Goal: Task Accomplishment & Management: Use online tool/utility

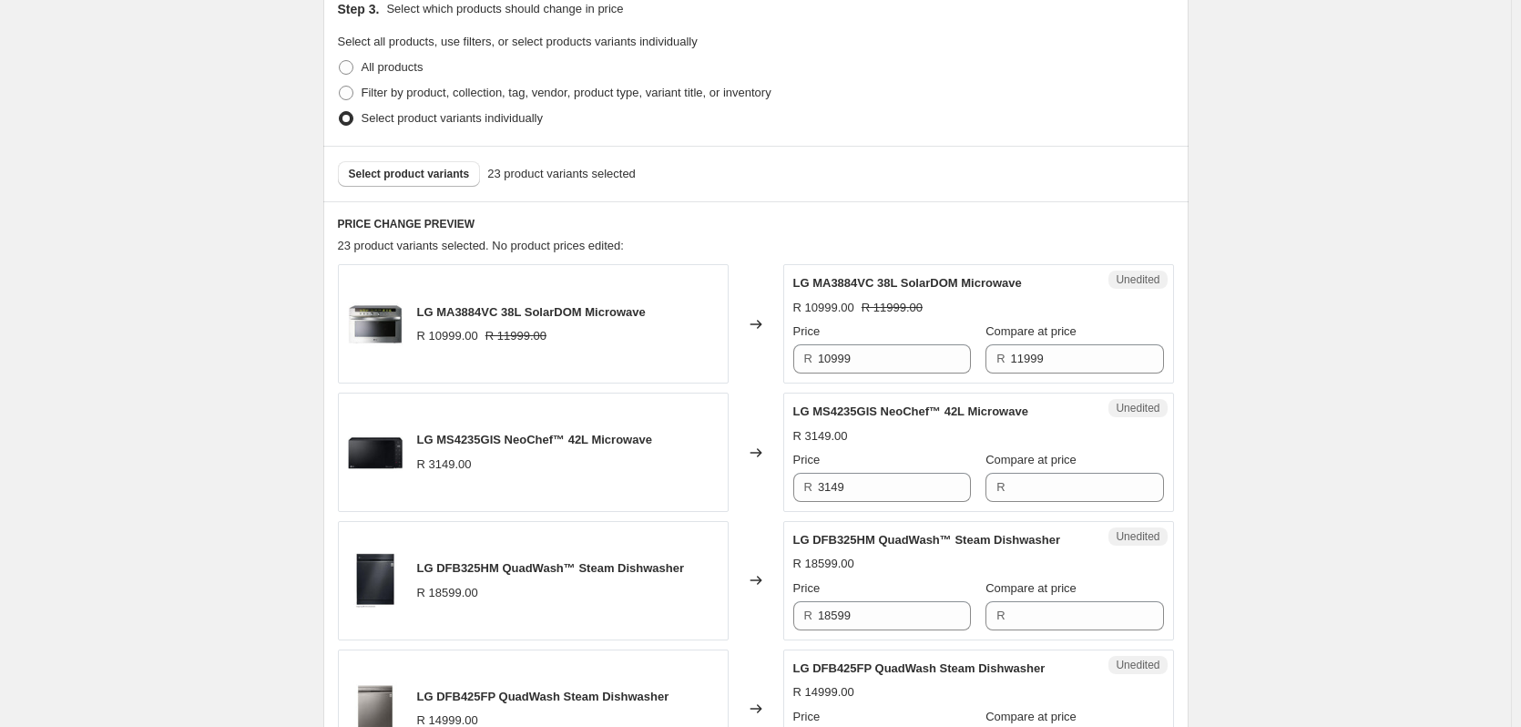
scroll to position [412, 0]
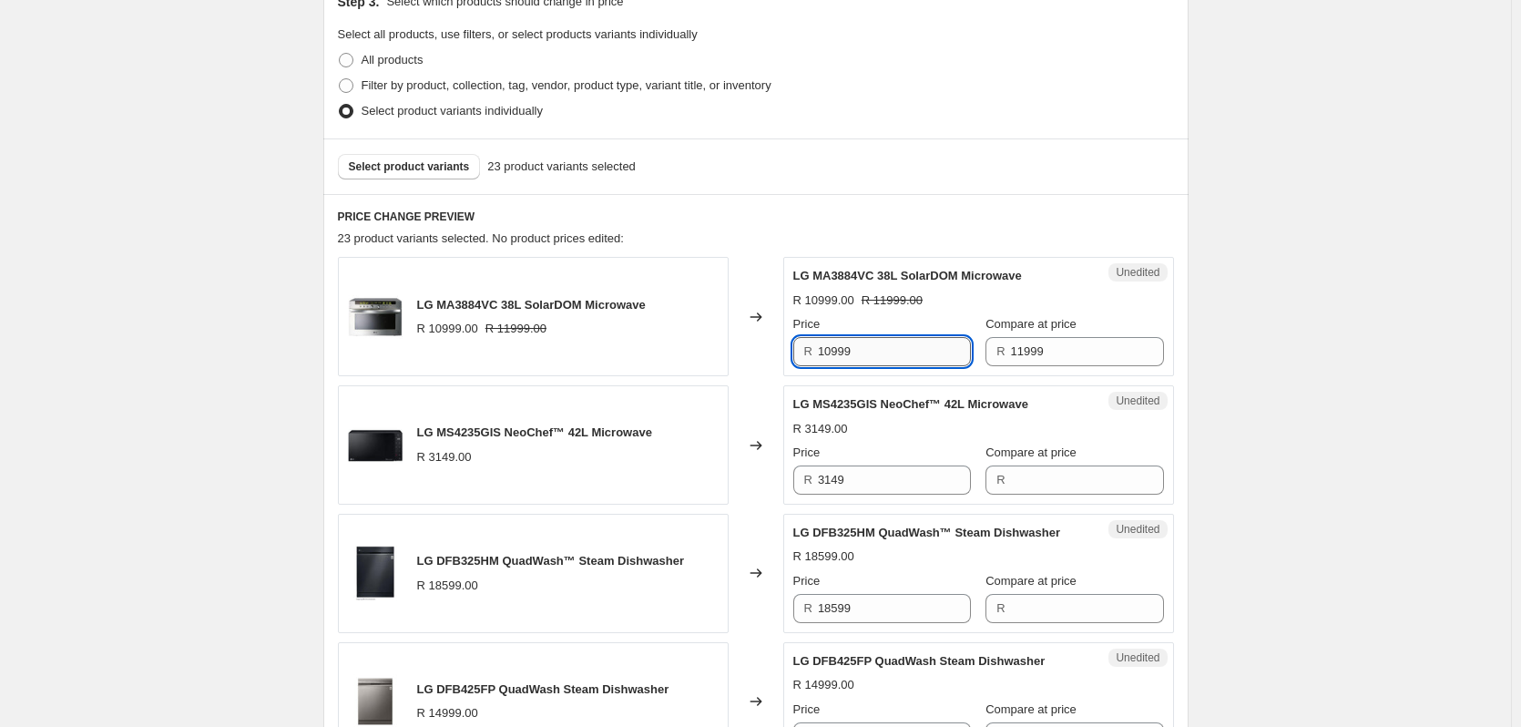
click at [873, 350] on input "10999" at bounding box center [894, 351] width 153 height 29
type input "9999"
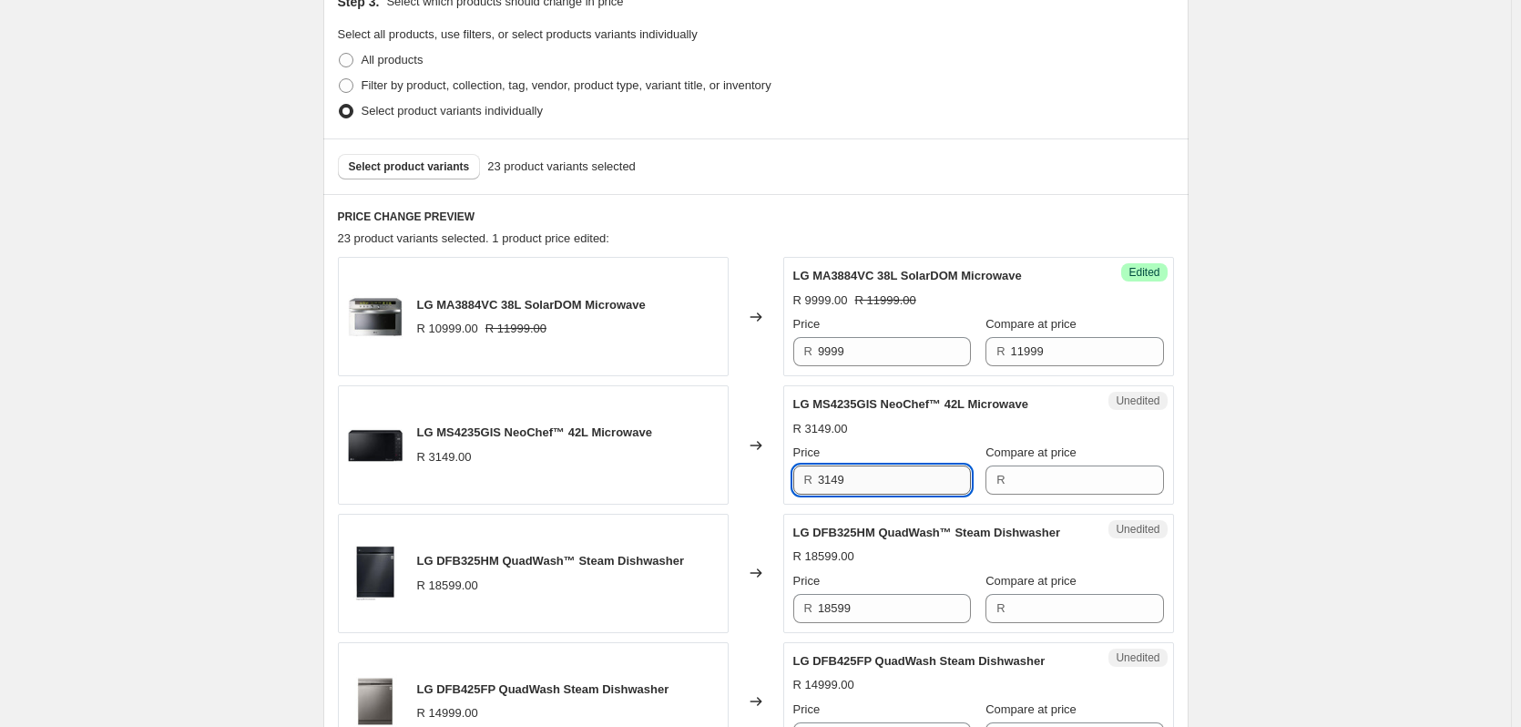
click at [885, 481] on input "3149" at bounding box center [894, 479] width 153 height 29
type input "3149"
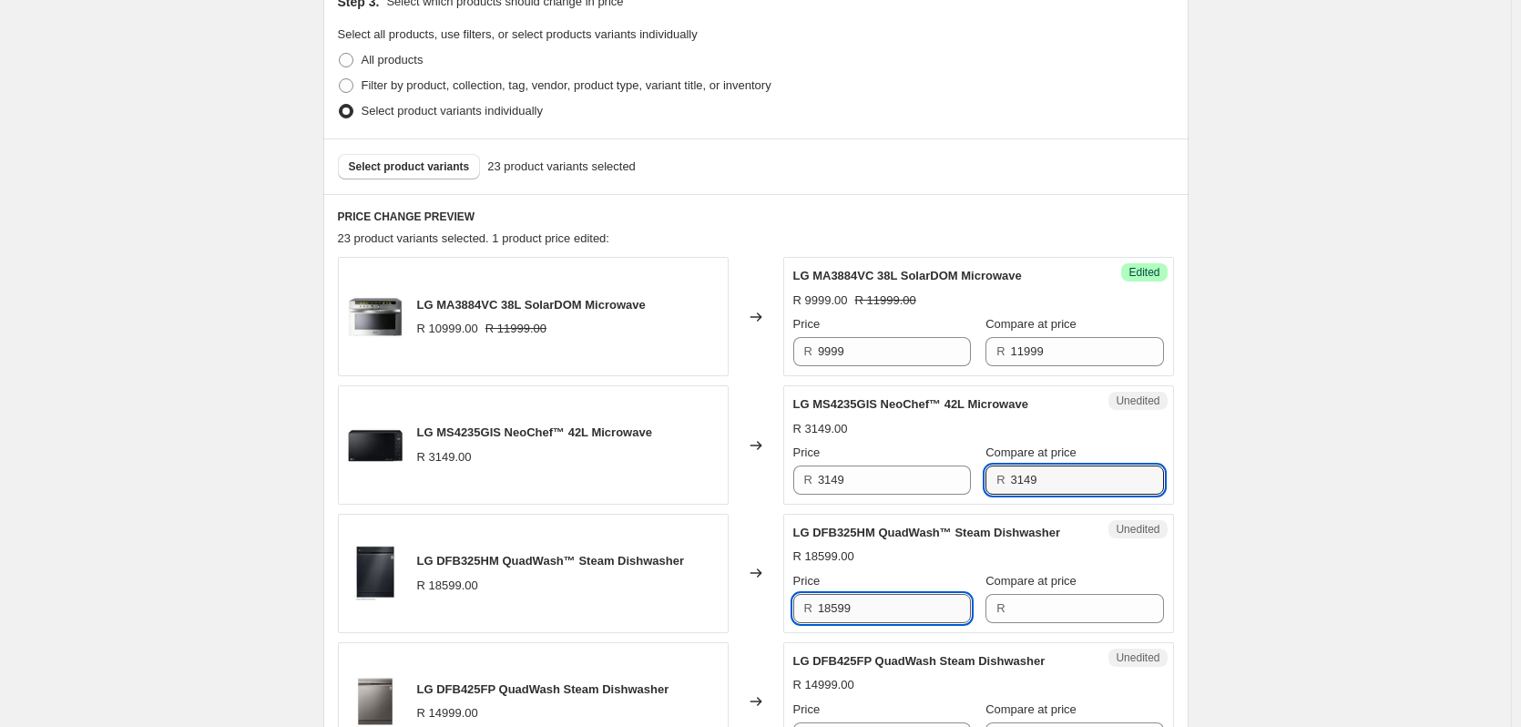
click at [868, 615] on input "18599" at bounding box center [894, 608] width 153 height 29
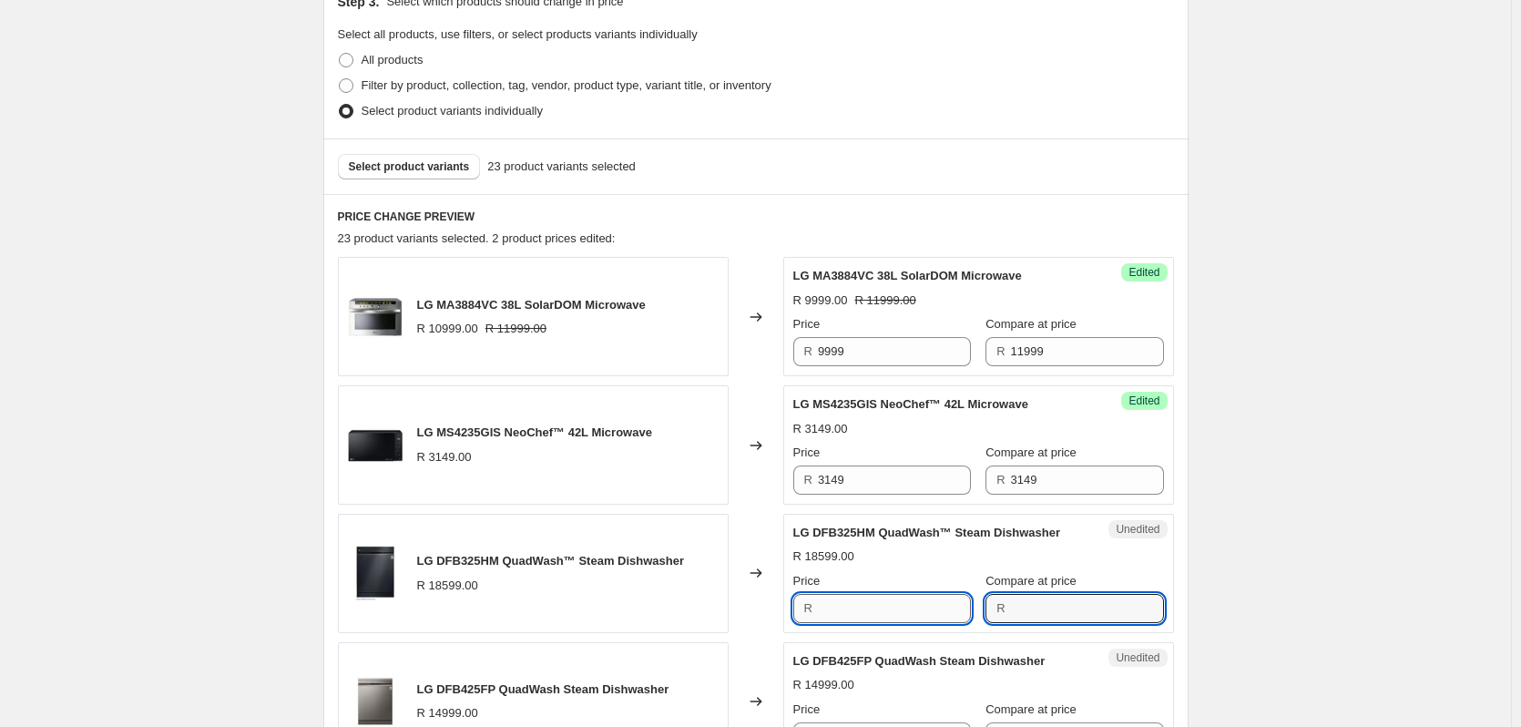
type input "18599"
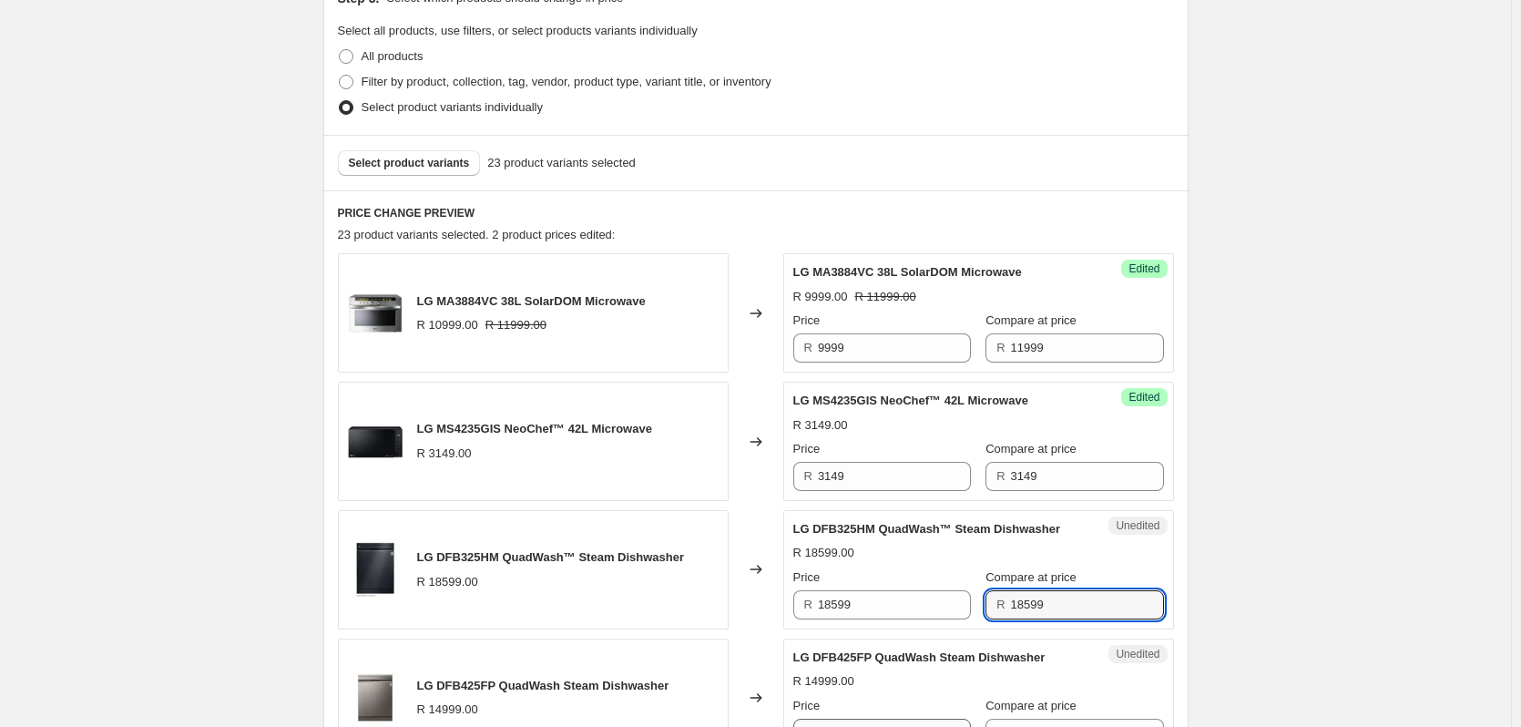
scroll to position [776, 0]
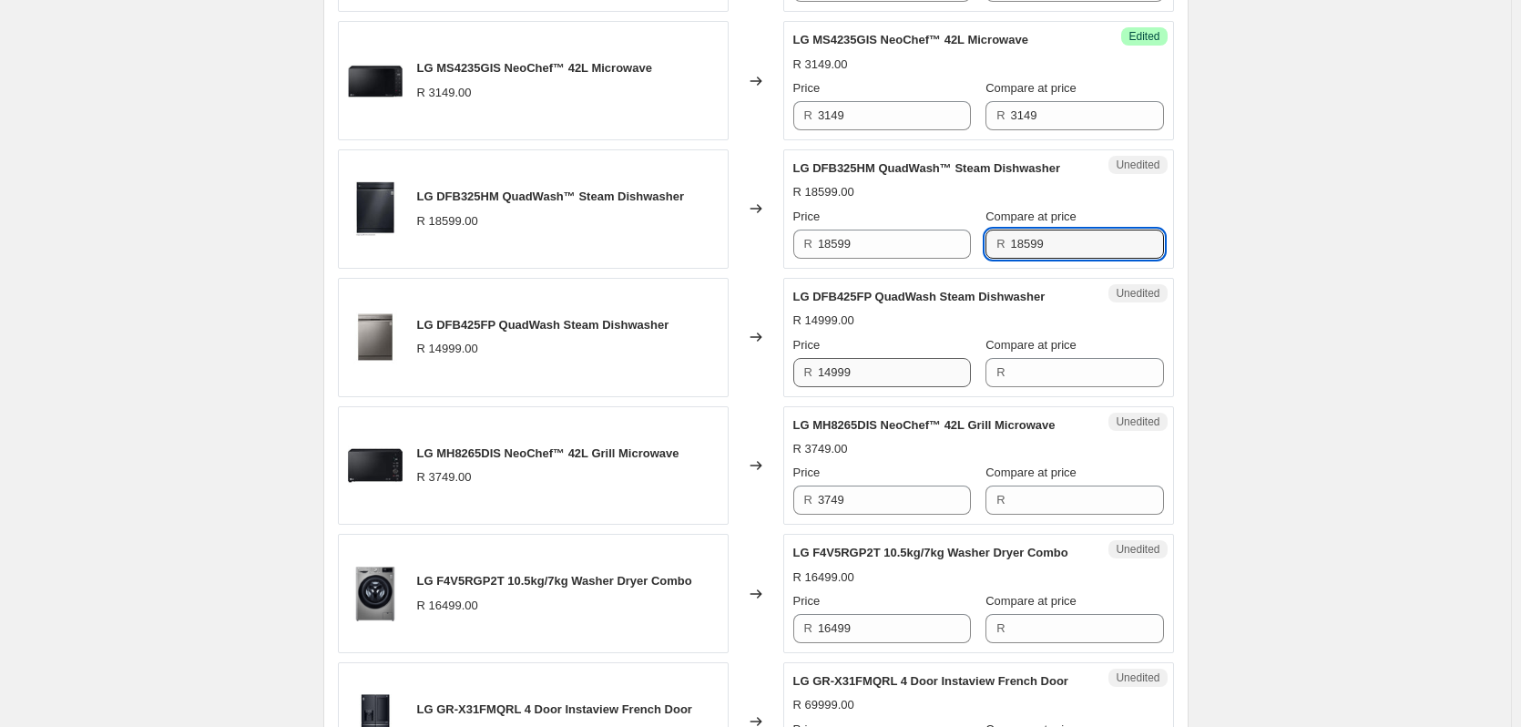
type input "18599"
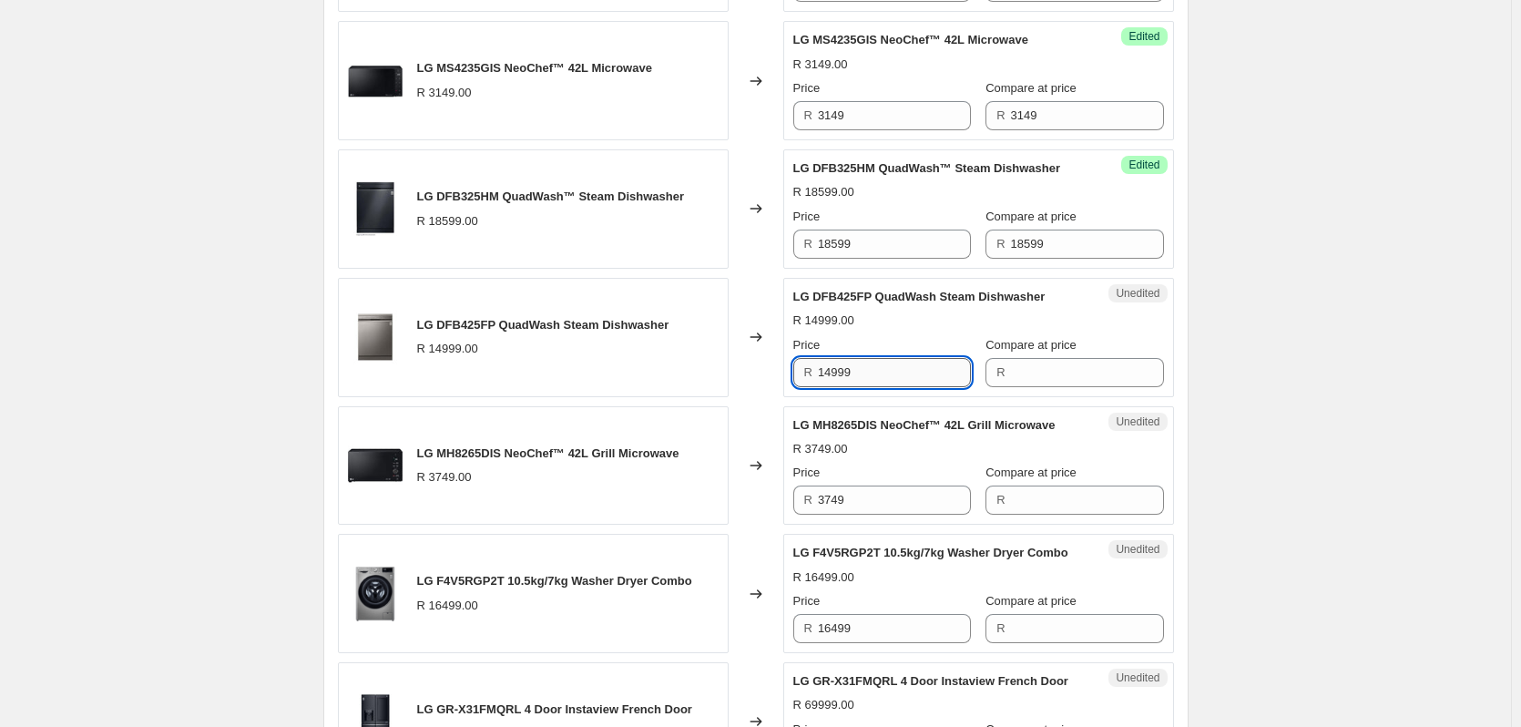
click at [870, 363] on input "14999" at bounding box center [894, 372] width 153 height 29
type input "14999"
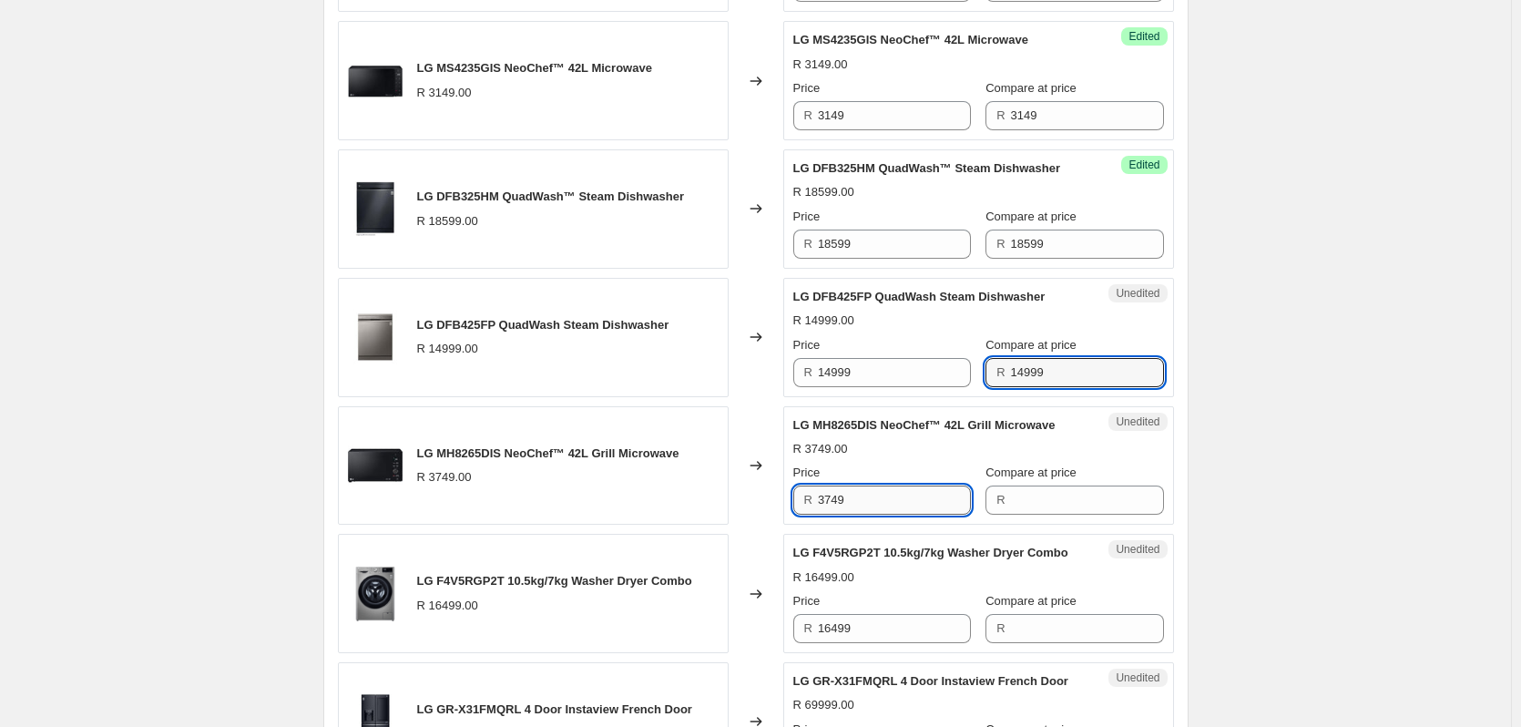
click at [856, 496] on input "3749" at bounding box center [894, 499] width 153 height 29
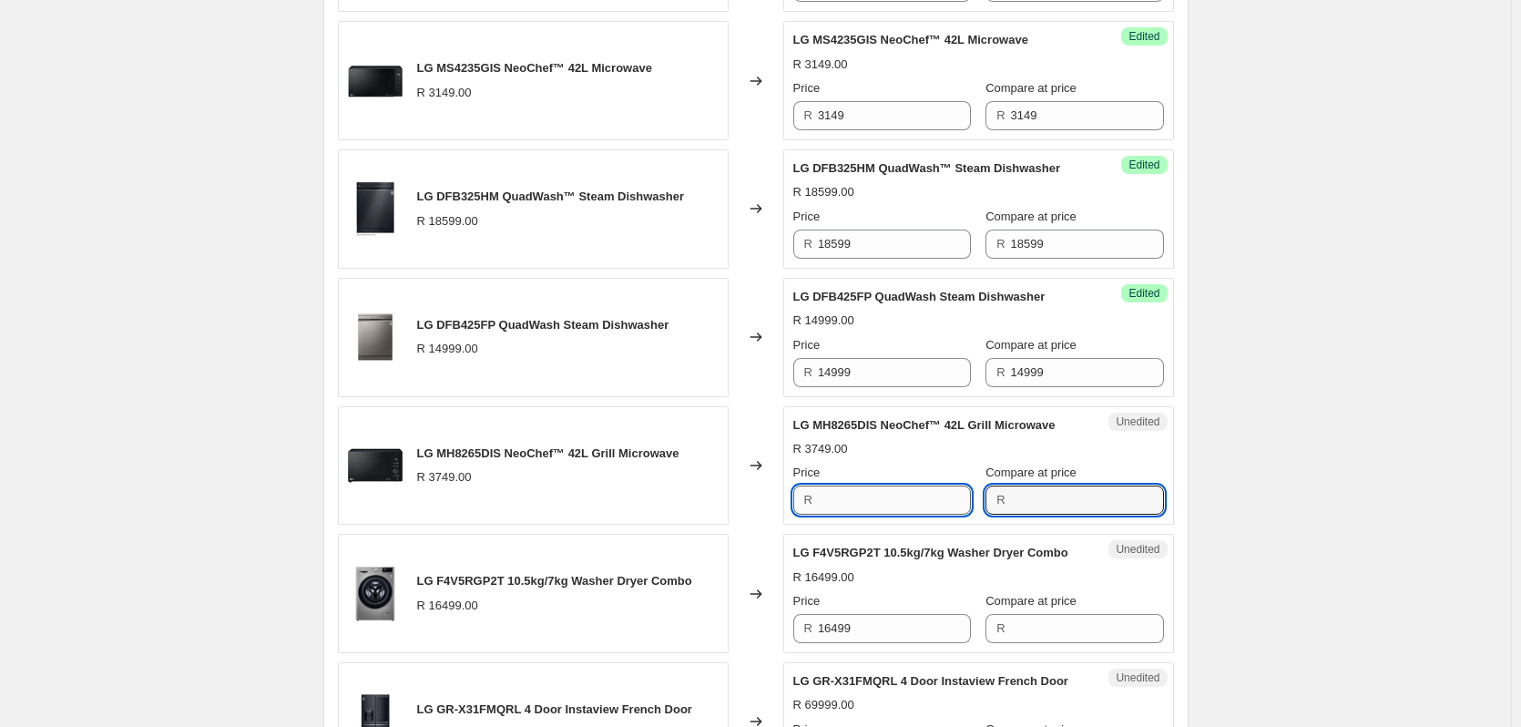
type input "3749"
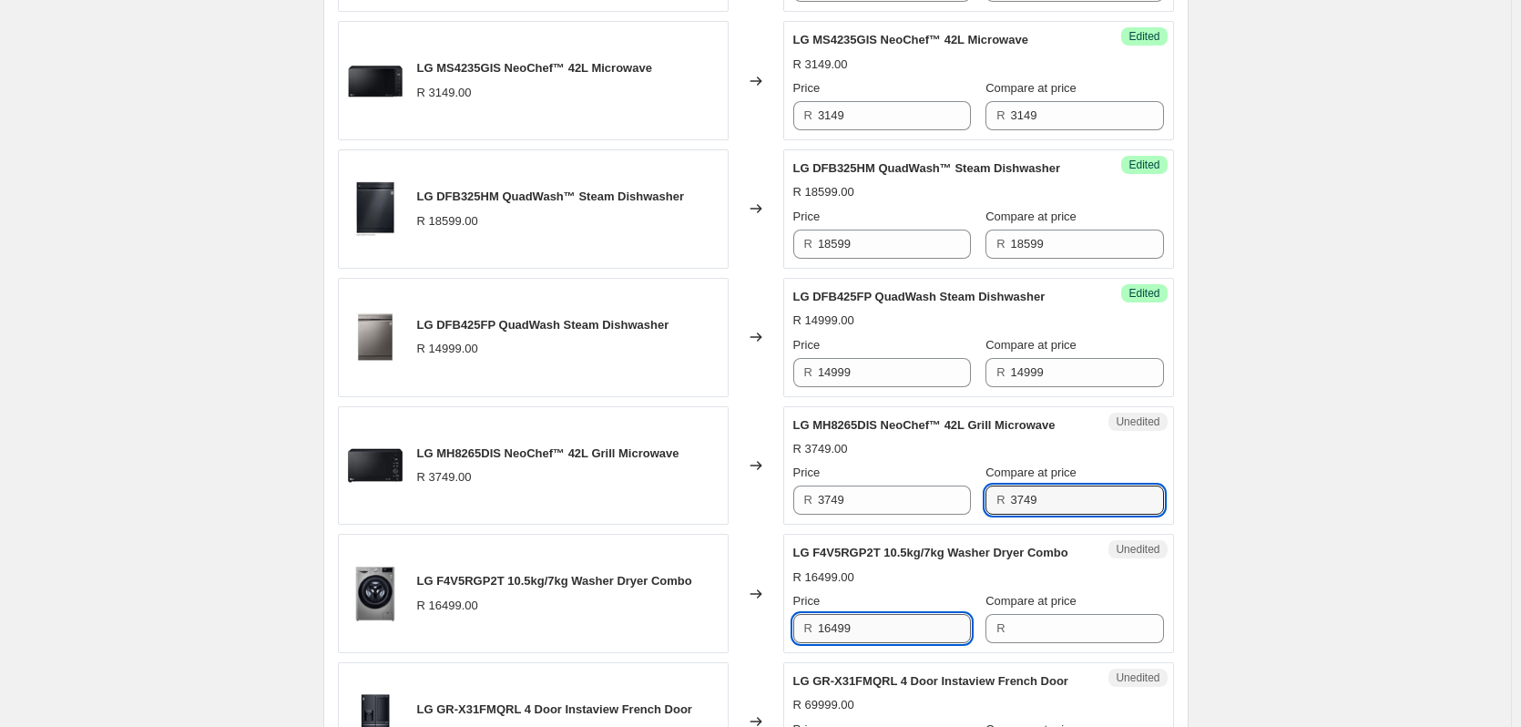
click at [880, 643] on input "16499" at bounding box center [894, 628] width 153 height 29
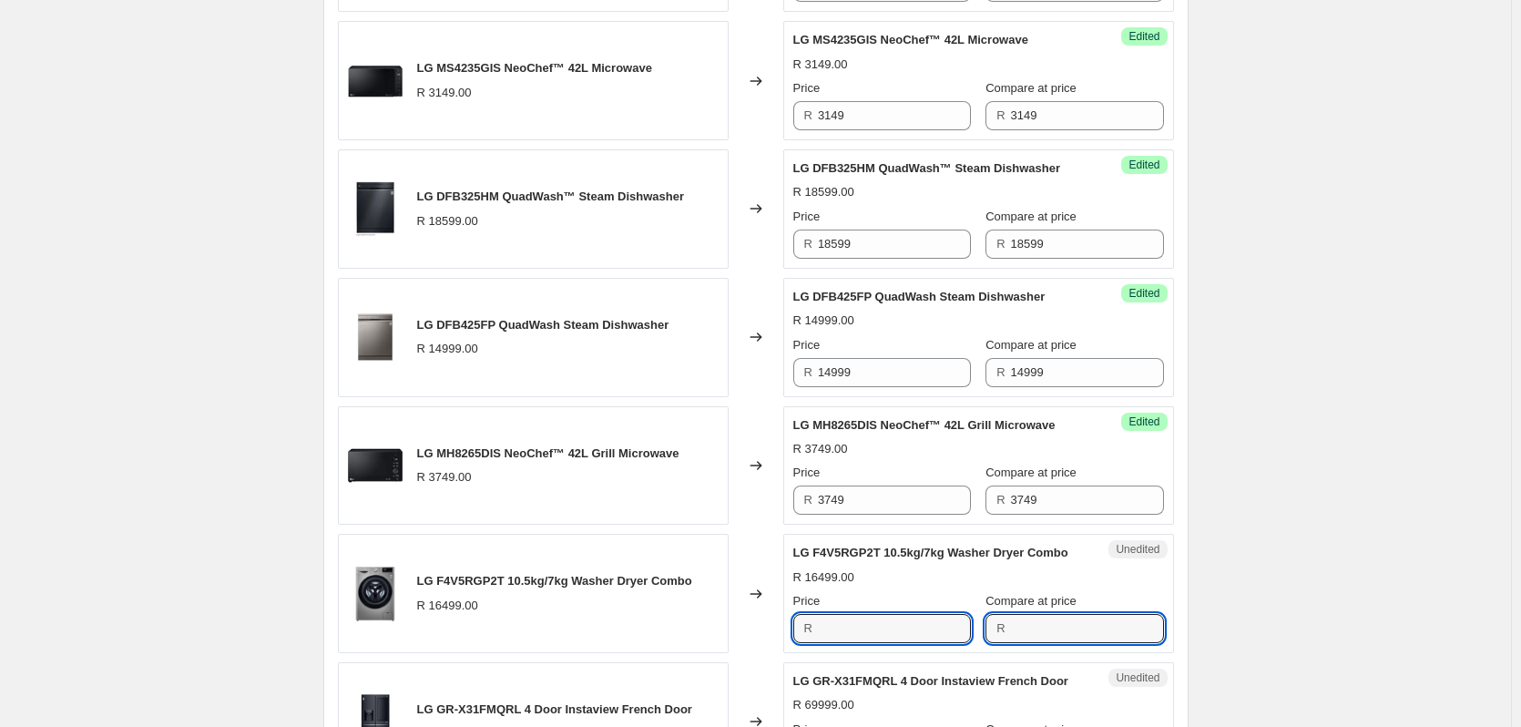
type input "16499"
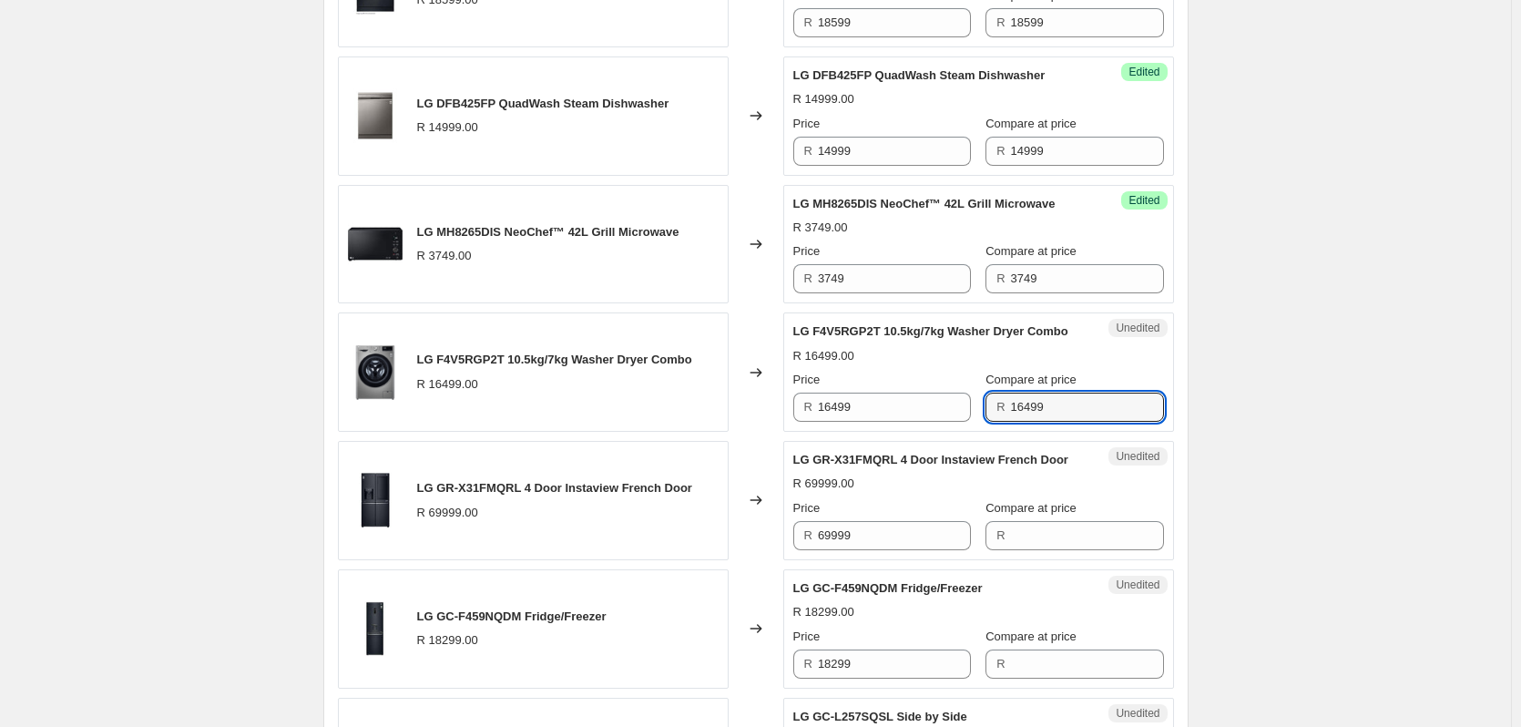
scroll to position [1140, 0]
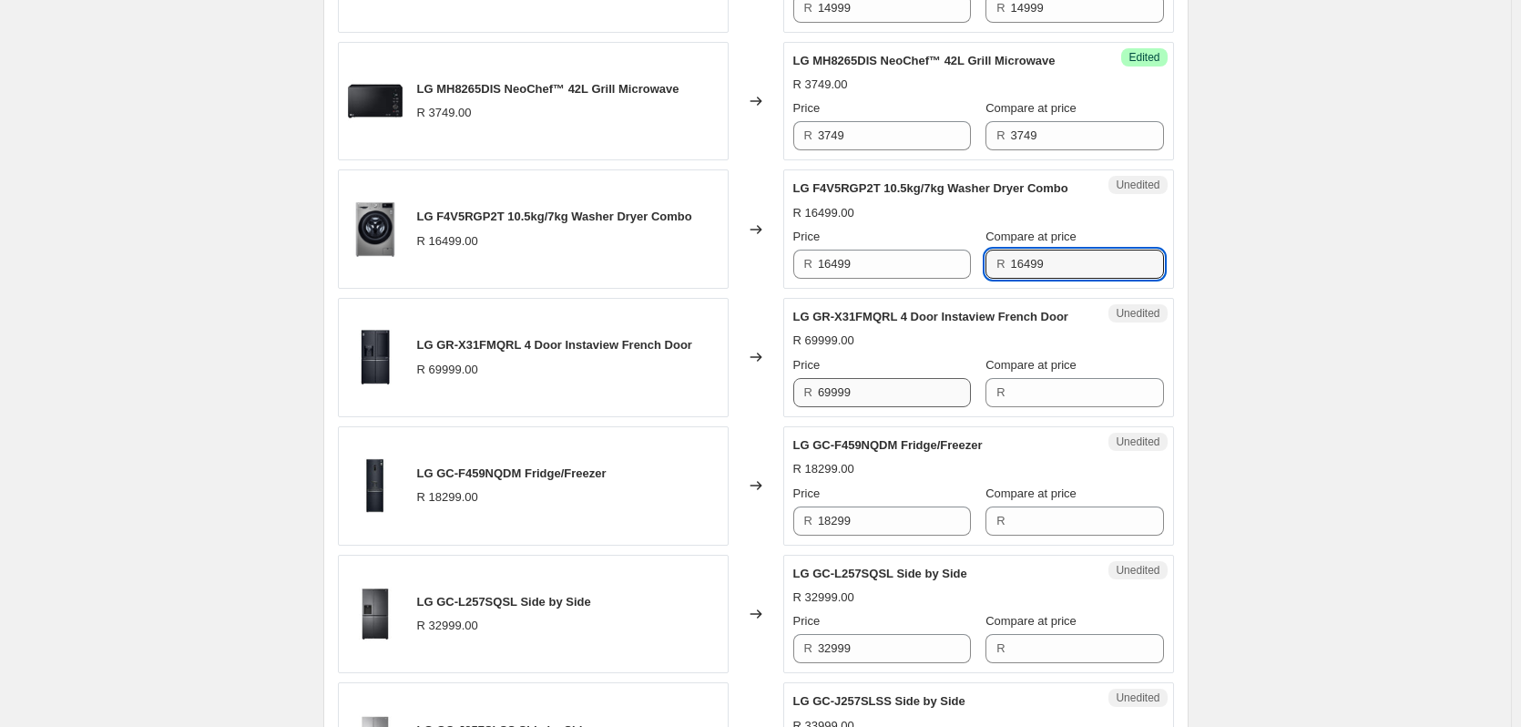
type input "16499"
click at [865, 407] on input "69999" at bounding box center [894, 392] width 153 height 29
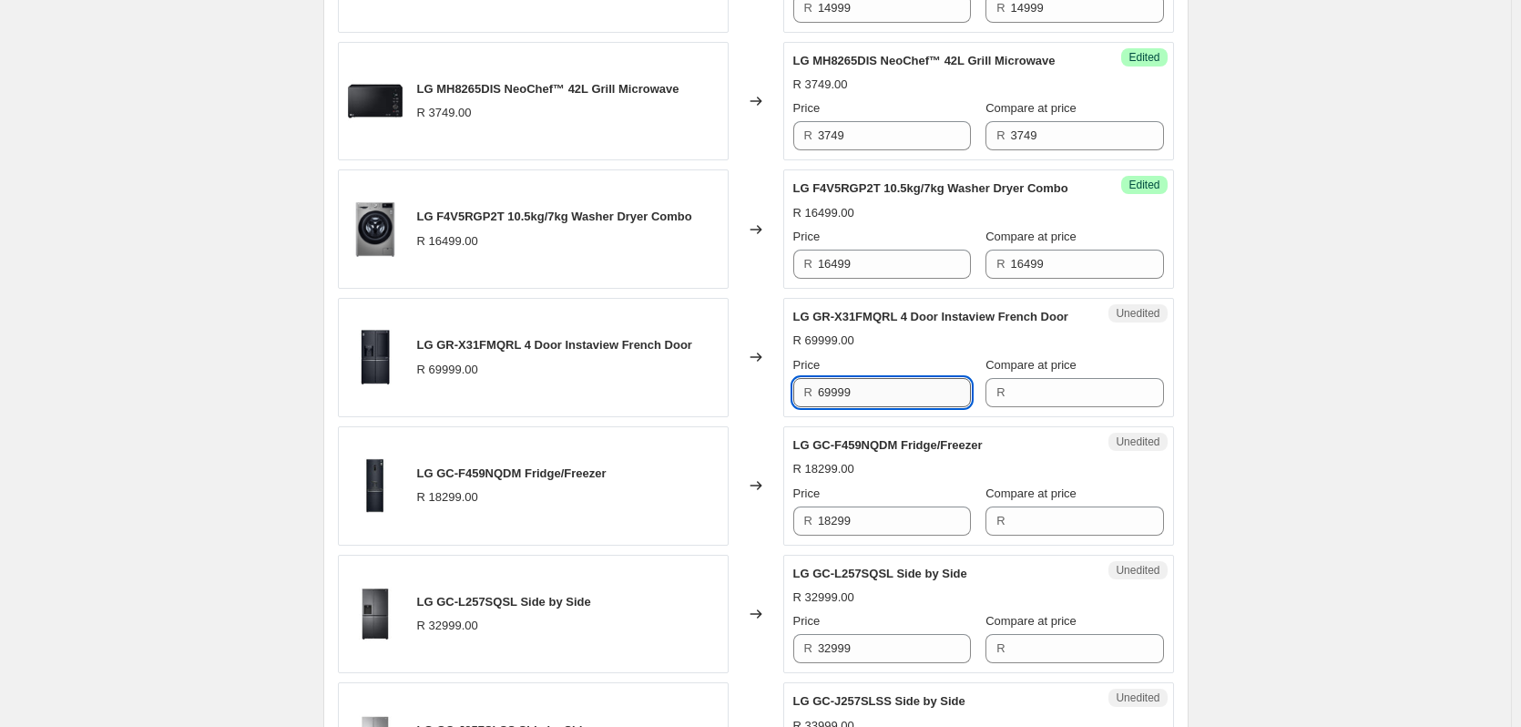
click at [865, 407] on input "69999" at bounding box center [894, 392] width 153 height 29
type input "69999"
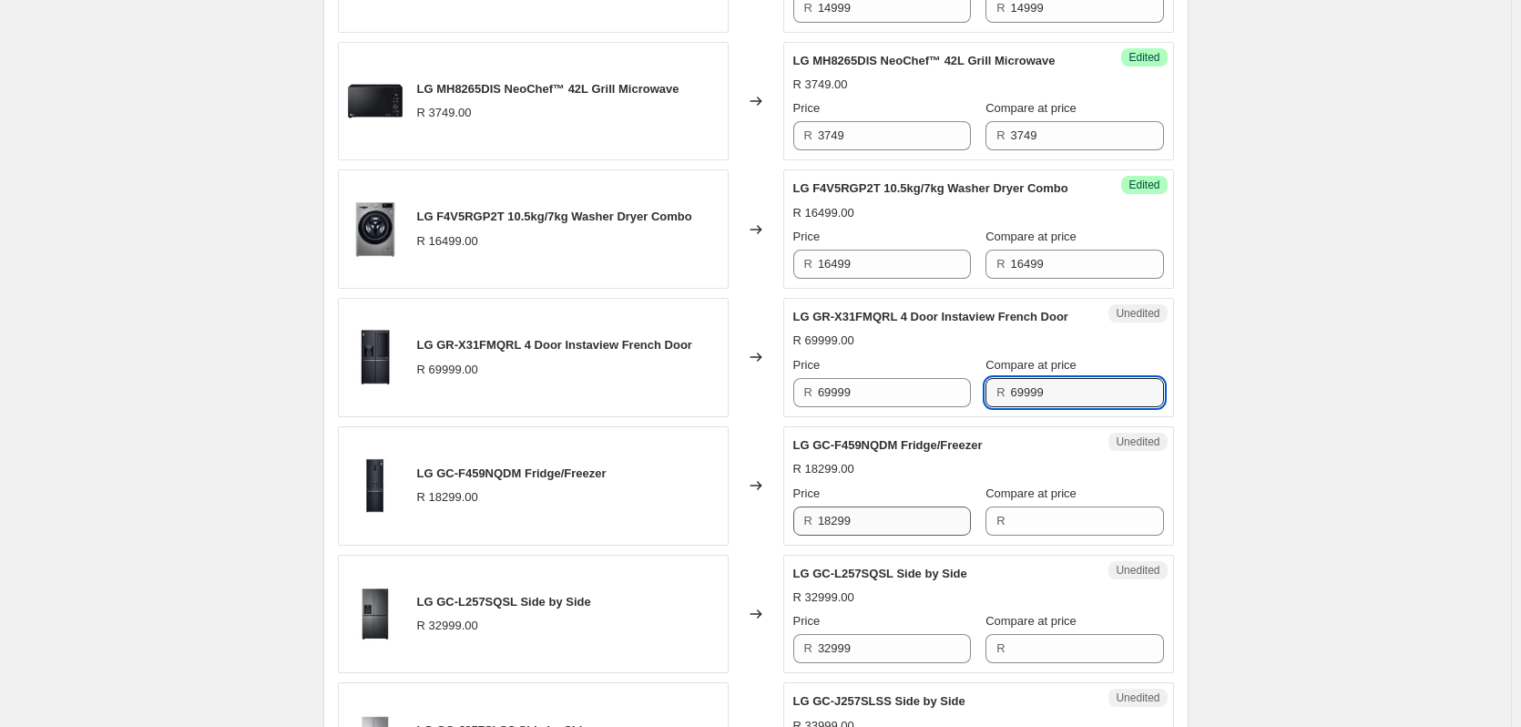
type input "69999"
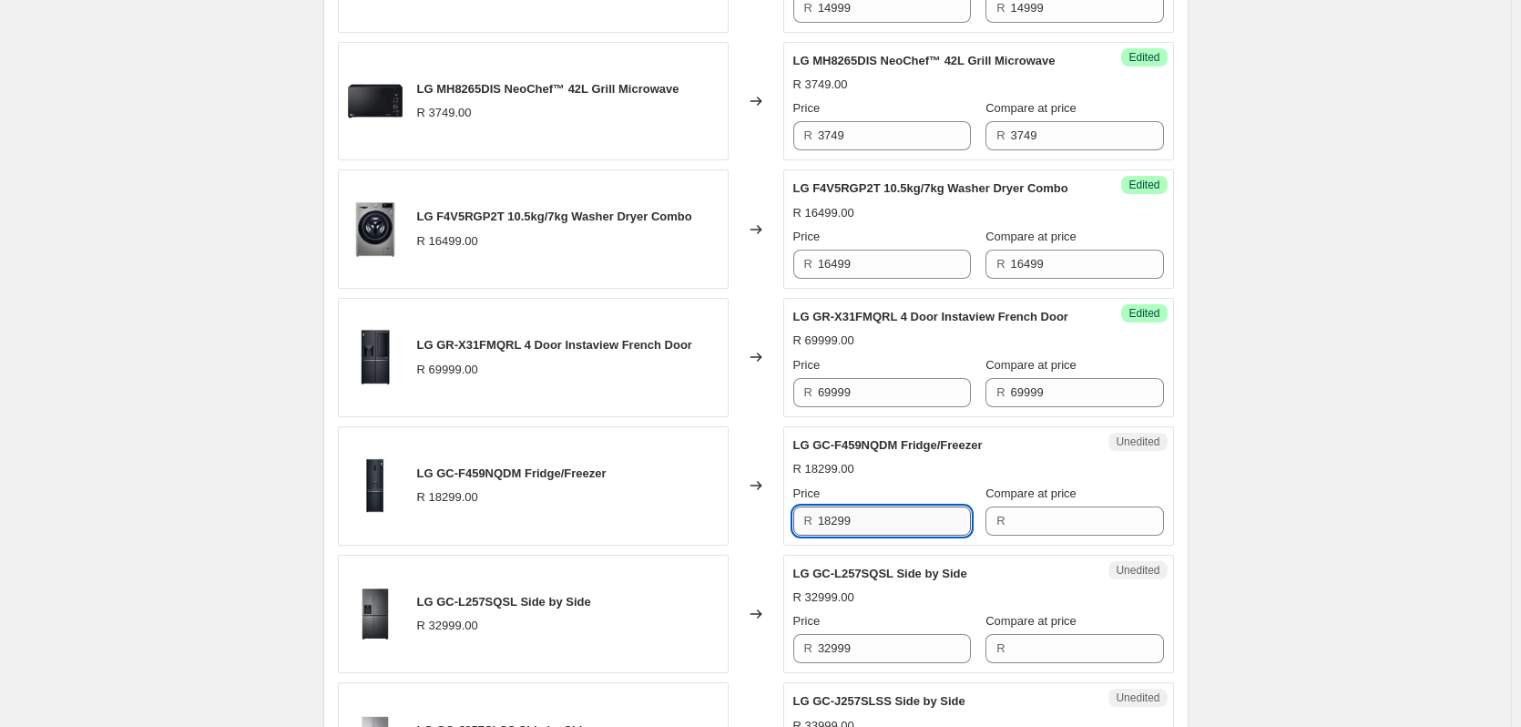
click at [888, 535] on input "18299" at bounding box center [894, 520] width 153 height 29
type input "18299"
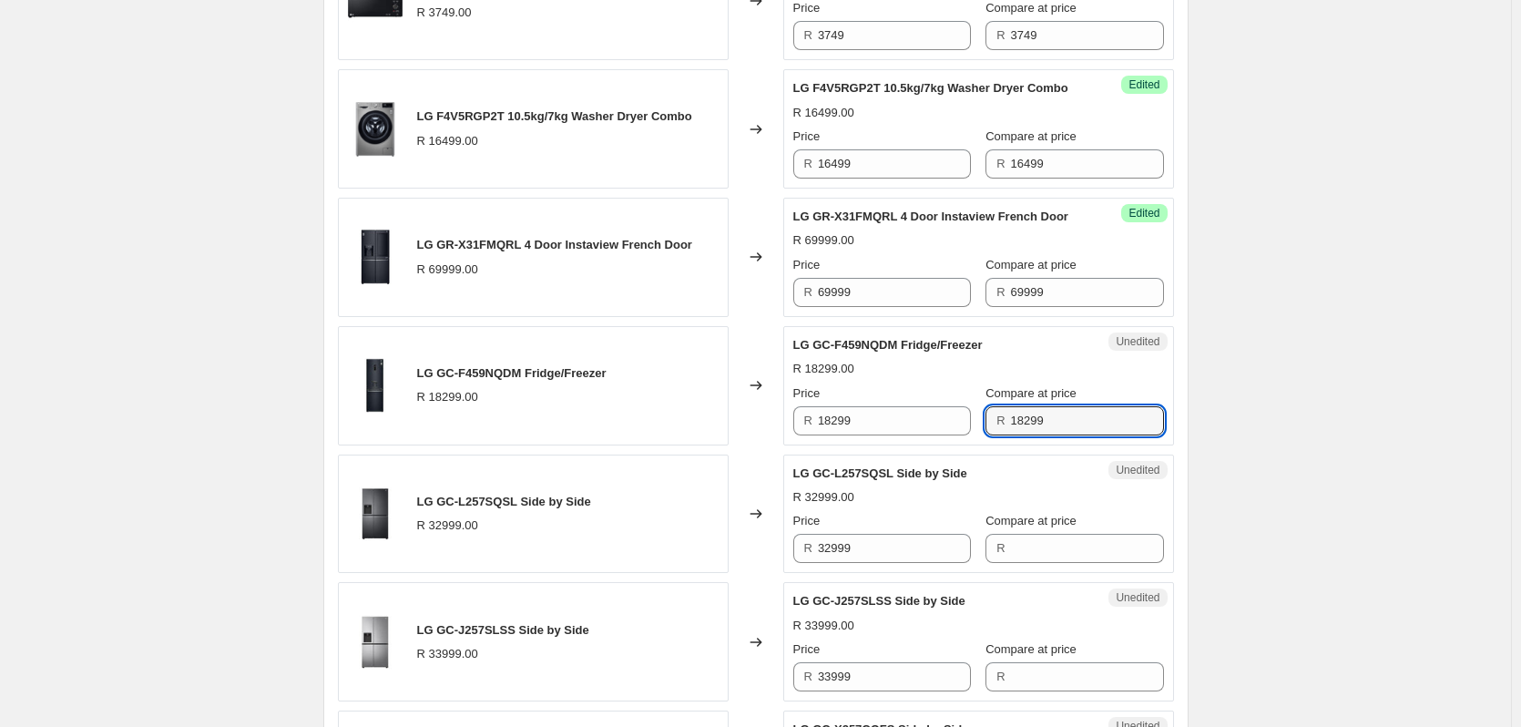
scroll to position [1413, 0]
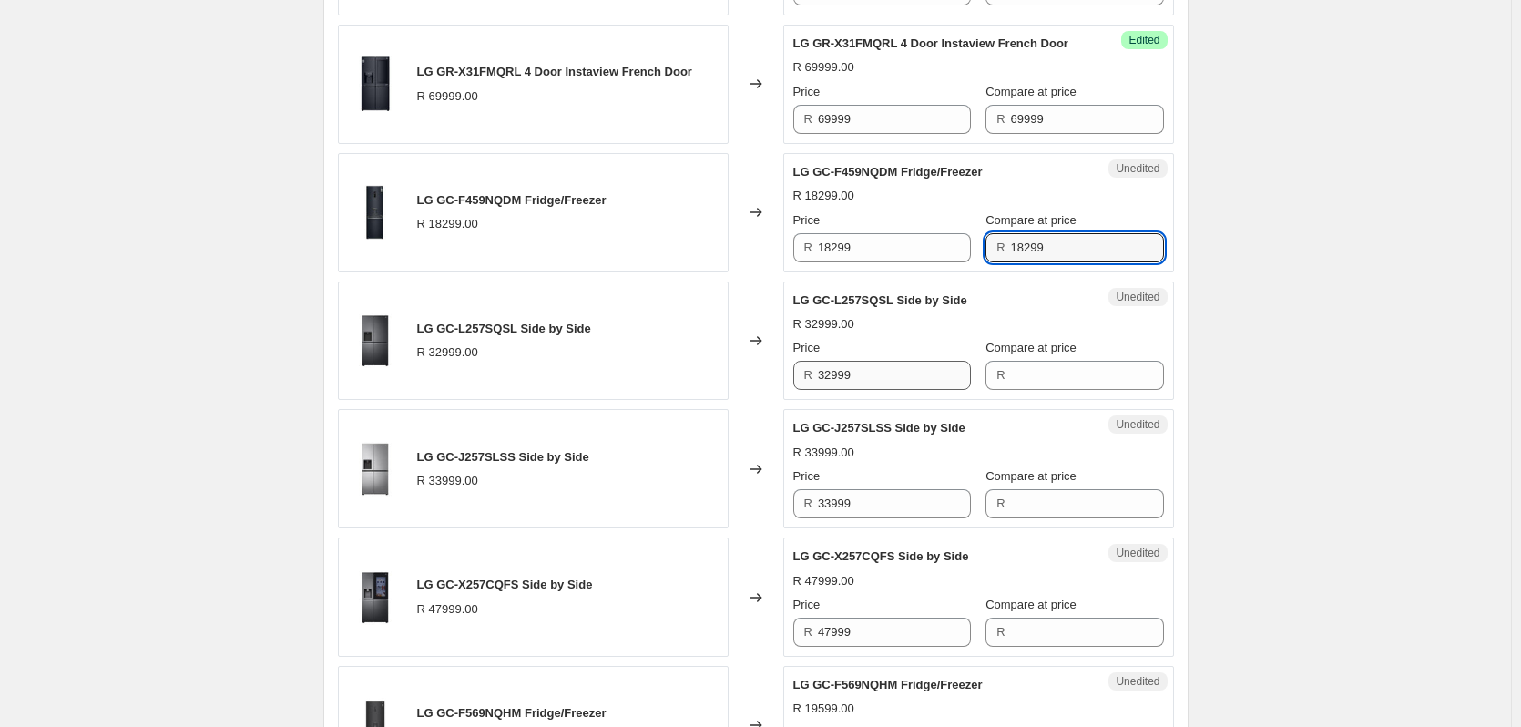
type input "18299"
click at [856, 390] on input "32999" at bounding box center [894, 375] width 153 height 29
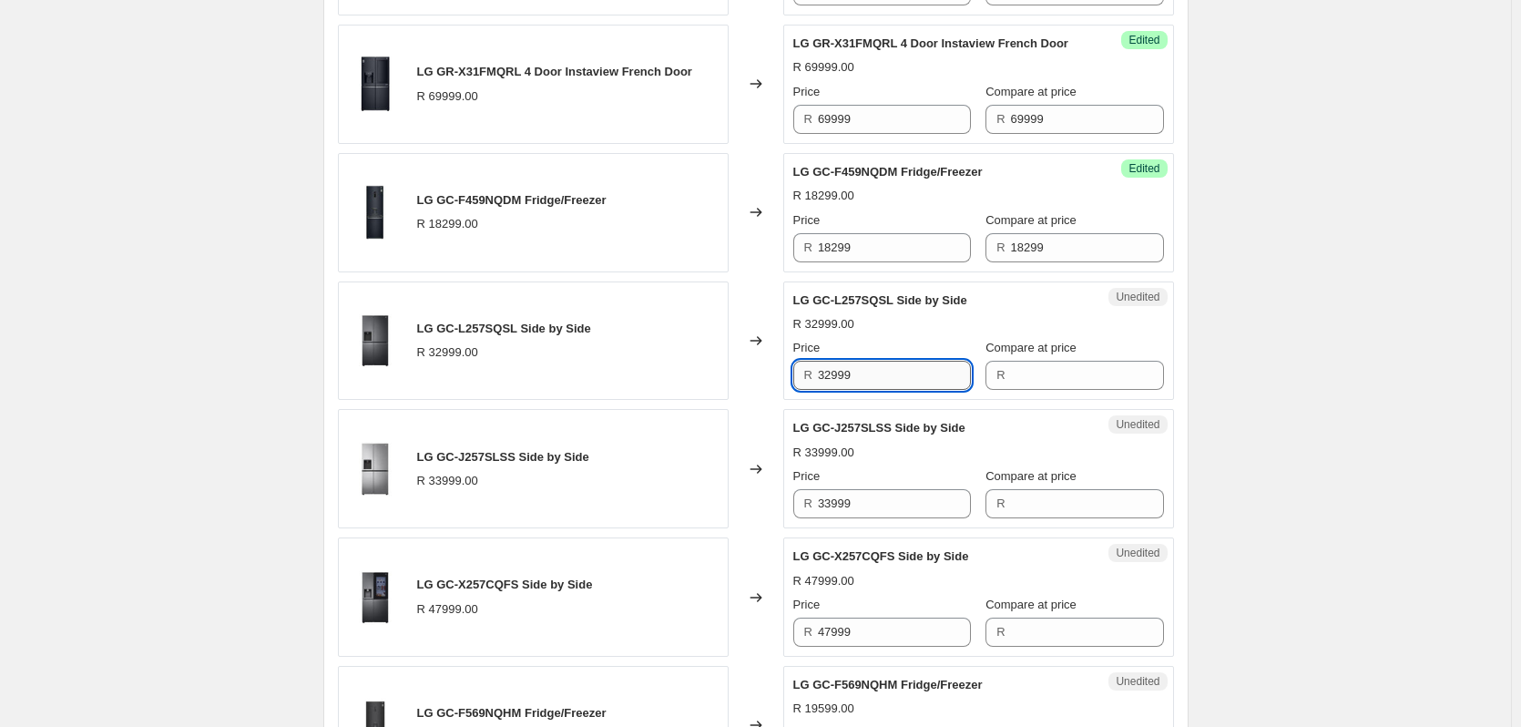
click at [856, 390] on input "32999" at bounding box center [894, 375] width 153 height 29
type input "32999"
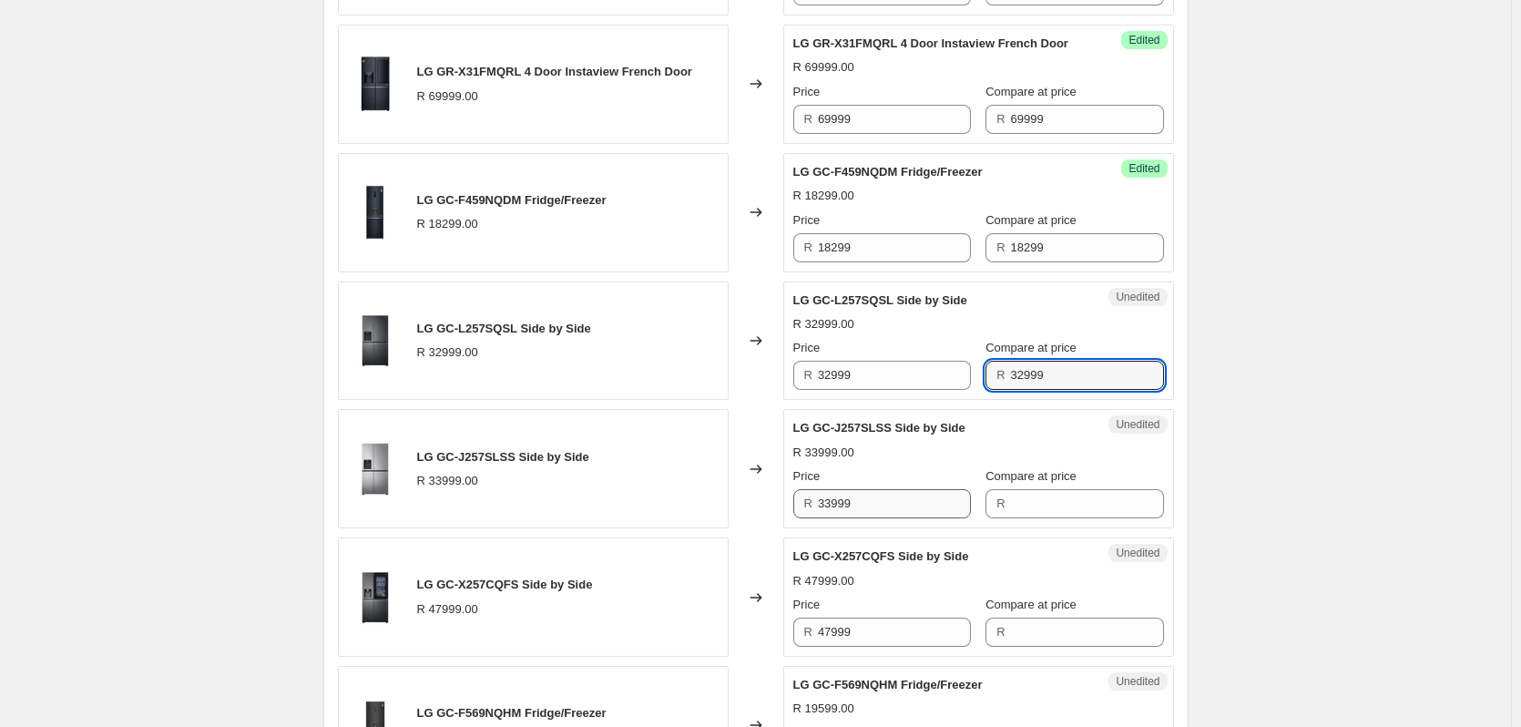
type input "32999"
click at [874, 518] on input "33999" at bounding box center [894, 503] width 153 height 29
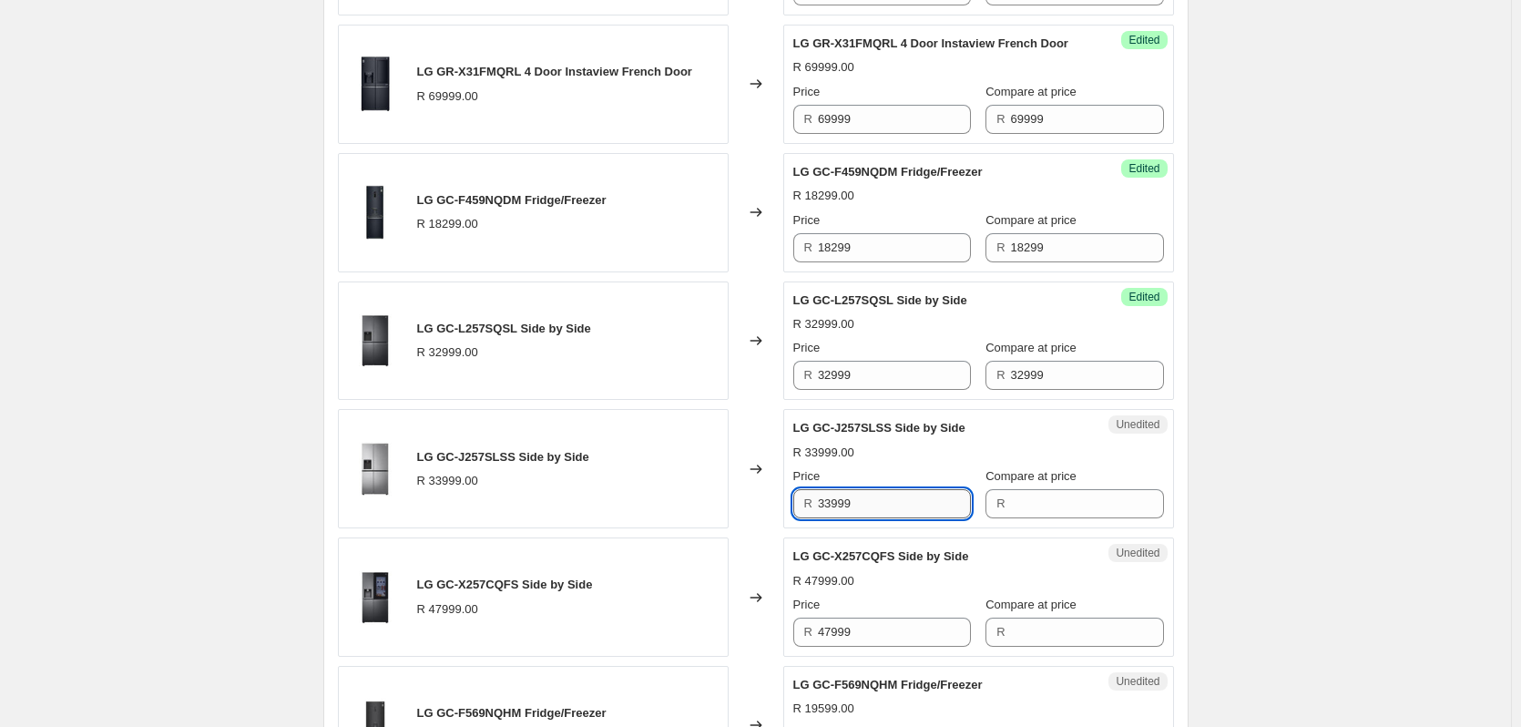
click at [874, 518] on input "33999" at bounding box center [894, 503] width 153 height 29
type input "33999"
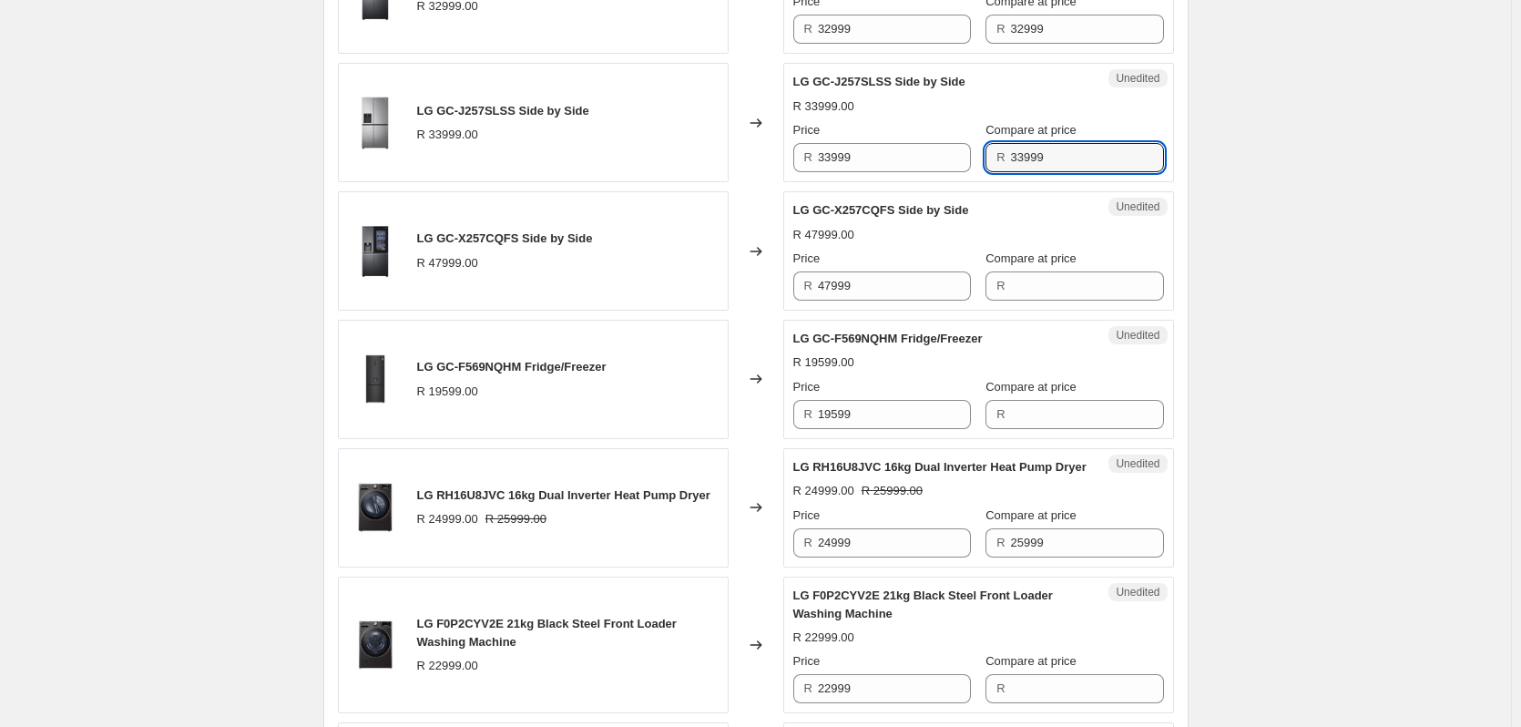
scroll to position [1777, 0]
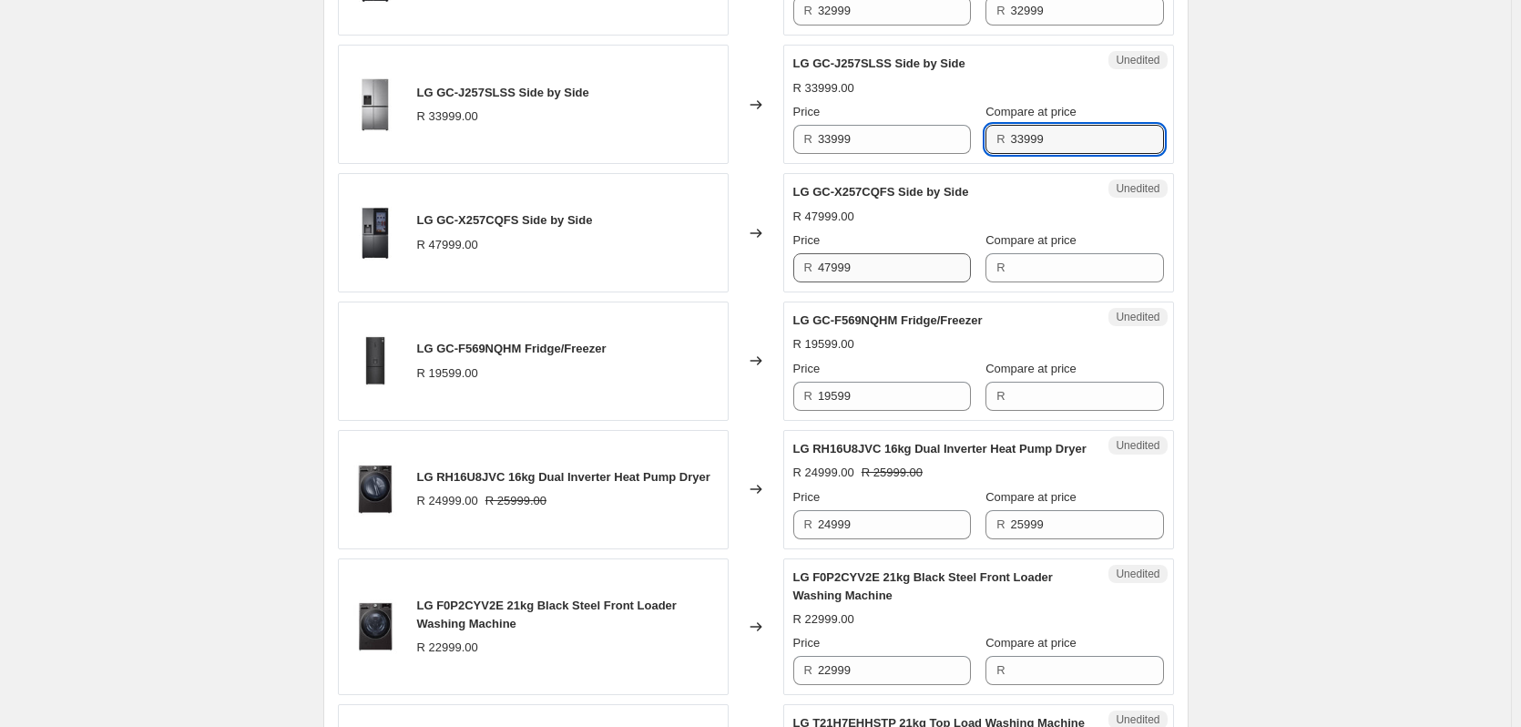
type input "33999"
click at [863, 282] on input "47999" at bounding box center [894, 267] width 153 height 29
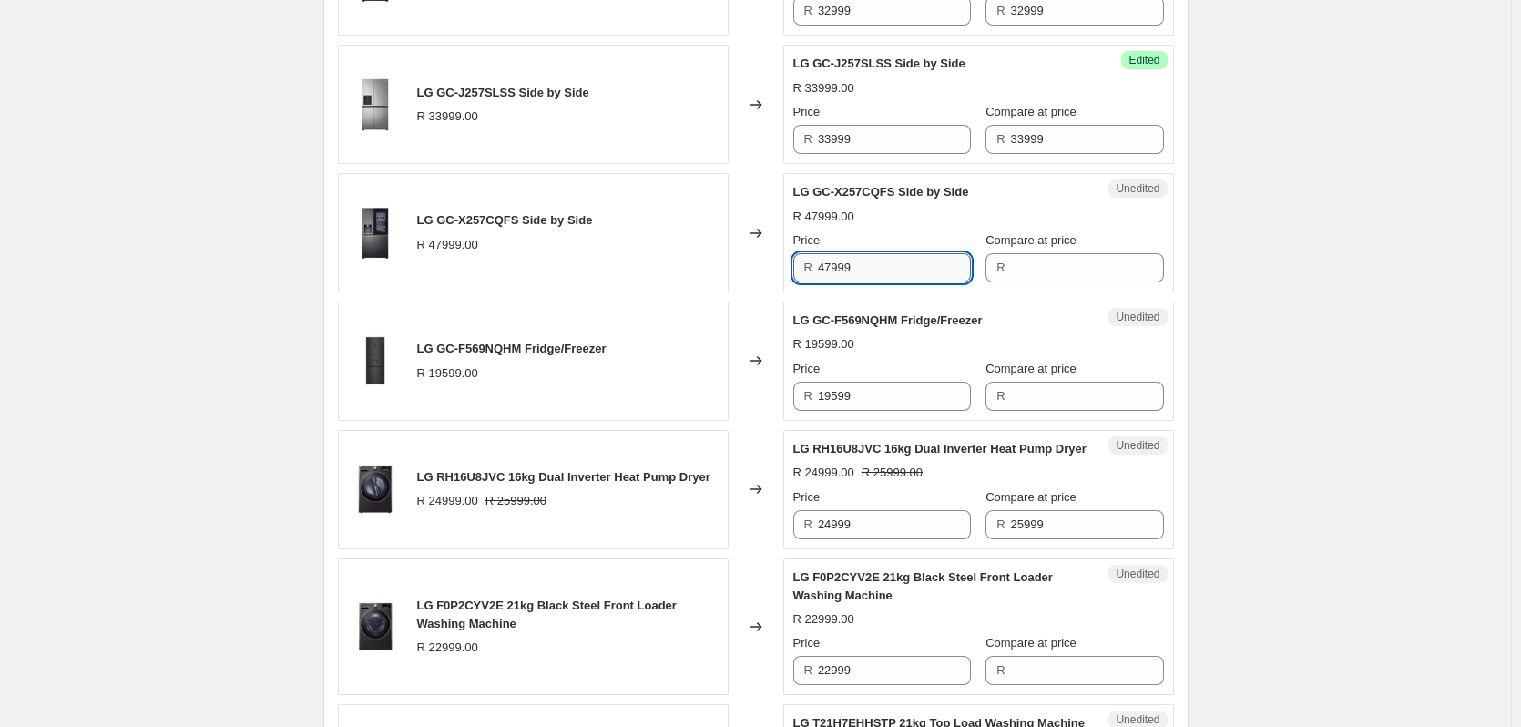
click at [863, 282] on input "47999" at bounding box center [894, 267] width 153 height 29
type input "47999"
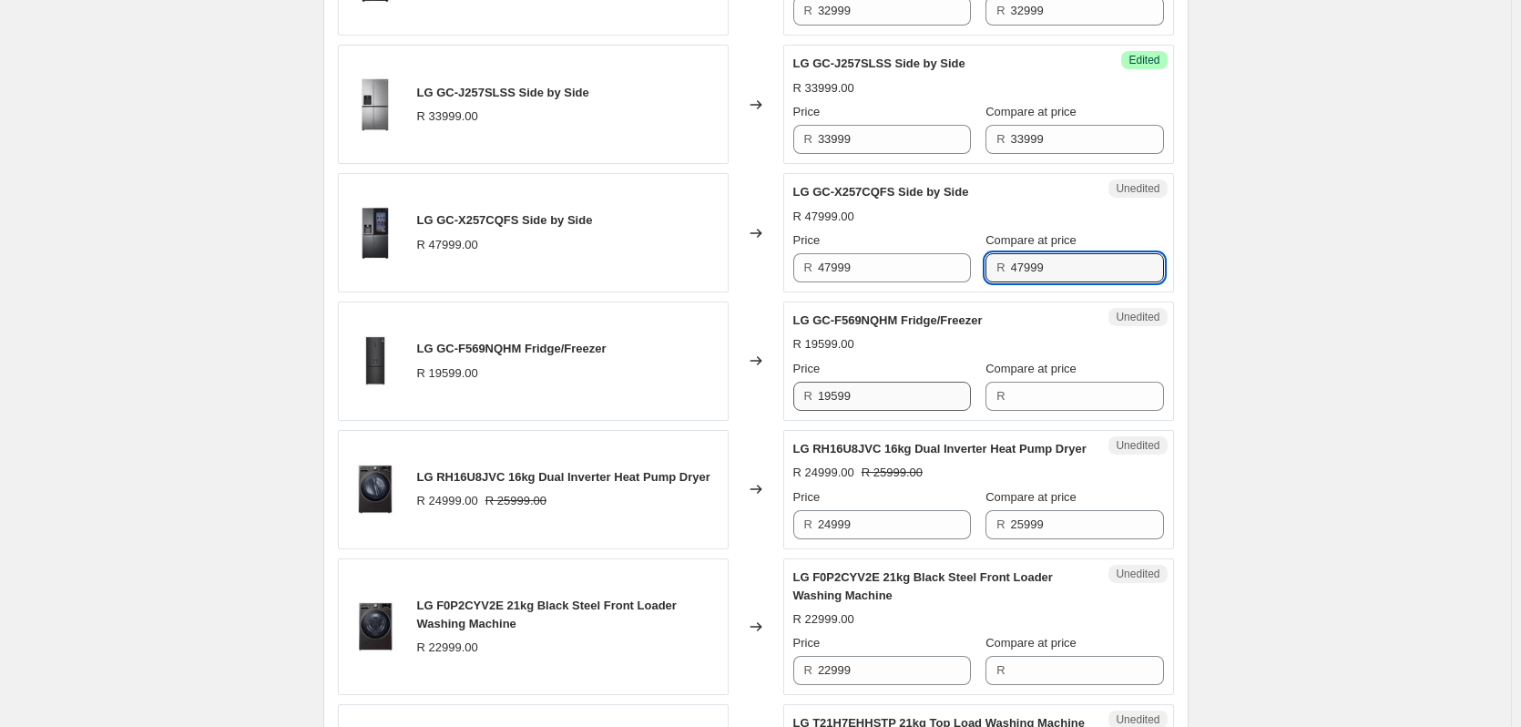
type input "47999"
click at [881, 411] on input "19599" at bounding box center [894, 396] width 153 height 29
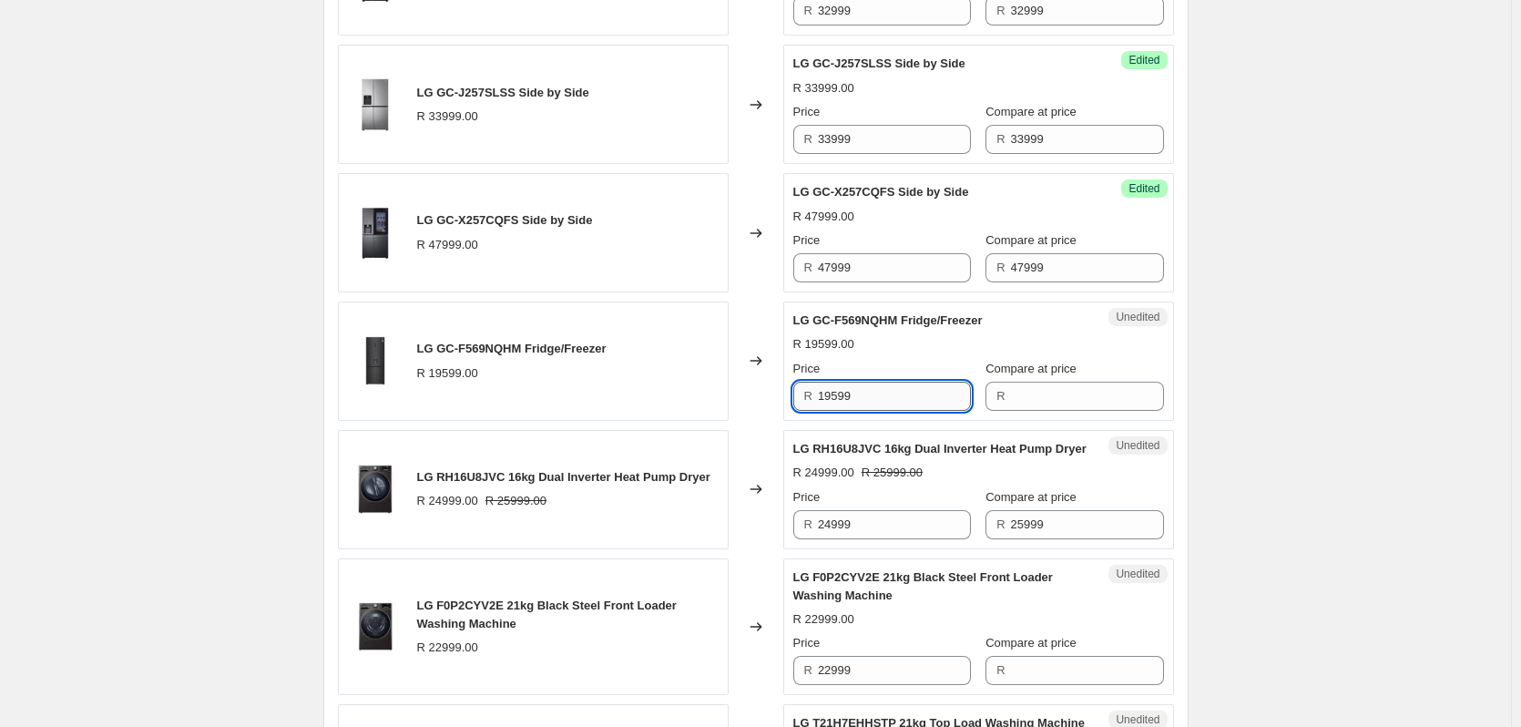
click at [881, 411] on input "19599" at bounding box center [894, 396] width 153 height 29
type input "19599"
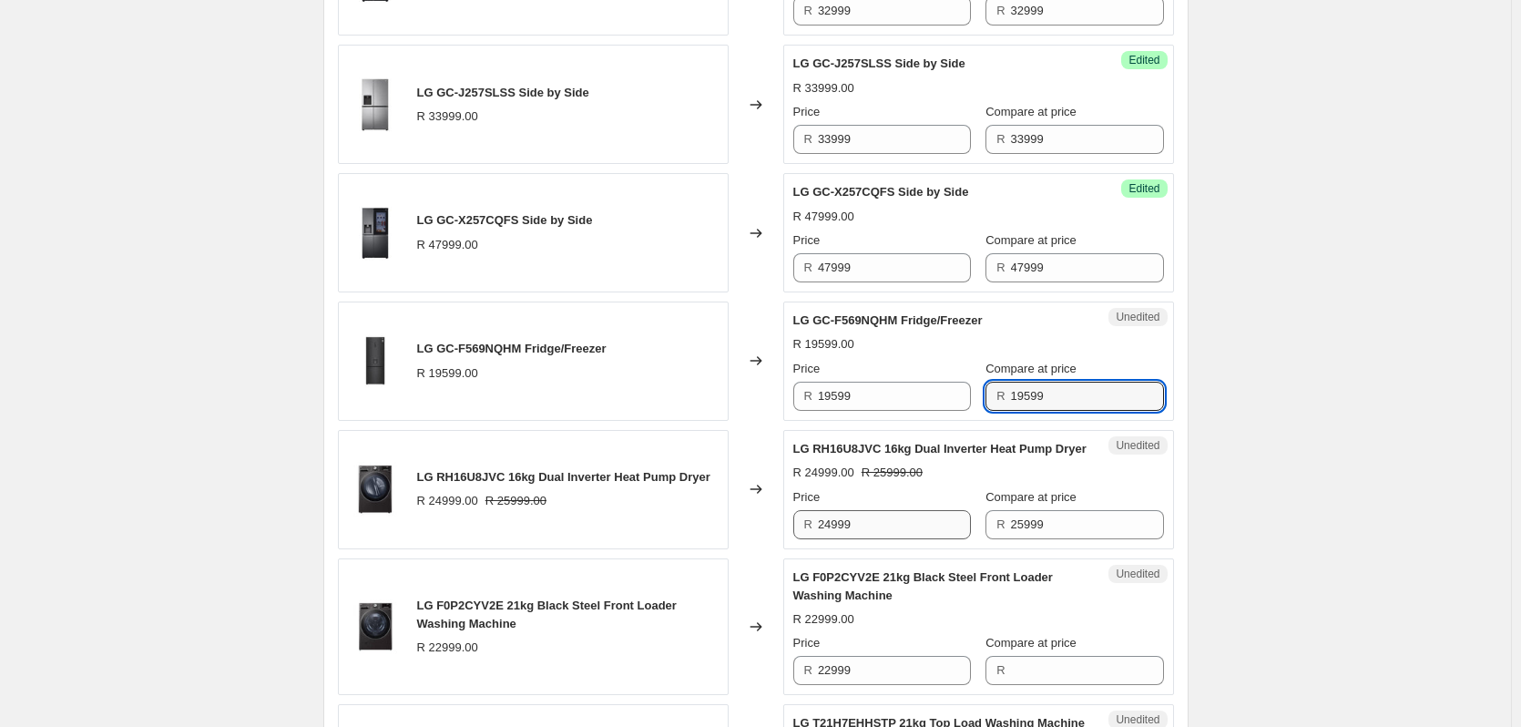
type input "19599"
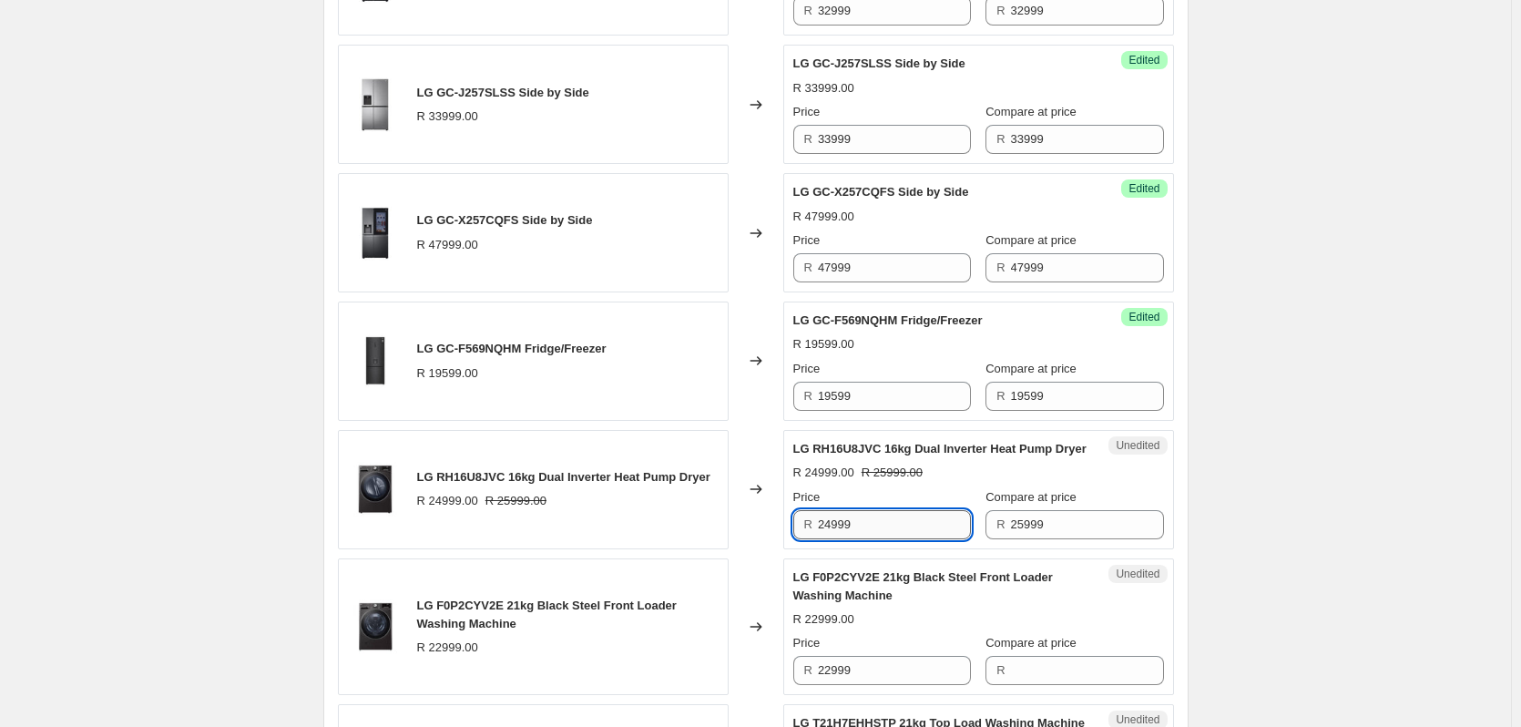
click at [881, 539] on input "24999" at bounding box center [894, 524] width 153 height 29
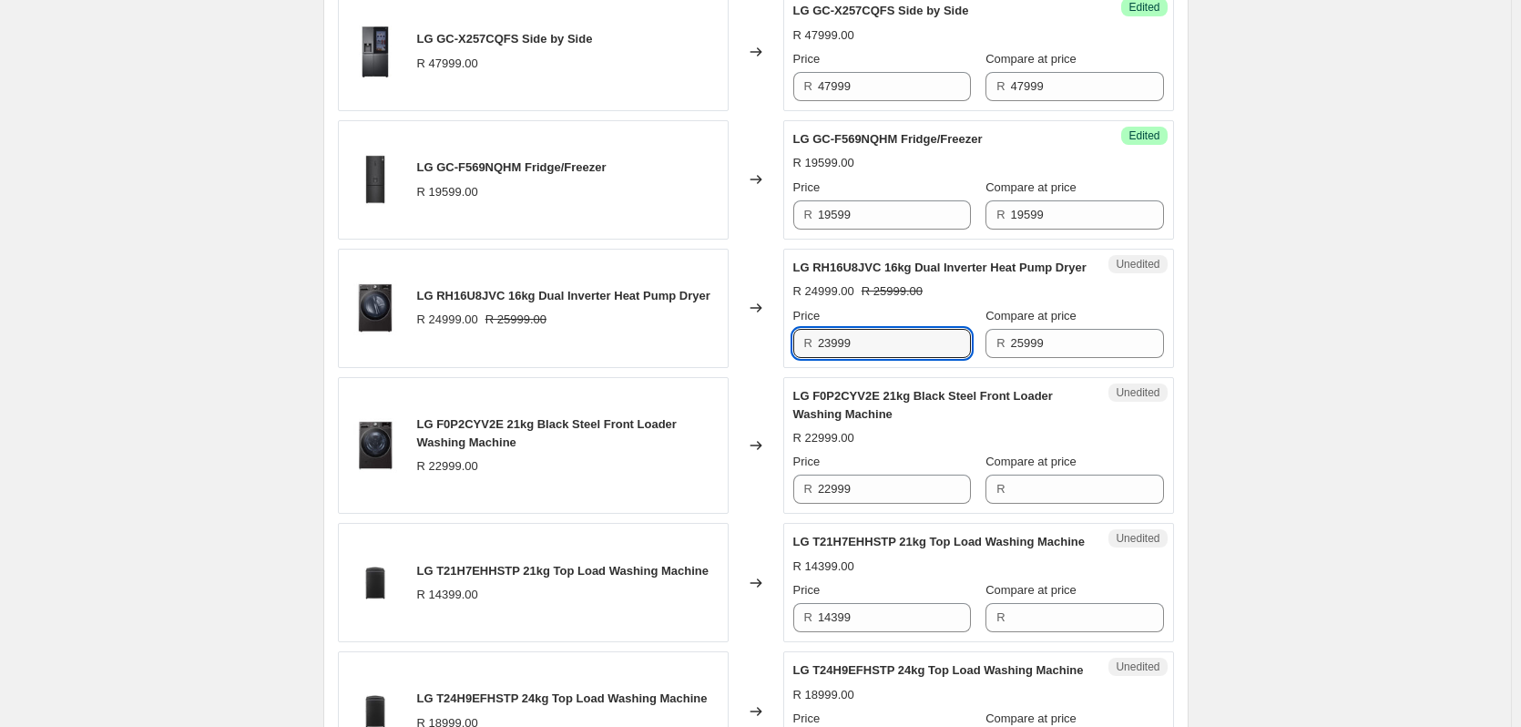
scroll to position [1960, 0]
type input "23999"
click at [876, 503] on input "22999" at bounding box center [894, 487] width 153 height 29
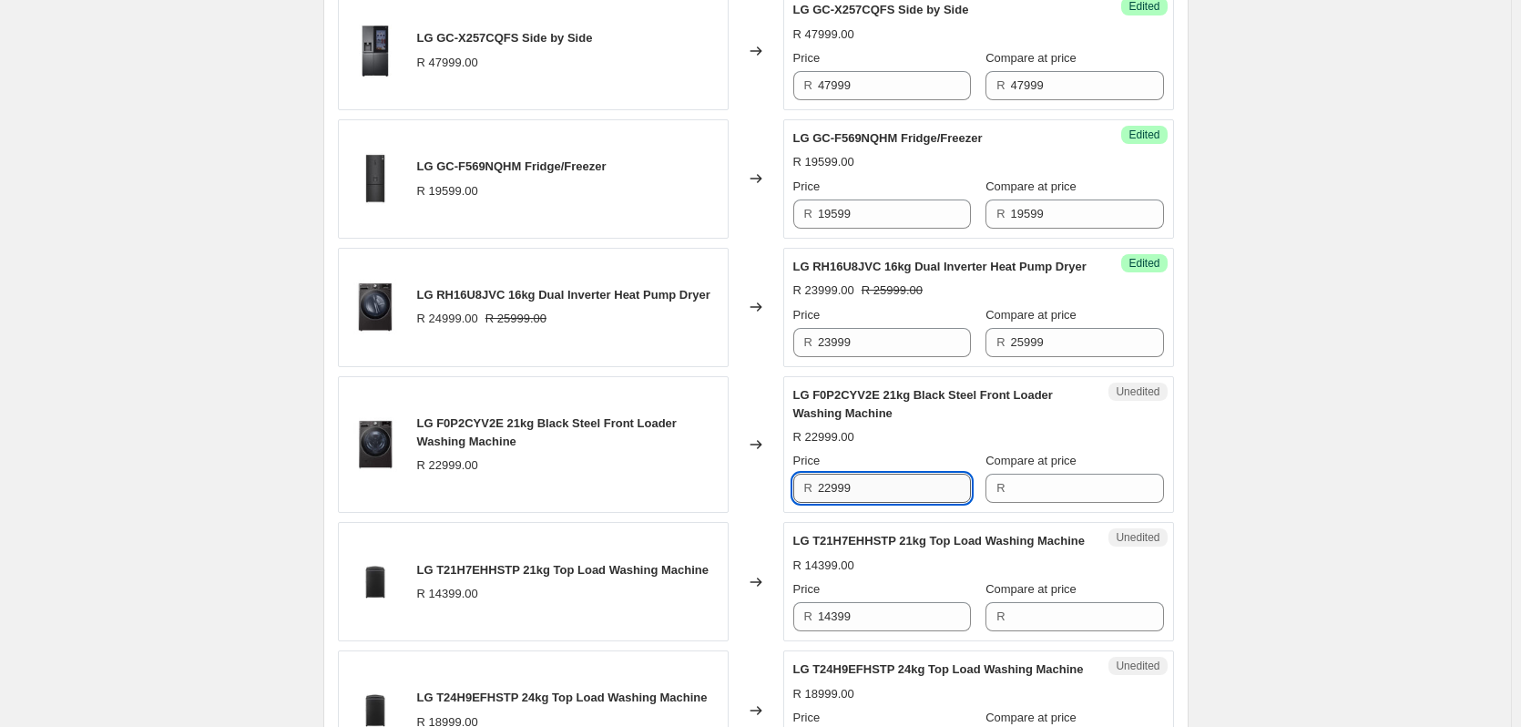
click at [876, 503] on input "22999" at bounding box center [894, 487] width 153 height 29
type input "22999"
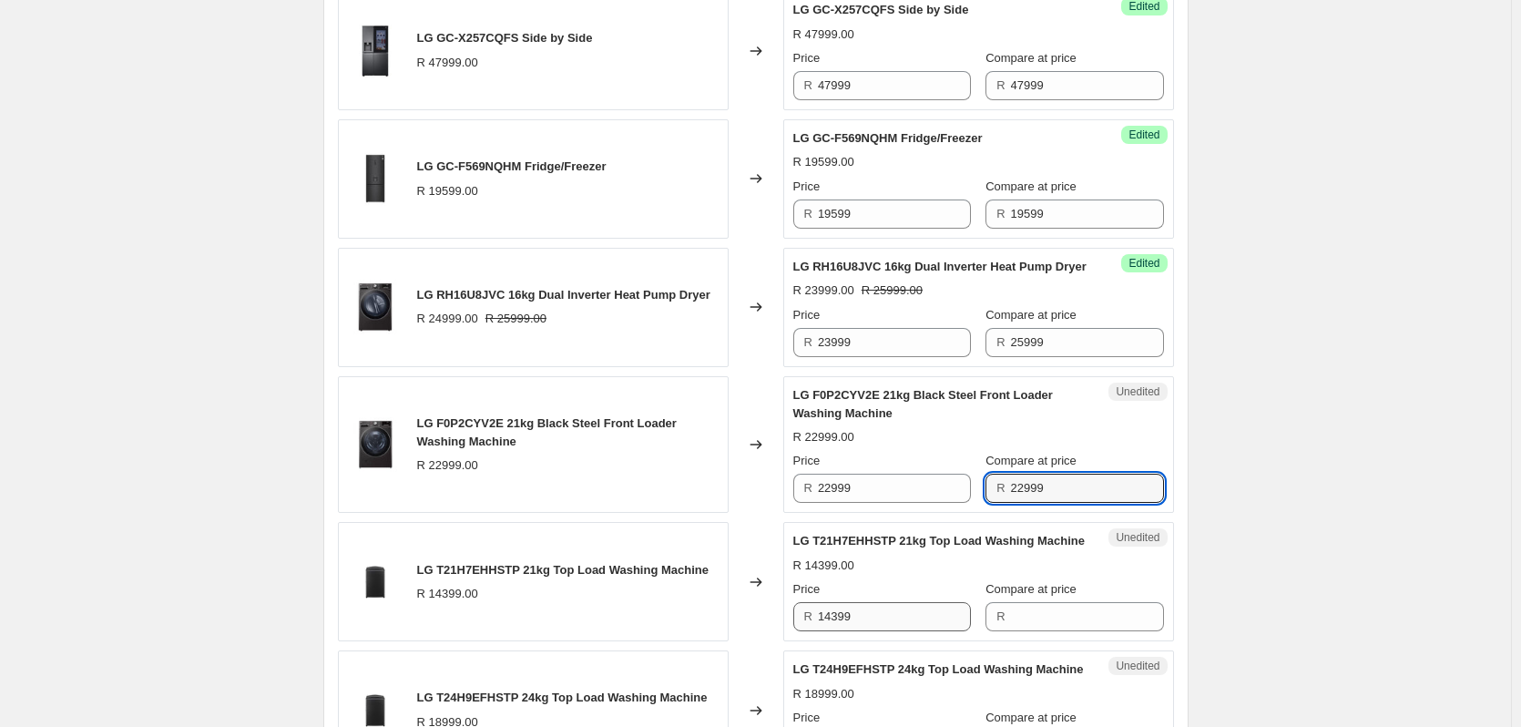
type input "22999"
click at [864, 631] on input "14399" at bounding box center [894, 616] width 153 height 29
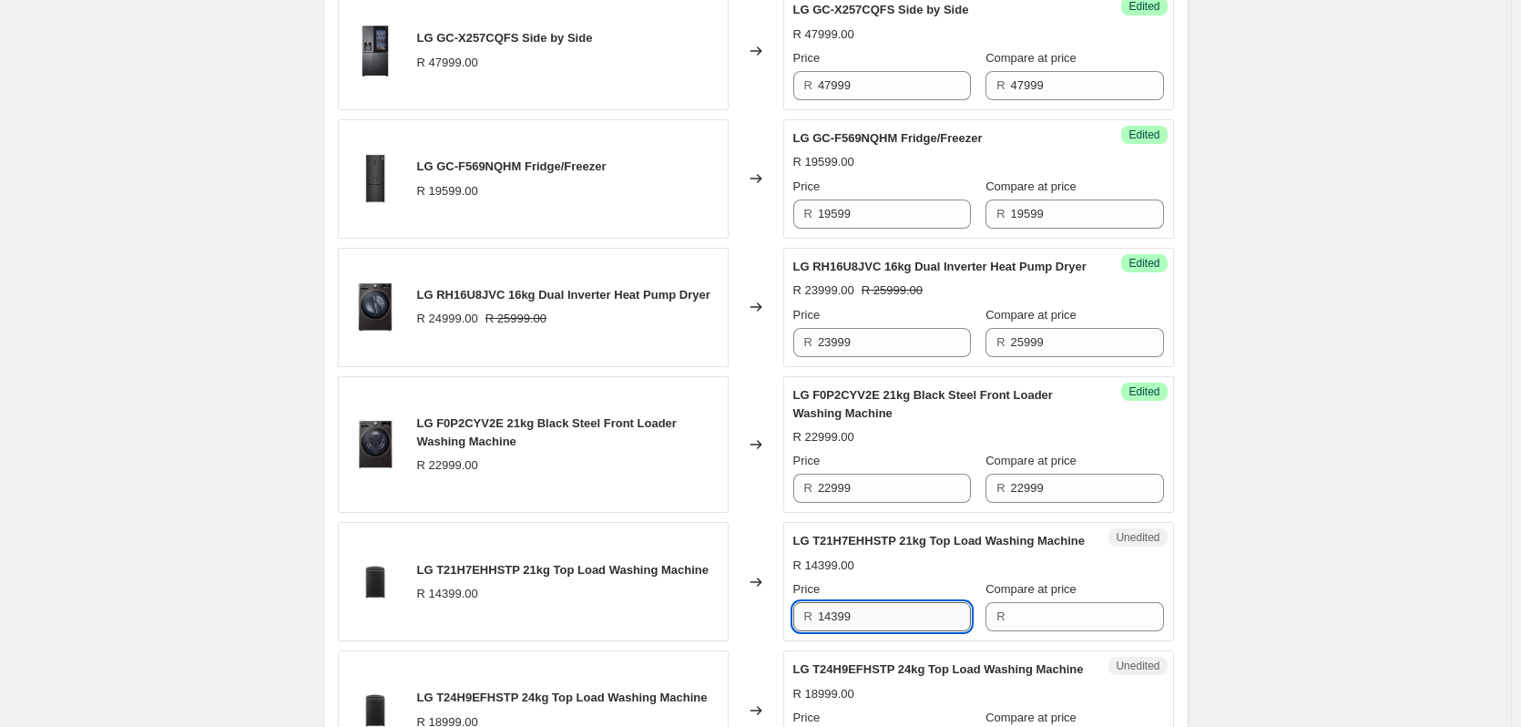
click at [863, 631] on input "14399" at bounding box center [894, 616] width 153 height 29
click at [824, 631] on input "14399" at bounding box center [894, 616] width 153 height 29
click at [829, 631] on input "14399" at bounding box center [894, 616] width 153 height 29
click at [840, 631] on input "14399" at bounding box center [894, 616] width 153 height 29
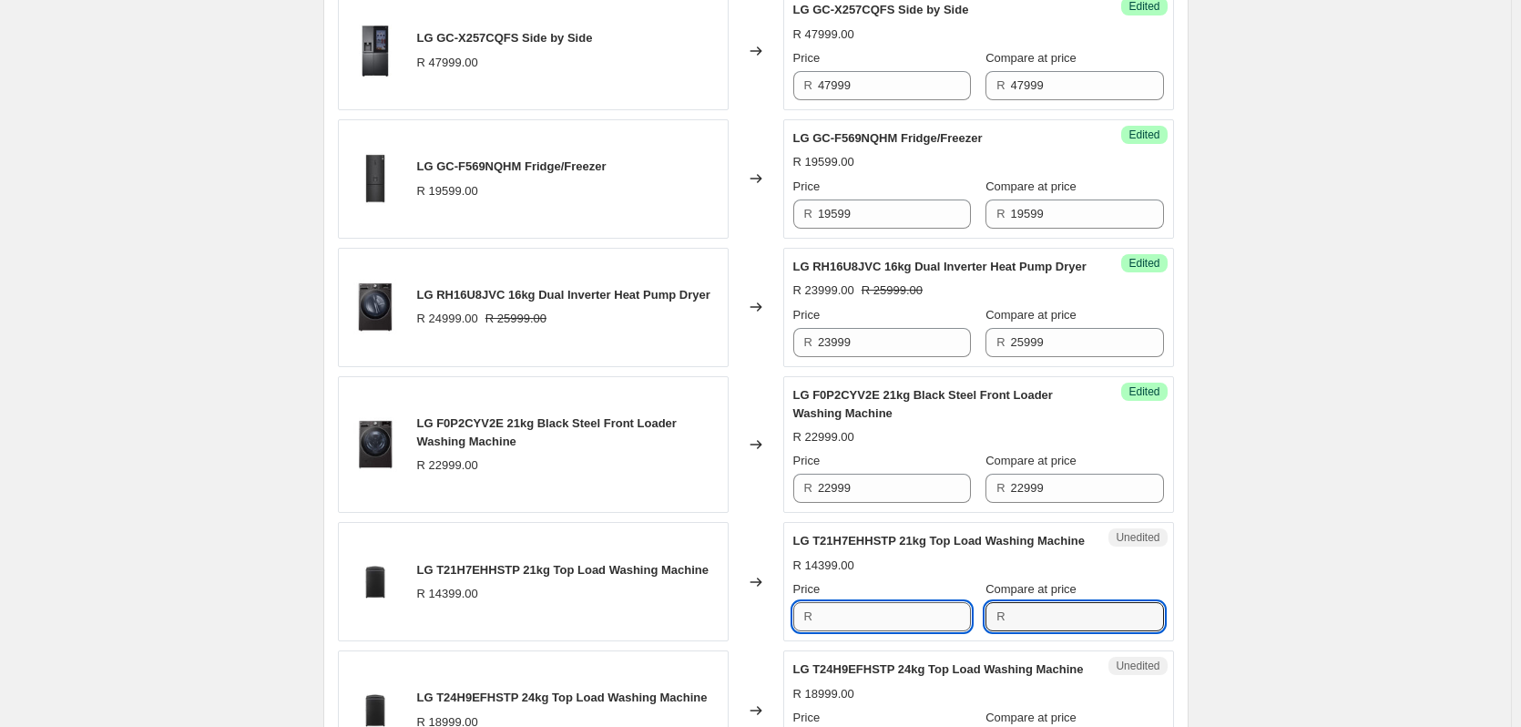
type input "14399"
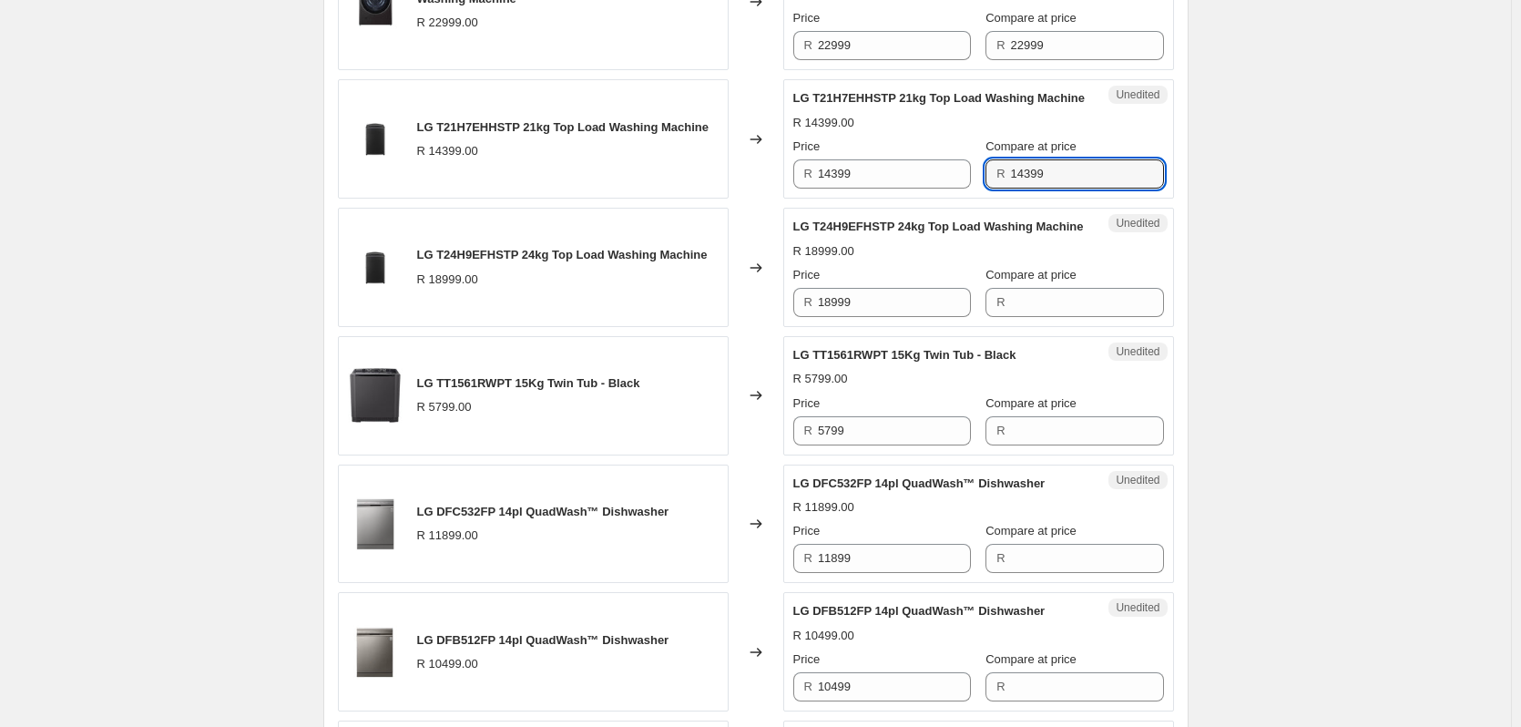
scroll to position [2415, 0]
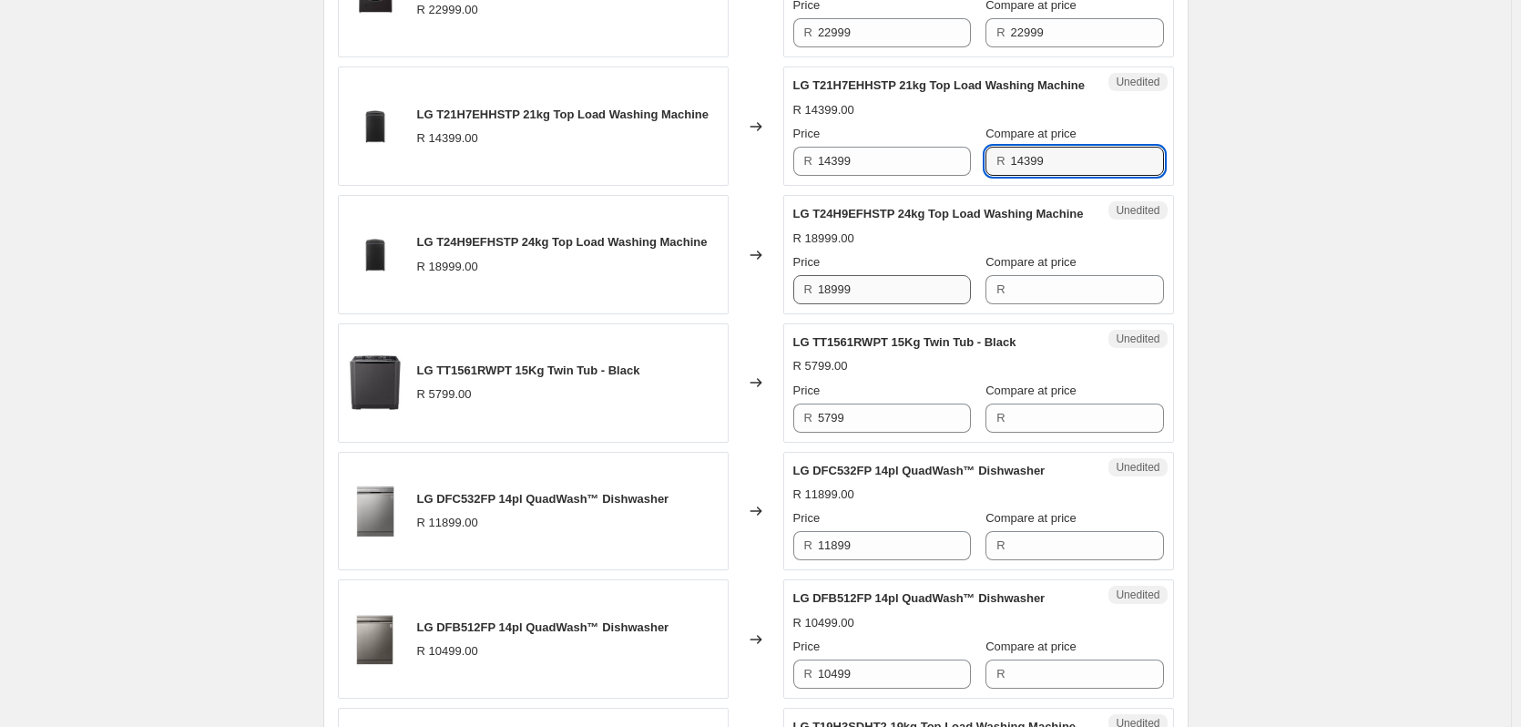
type input "14399"
click at [886, 304] on input "18999" at bounding box center [894, 289] width 153 height 29
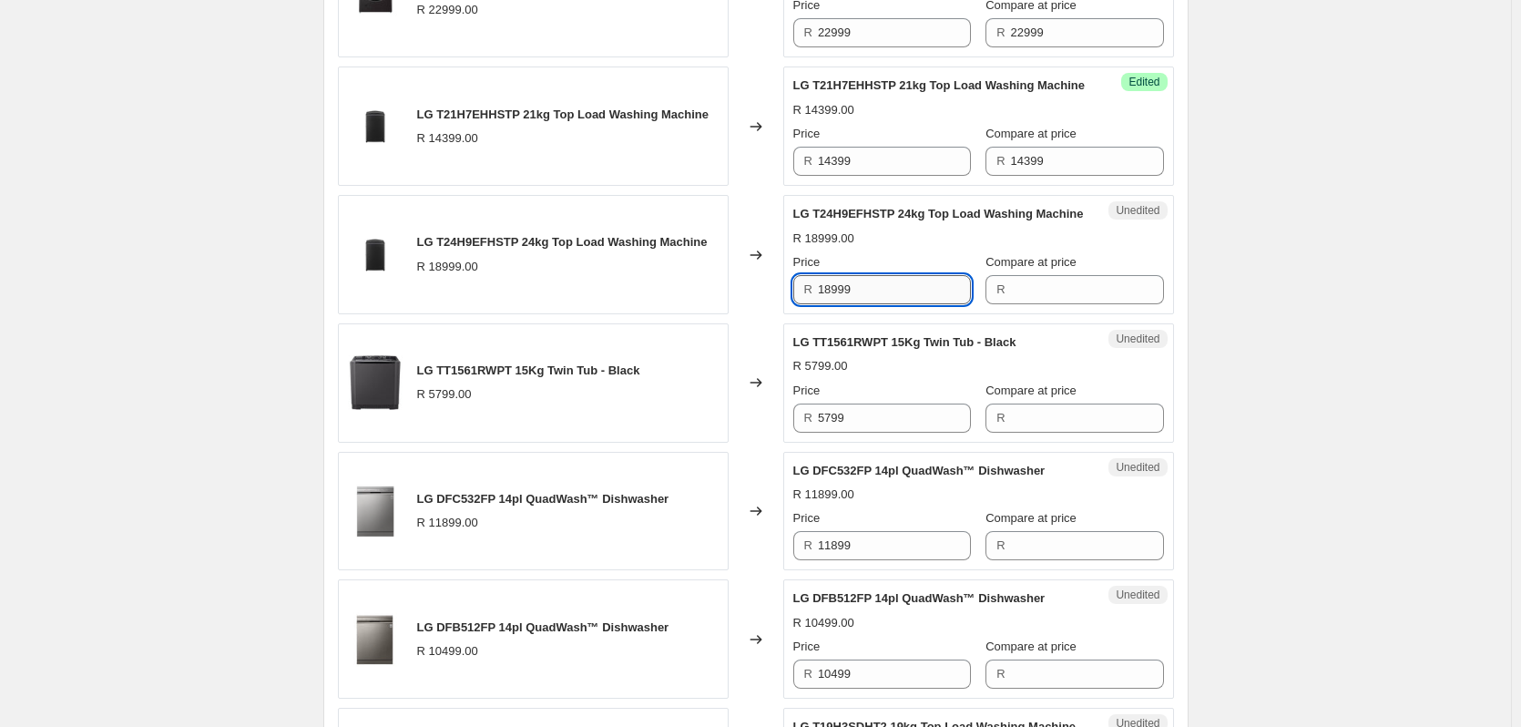
click at [885, 304] on input "18999" at bounding box center [894, 289] width 153 height 29
type input "18999"
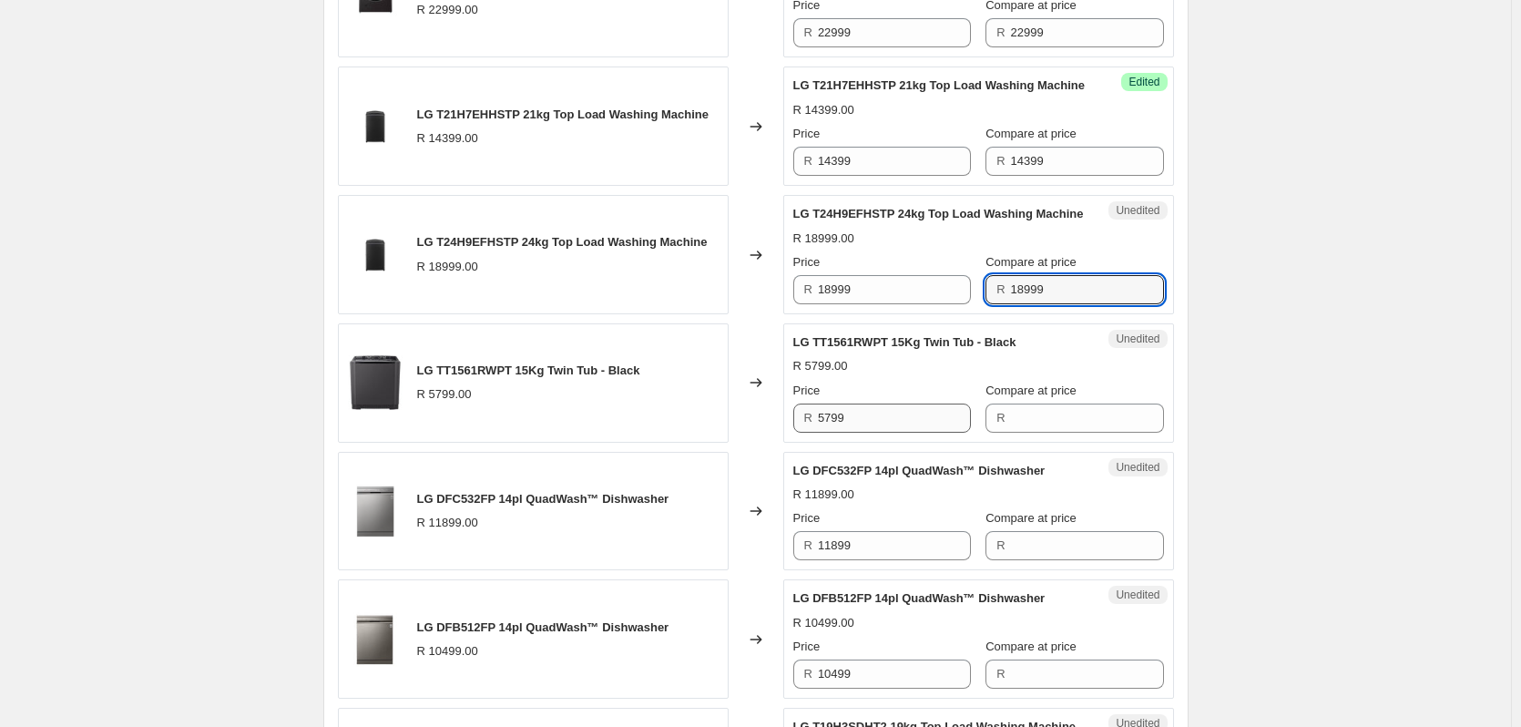
type input "18999"
click at [876, 433] on input "5799" at bounding box center [894, 417] width 153 height 29
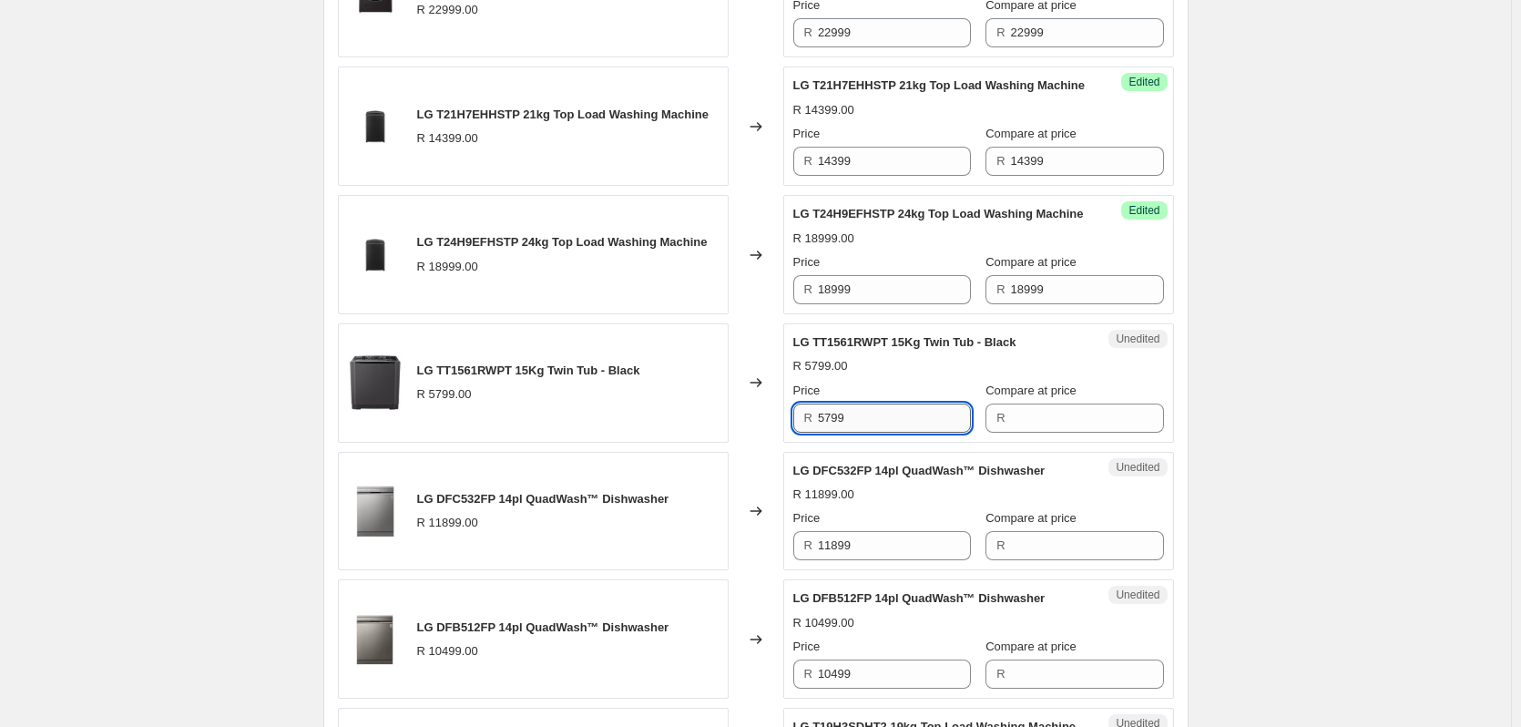
click at [876, 433] on input "5799" at bounding box center [894, 417] width 153 height 29
drag, startPoint x: 811, startPoint y: 509, endPoint x: 828, endPoint y: 509, distance: 16.4
click at [828, 433] on div "R 5799" at bounding box center [882, 417] width 178 height 29
type input "5799"
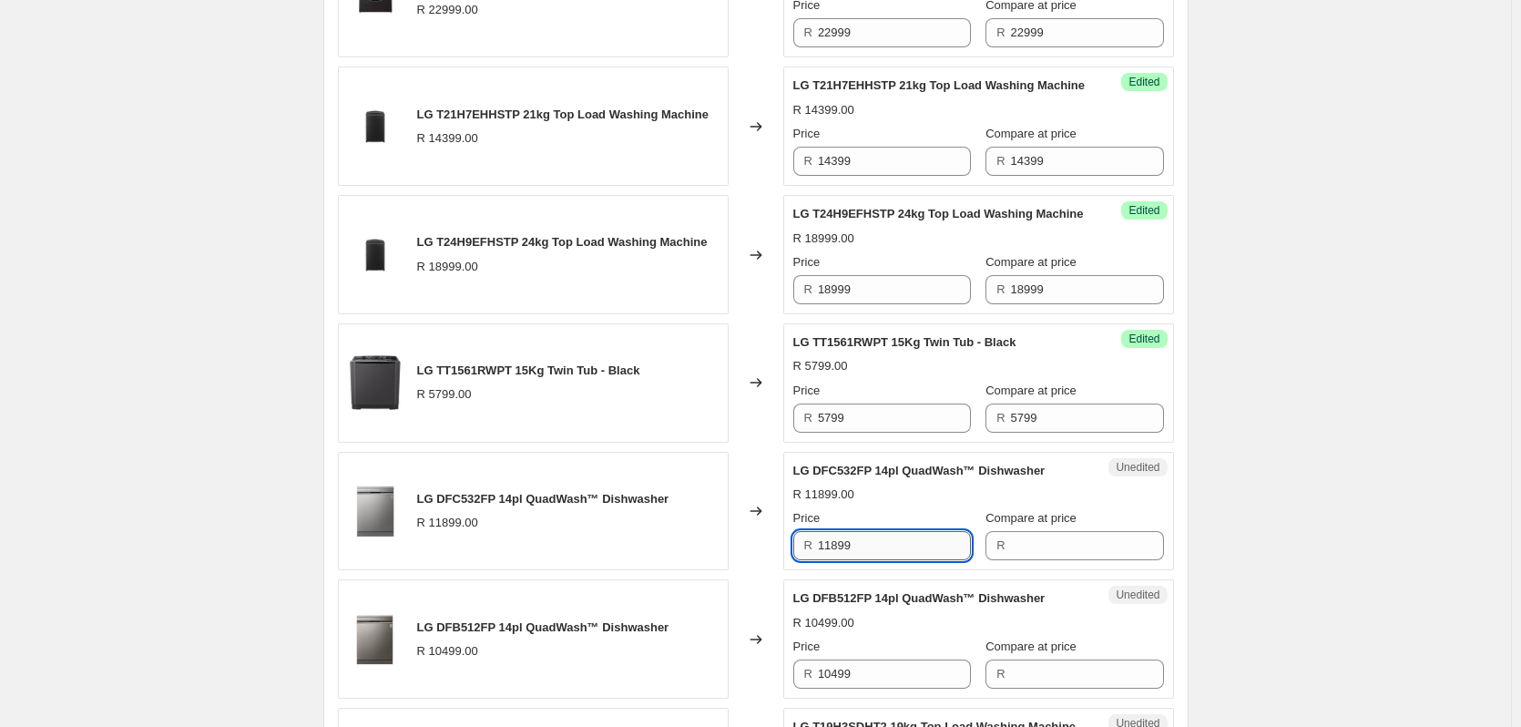
click at [868, 560] on input "11899" at bounding box center [894, 545] width 153 height 29
type input "11899"
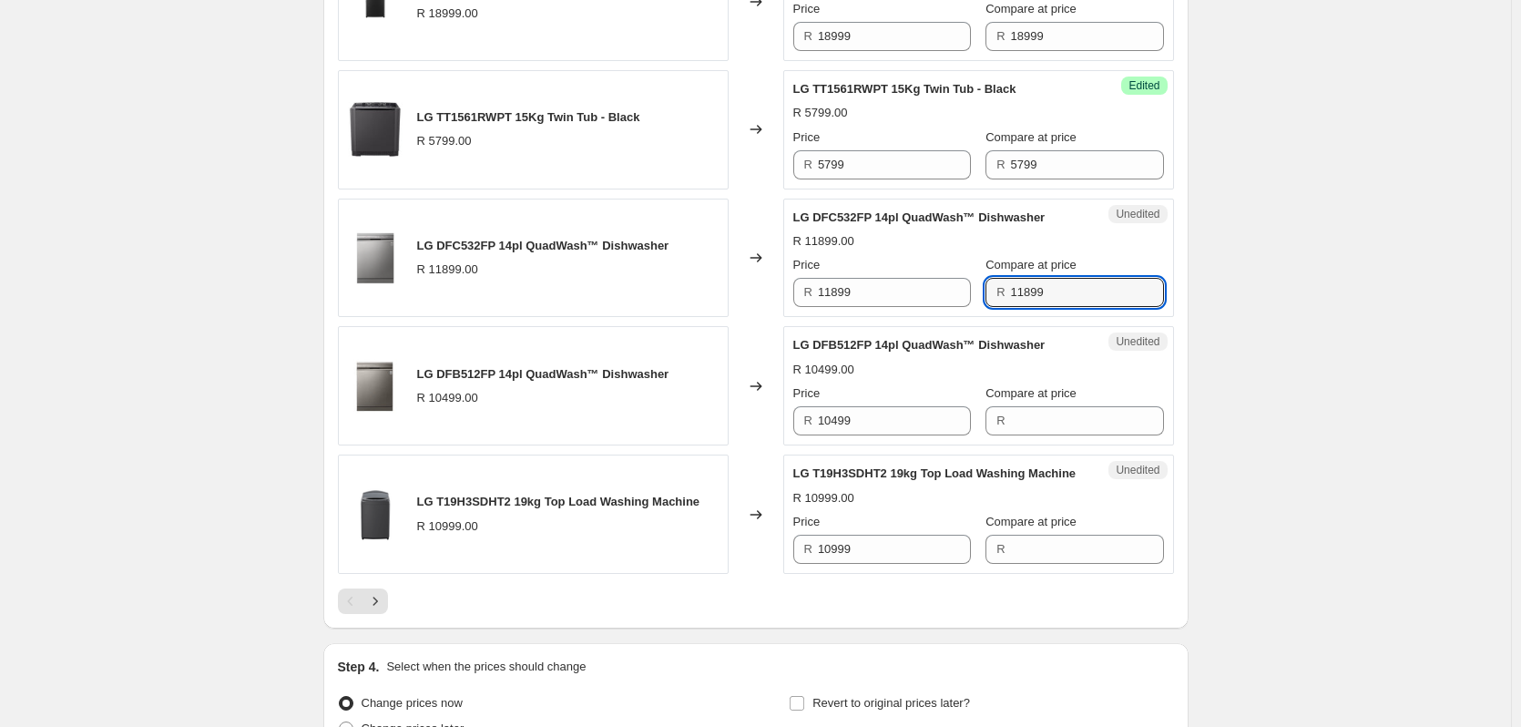
scroll to position [2688, 0]
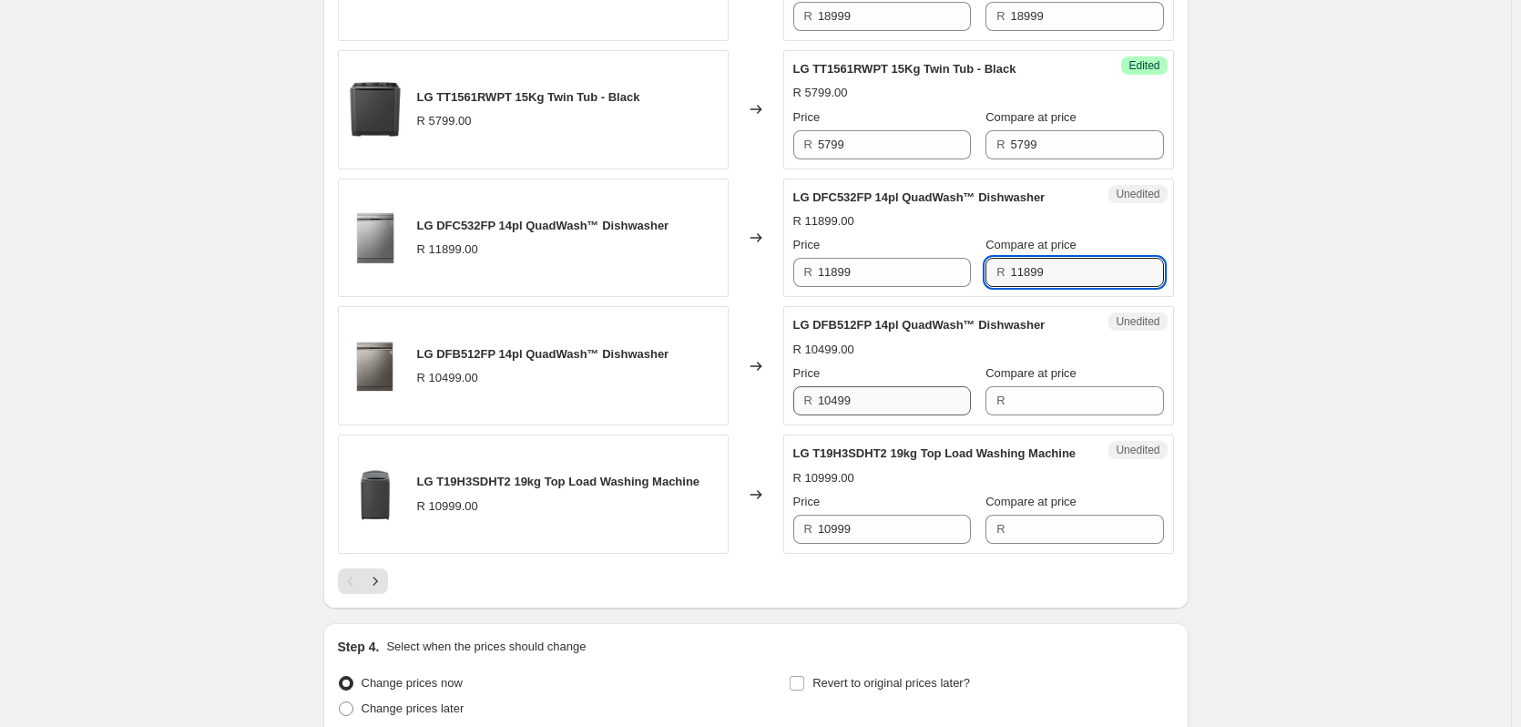
type input "11899"
click at [860, 415] on input "10499" at bounding box center [894, 400] width 153 height 29
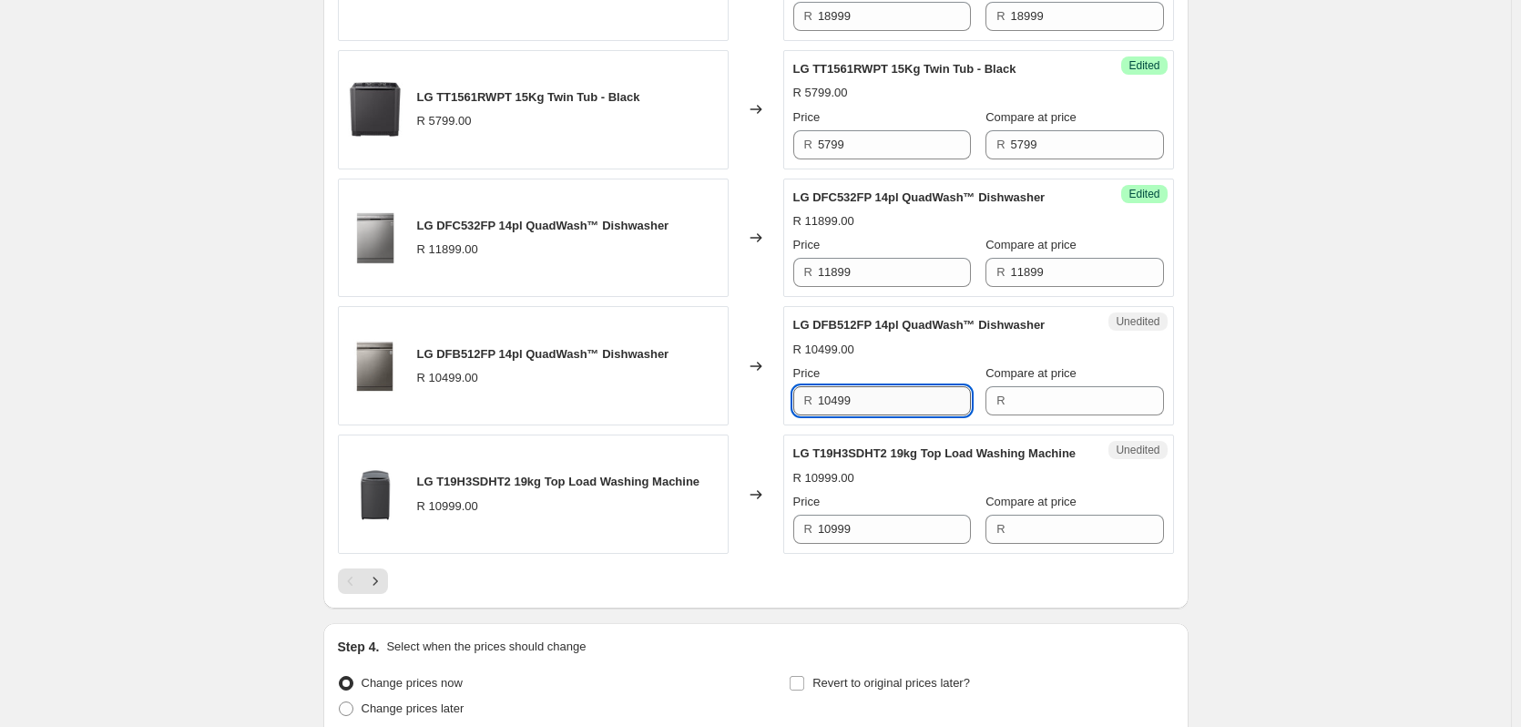
click at [860, 415] on input "10499" at bounding box center [894, 400] width 153 height 29
type input "10499"
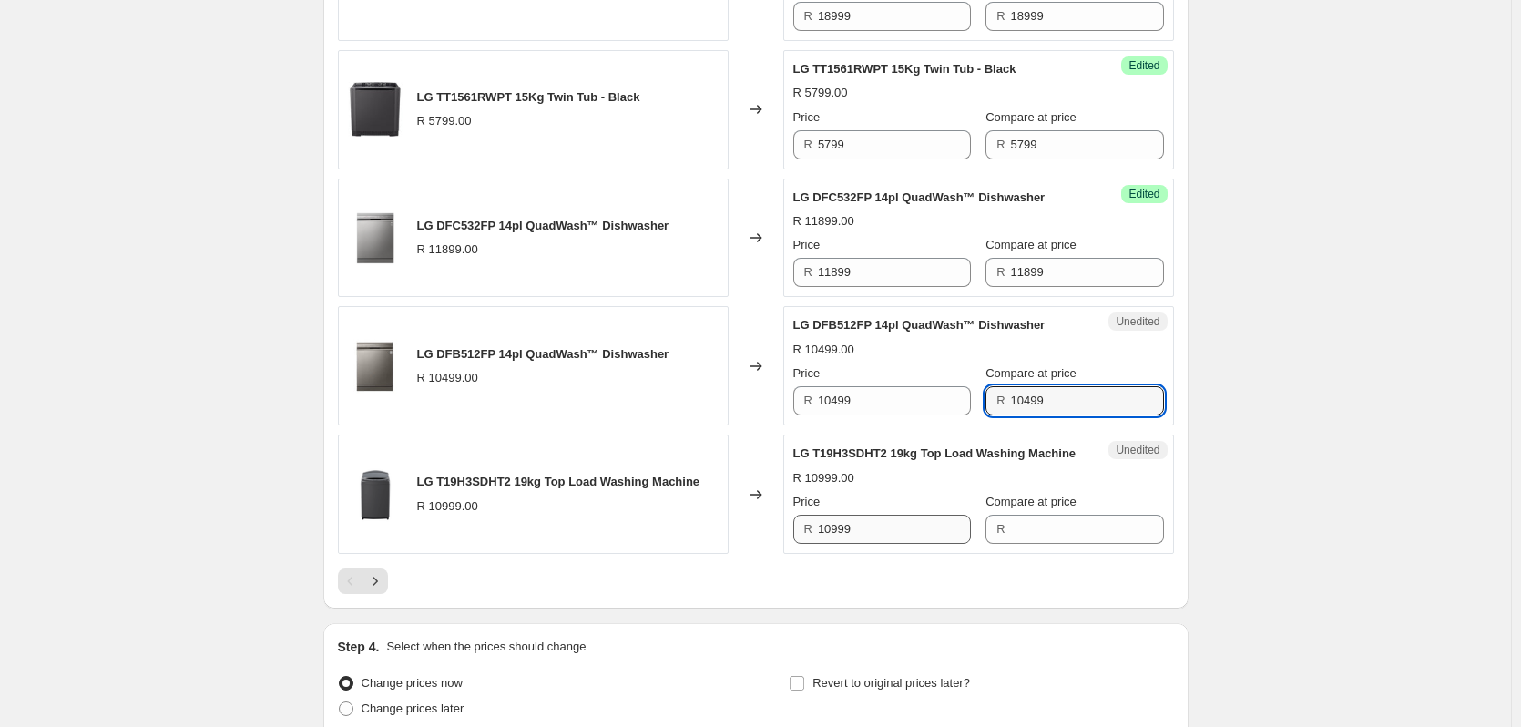
type input "10499"
click at [878, 544] on input "10999" at bounding box center [894, 528] width 153 height 29
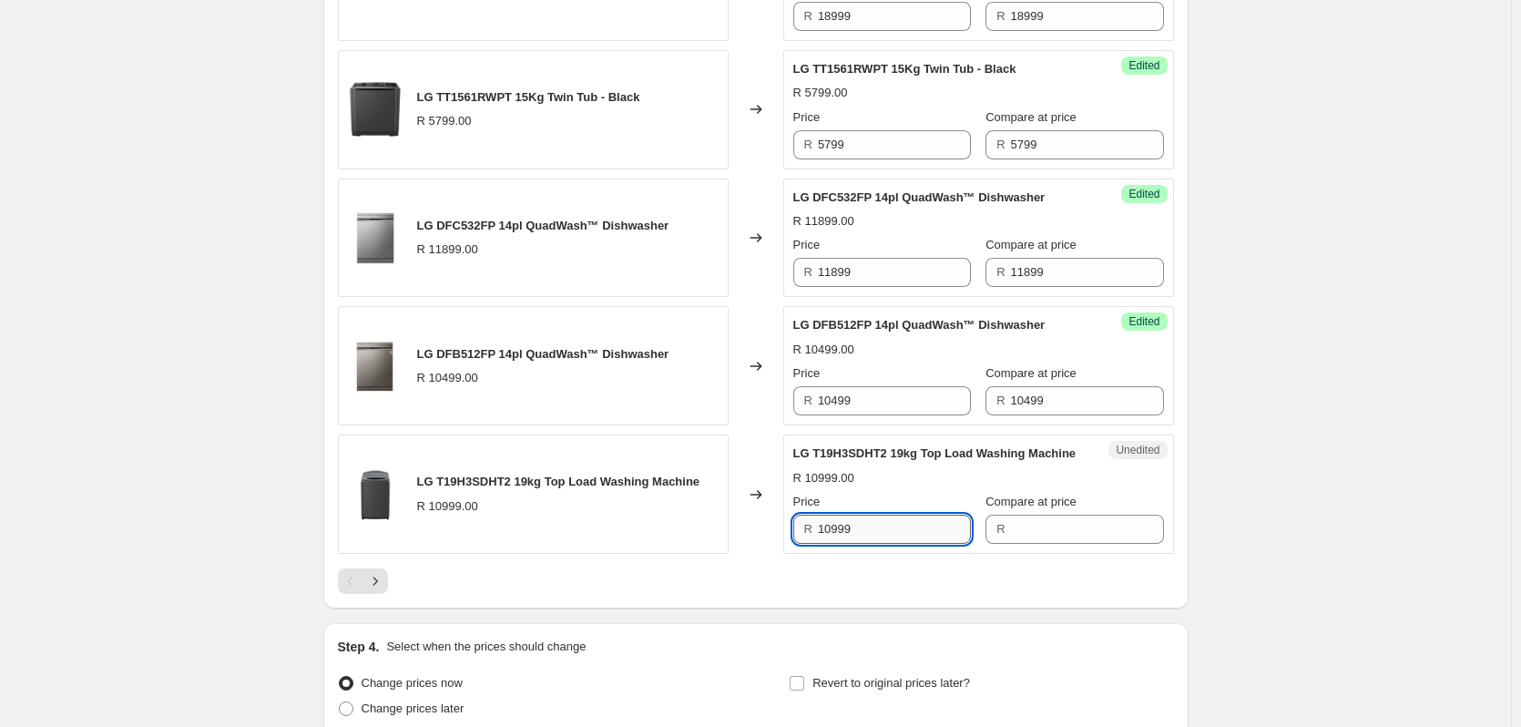
click at [878, 544] on input "10999" at bounding box center [894, 528] width 153 height 29
type input "10999"
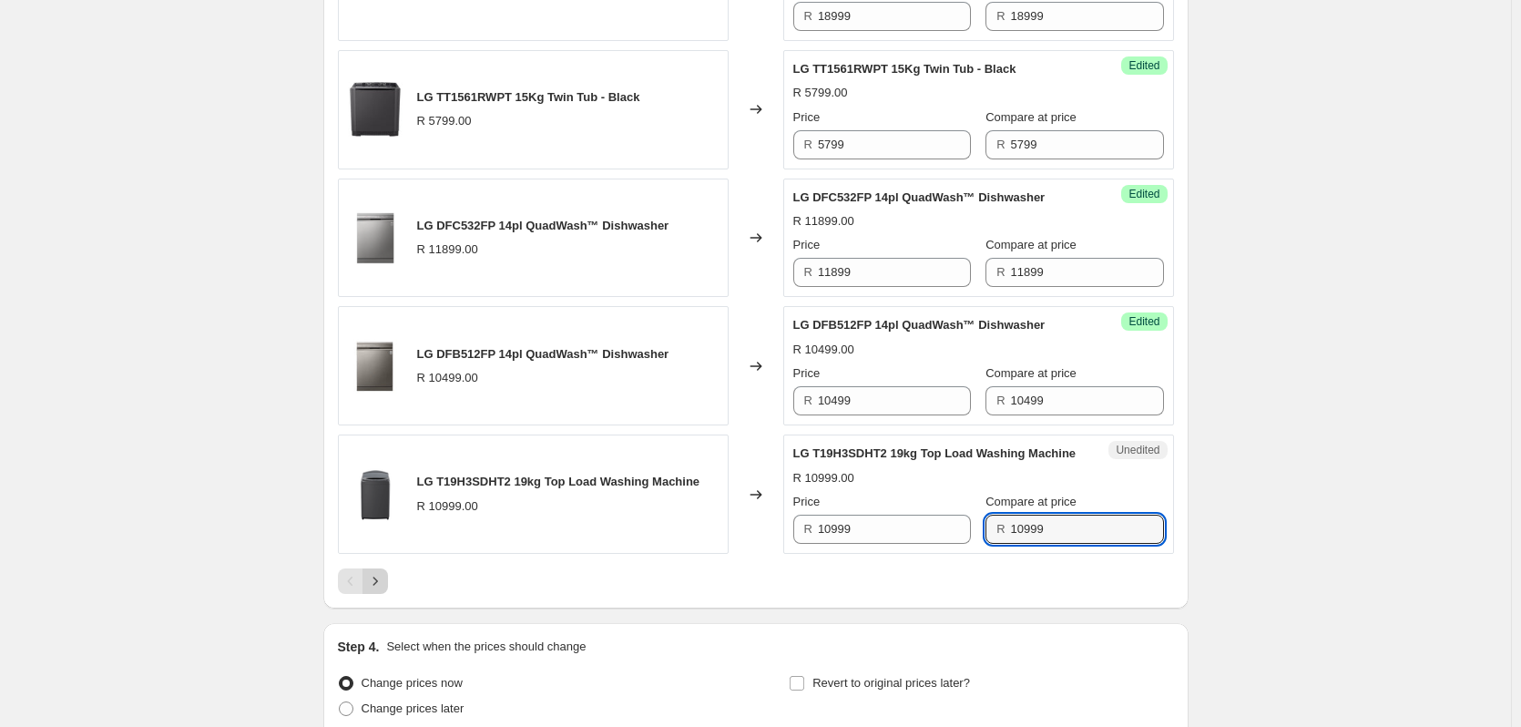
type input "10999"
click at [374, 590] on icon "Next" at bounding box center [375, 581] width 18 height 18
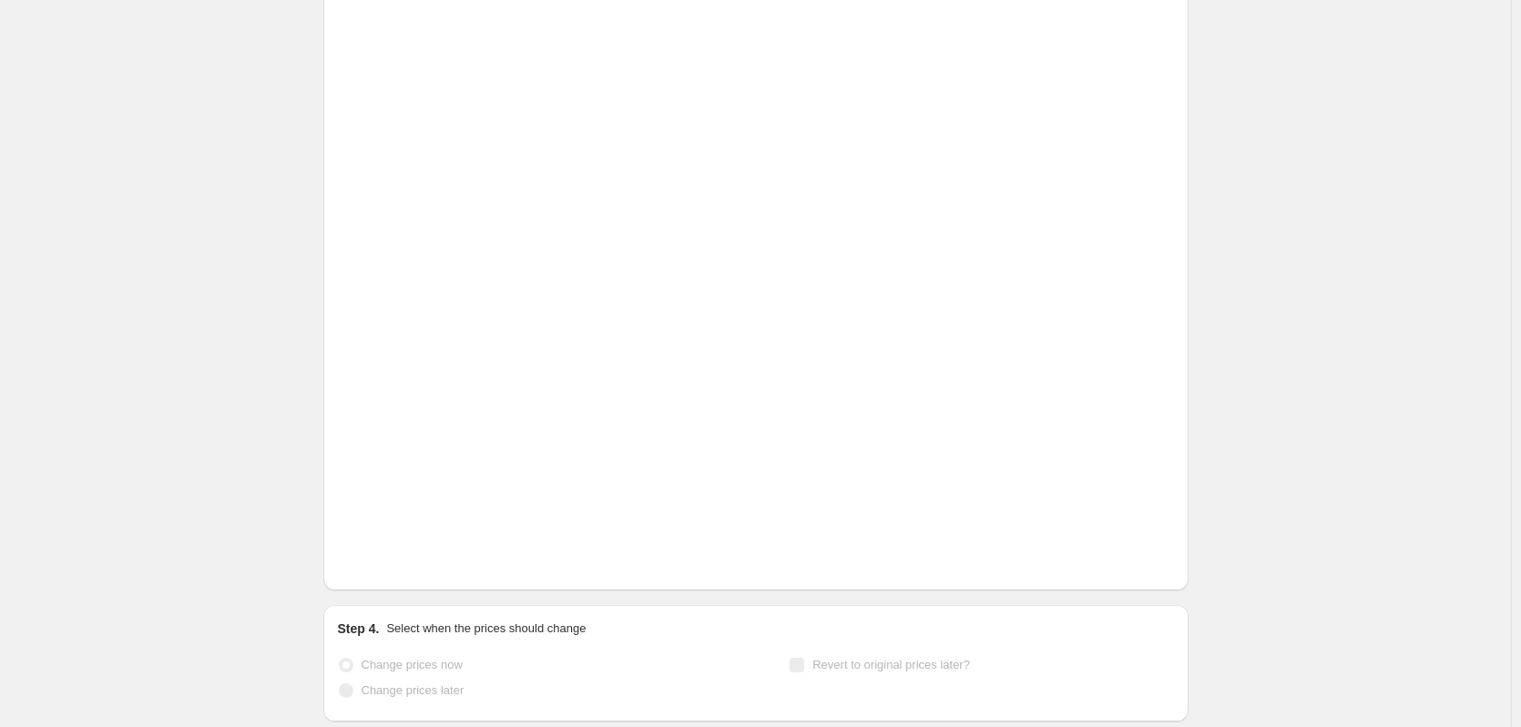
scroll to position [655, 0]
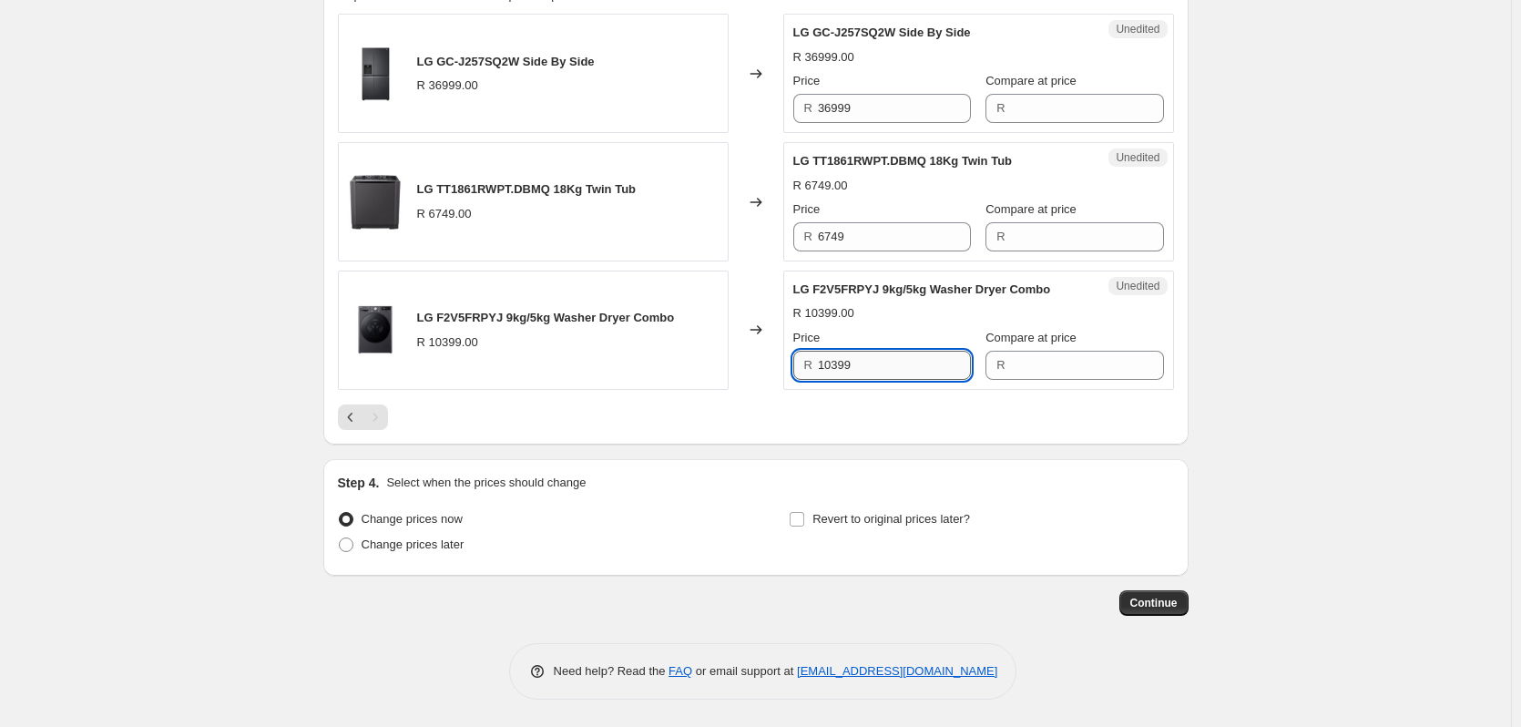
click at [890, 362] on input "10399" at bounding box center [894, 365] width 153 height 29
drag, startPoint x: 890, startPoint y: 362, endPoint x: 842, endPoint y: 371, distance: 48.1
click at [885, 365] on input "10399" at bounding box center [894, 365] width 153 height 29
type input "10399"
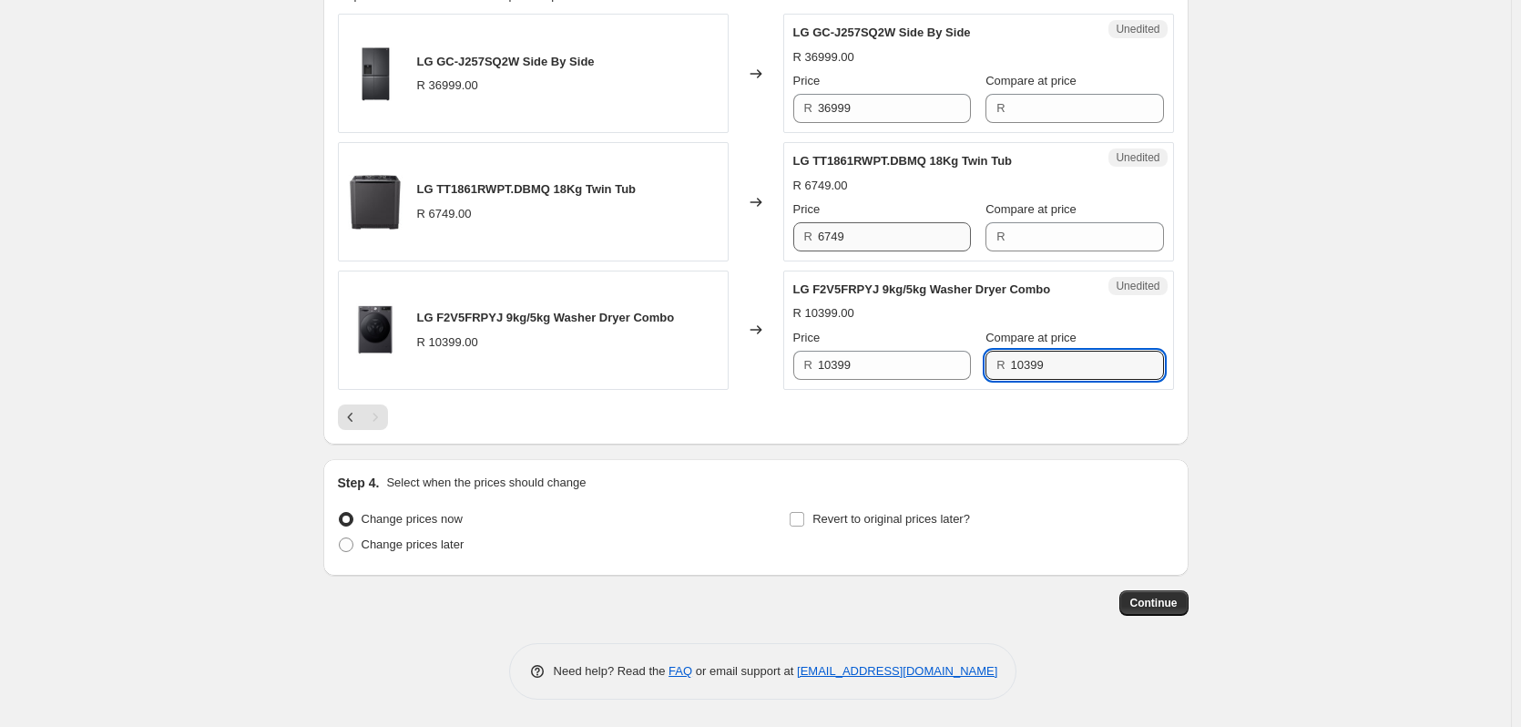
type input "10399"
click at [900, 231] on input "6749" at bounding box center [894, 236] width 153 height 29
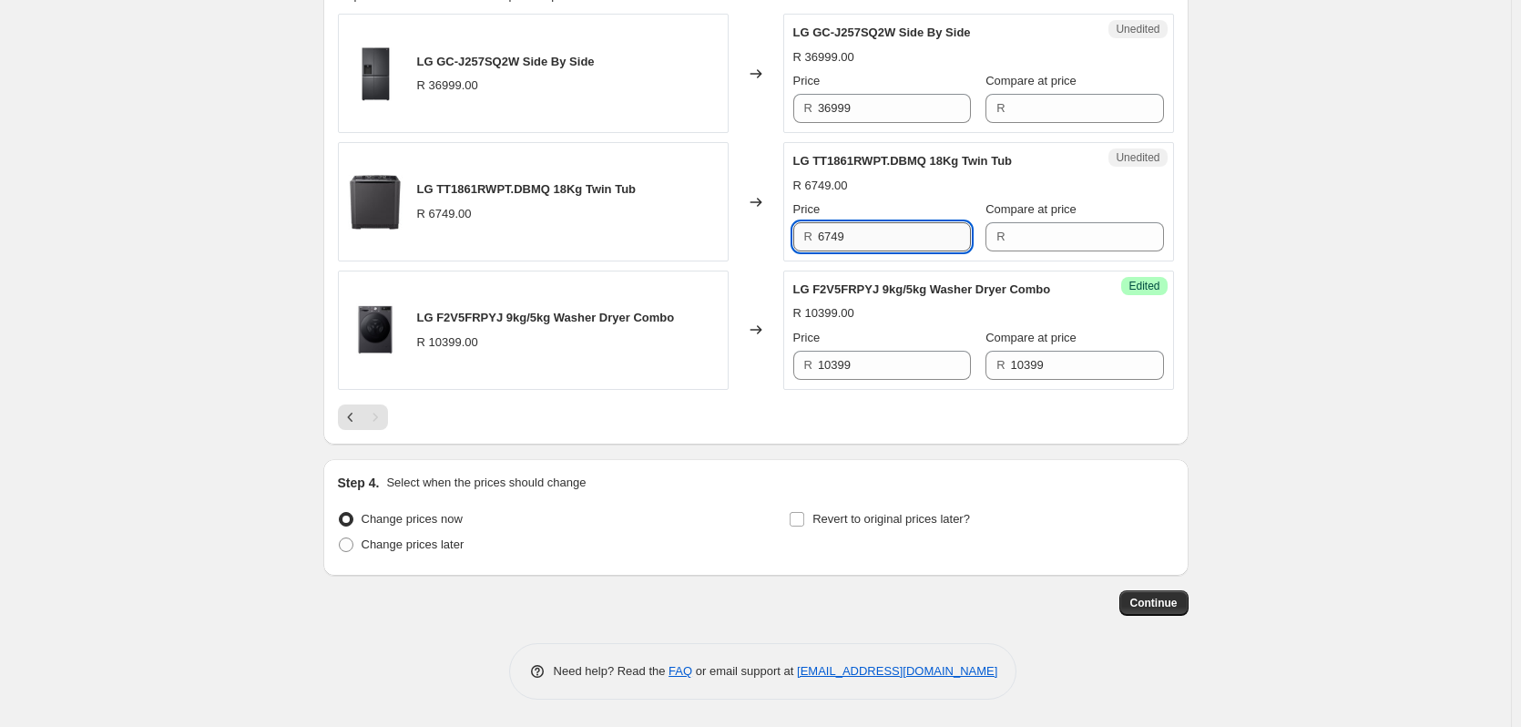
click at [899, 231] on input "6749" at bounding box center [894, 236] width 153 height 29
type input "6749"
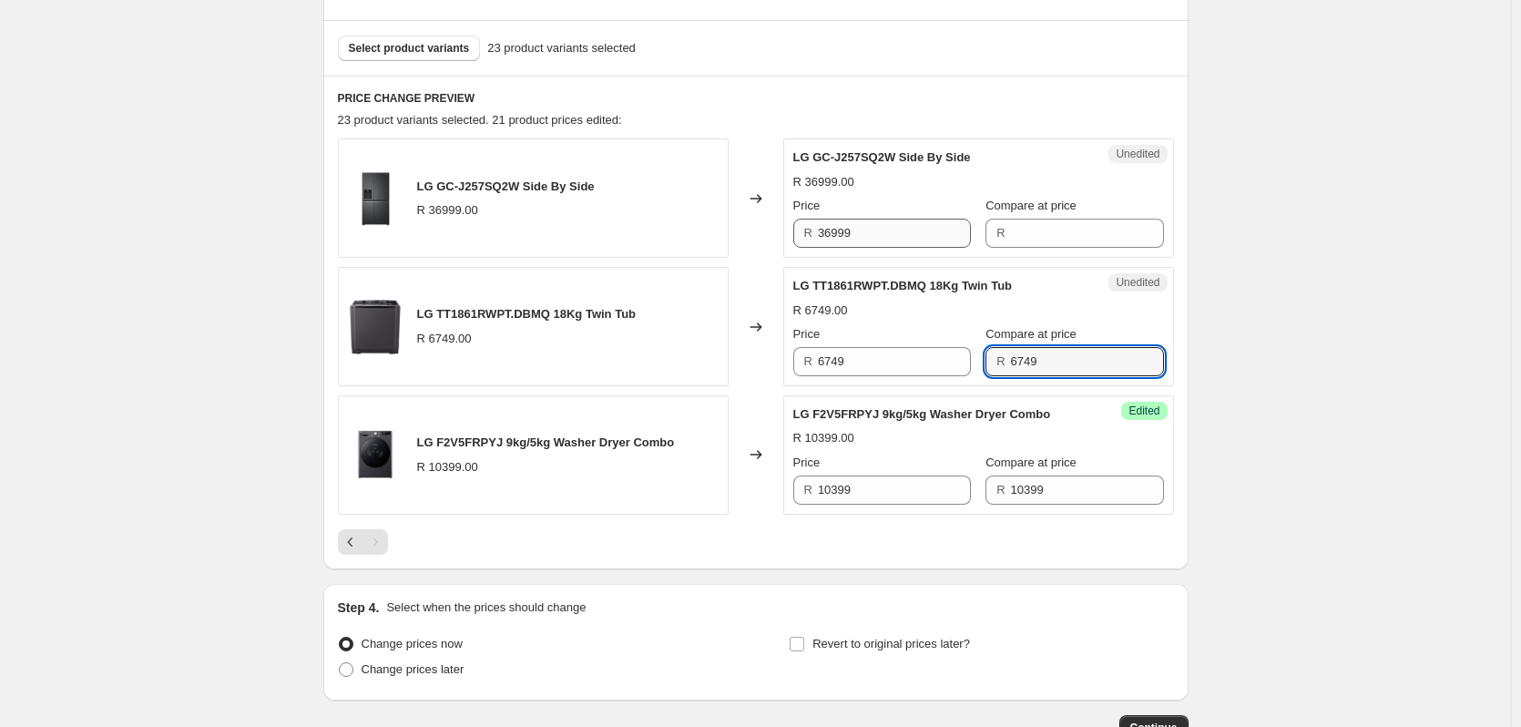
scroll to position [473, 0]
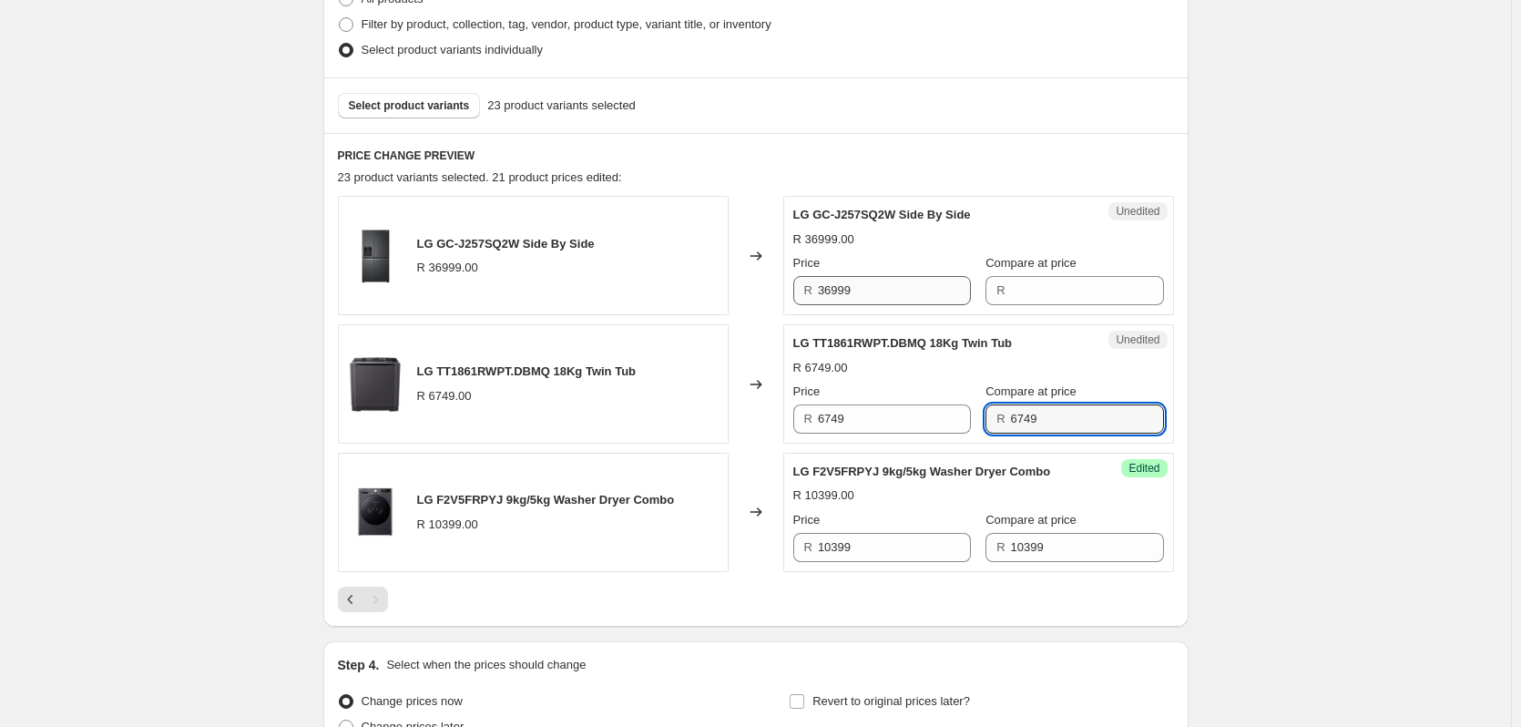
type input "6749"
click at [873, 285] on input "36999" at bounding box center [894, 290] width 153 height 29
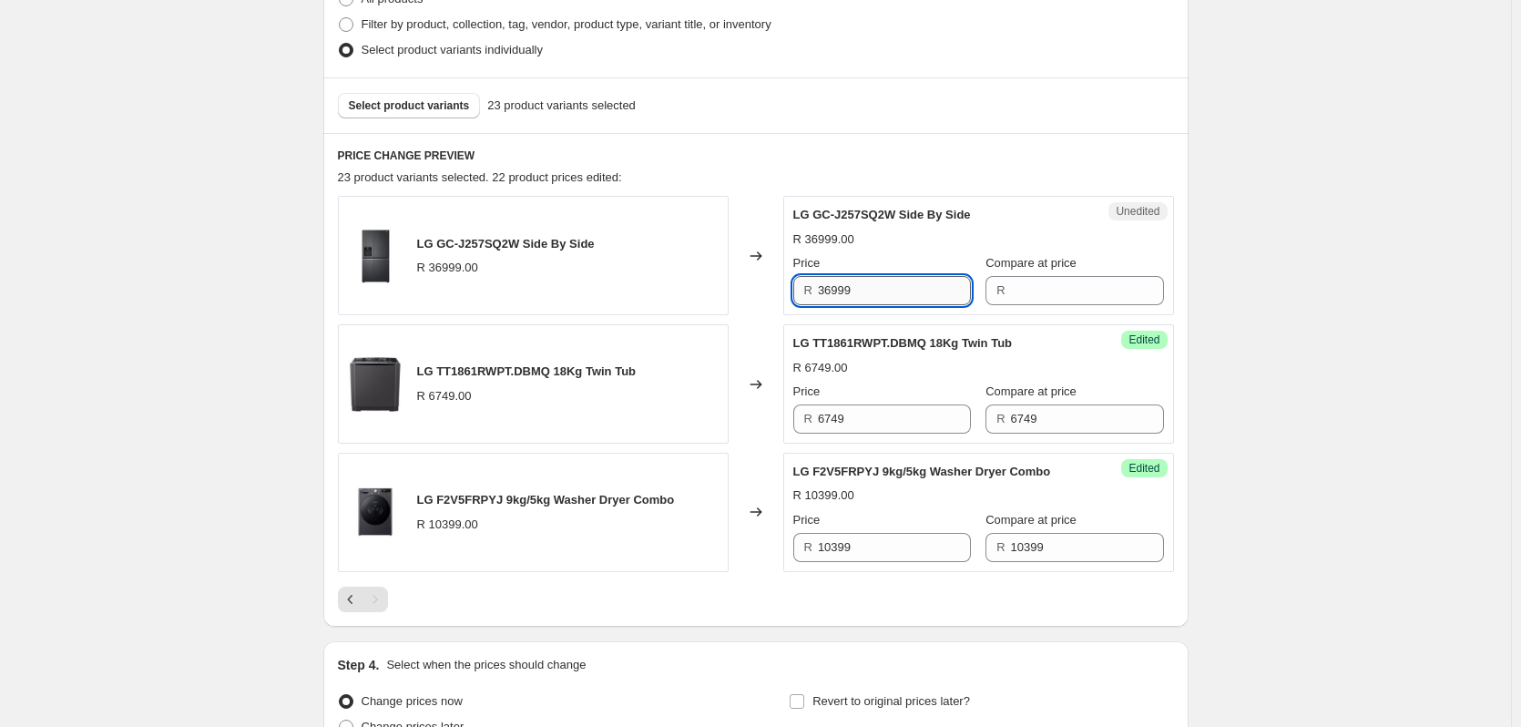
click at [873, 285] on input "36999" at bounding box center [894, 290] width 153 height 29
type input "36999"
click at [884, 288] on input "36999" at bounding box center [894, 290] width 153 height 29
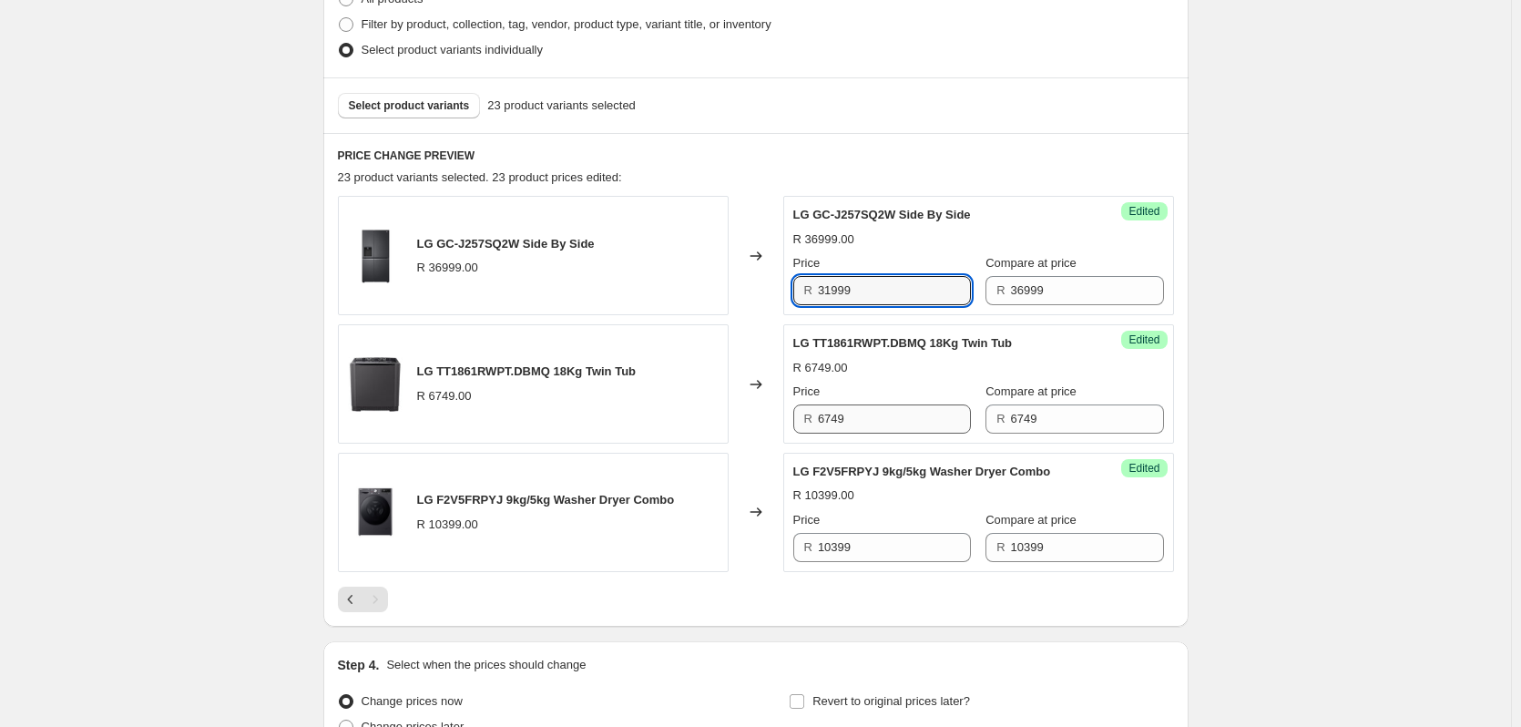
type input "31999"
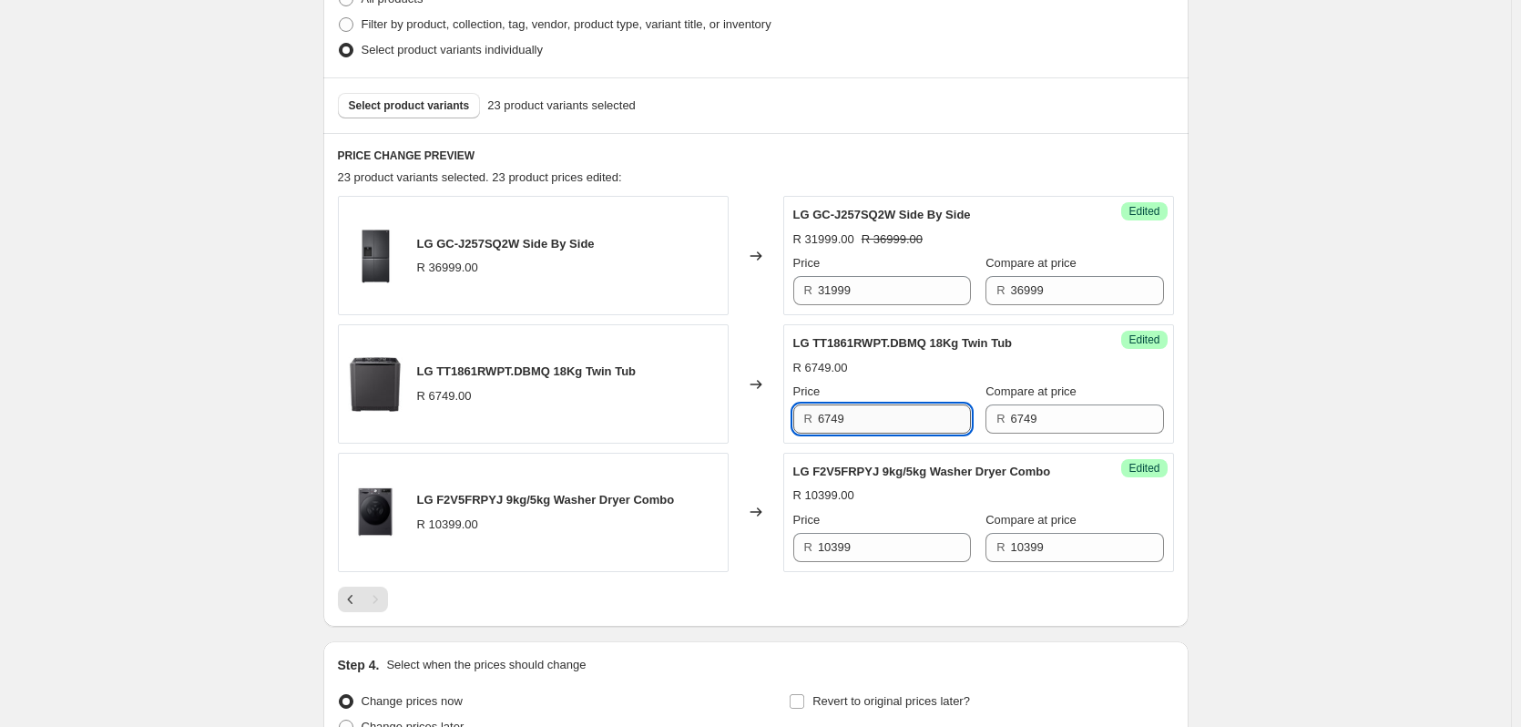
click at [870, 418] on input "6749" at bounding box center [894, 418] width 153 height 29
type input "6499"
click at [880, 547] on input "10399" at bounding box center [894, 547] width 153 height 29
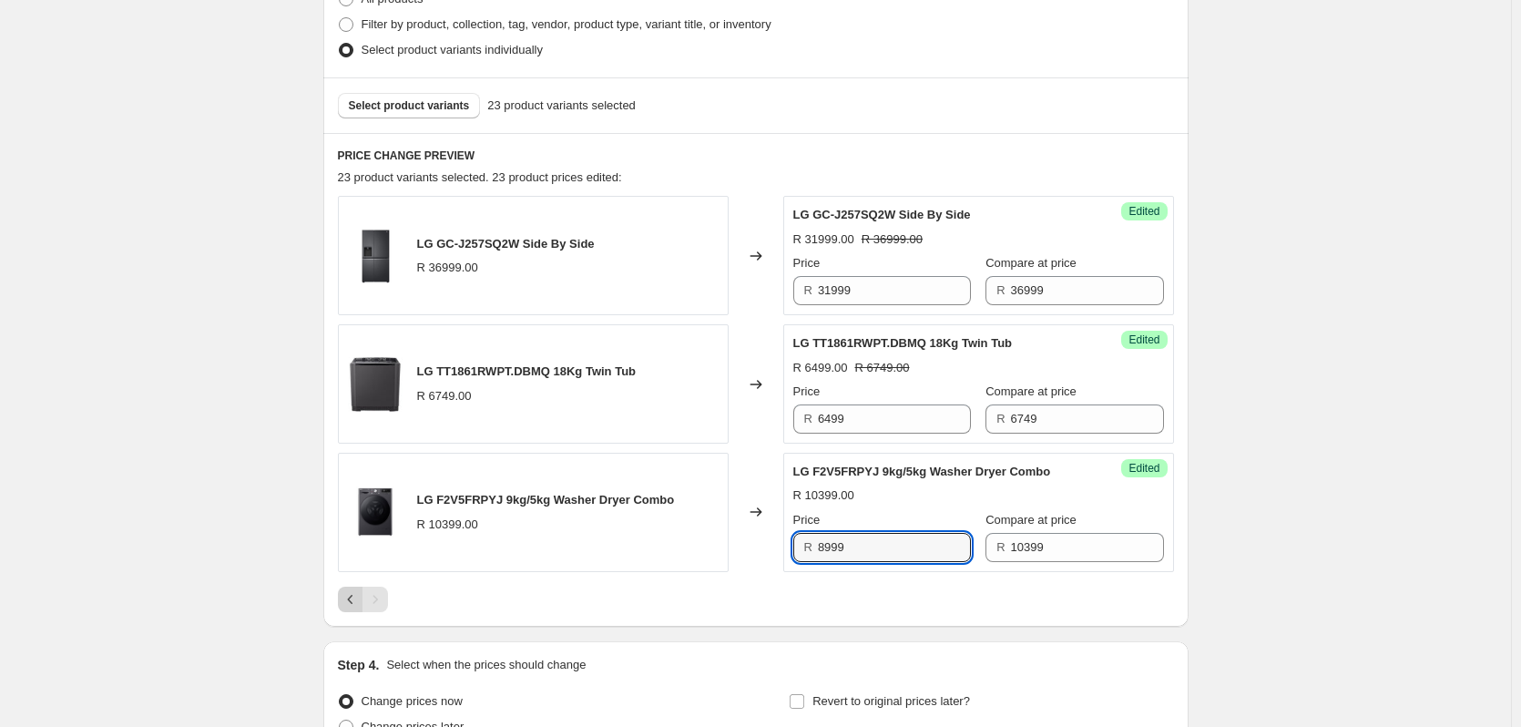
type input "8999"
click at [357, 595] on icon "Previous" at bounding box center [350, 599] width 18 height 18
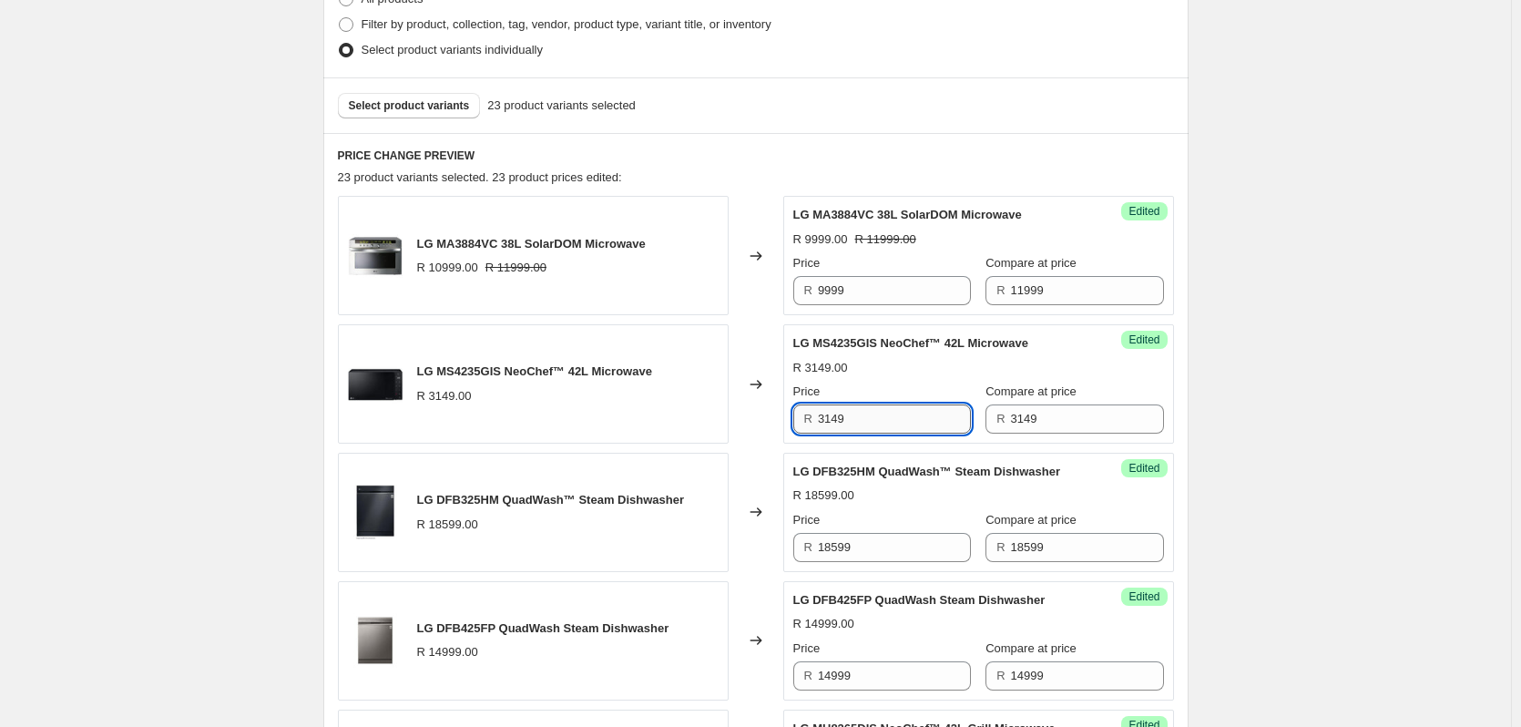
click at [856, 423] on input "3149" at bounding box center [894, 418] width 153 height 29
type input "2799"
click at [866, 551] on input "18599" at bounding box center [894, 547] width 153 height 29
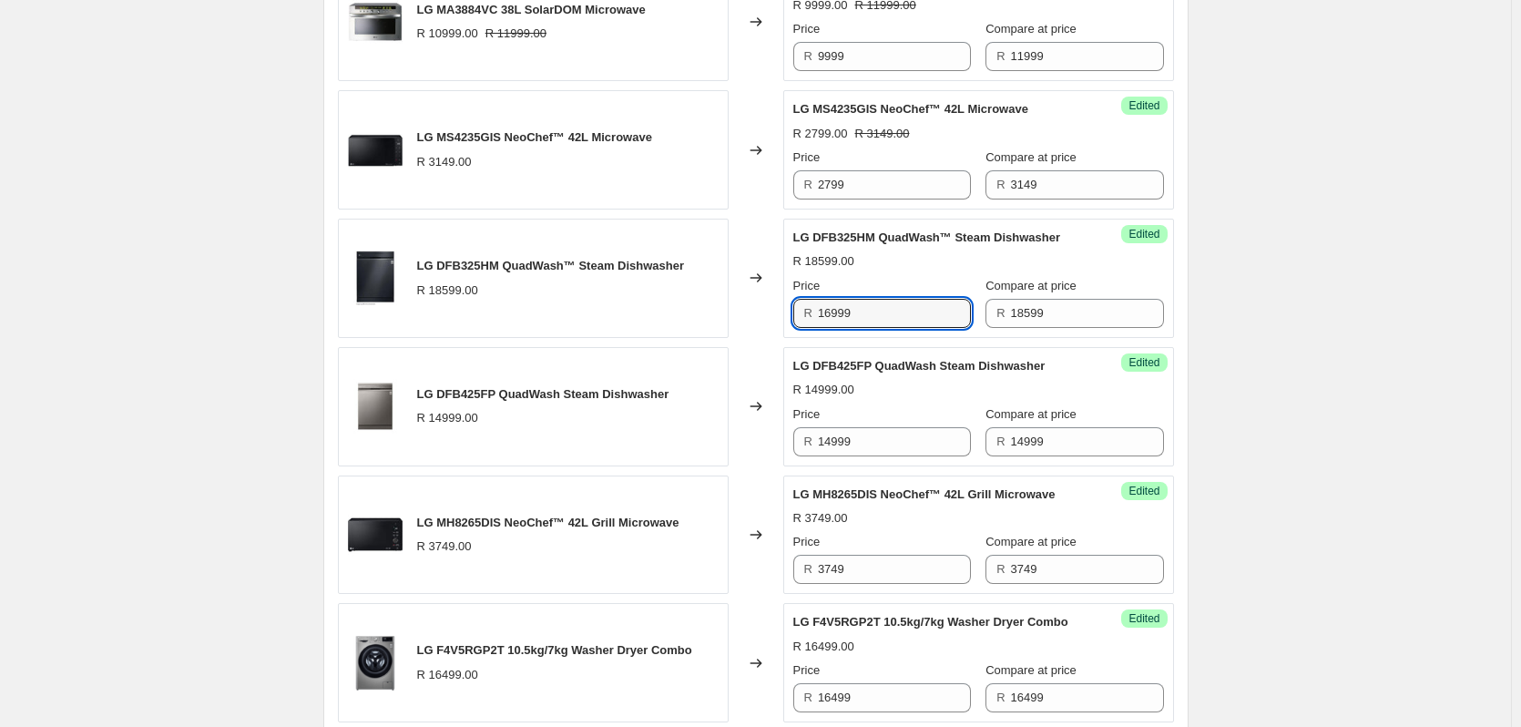
scroll to position [746, 0]
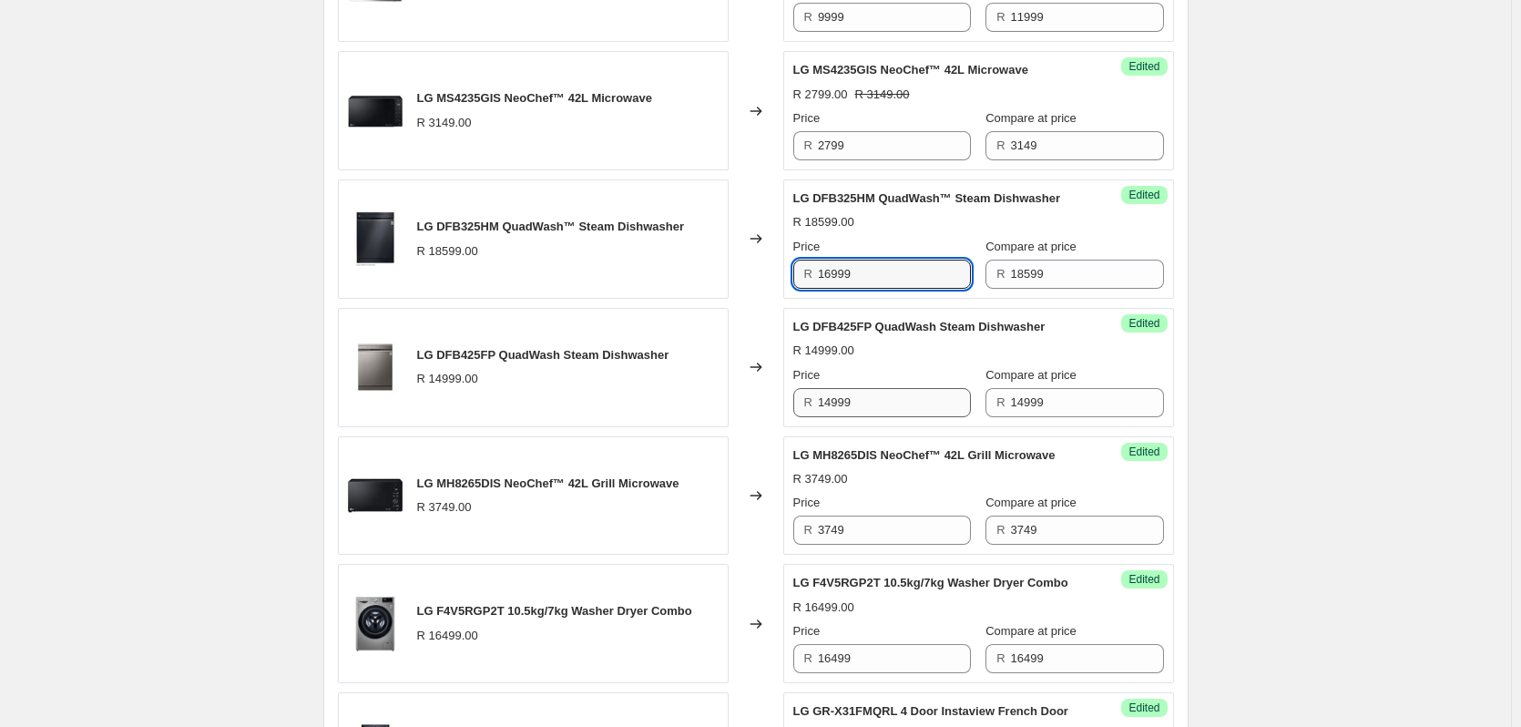
type input "16999"
click at [862, 406] on input "14999" at bounding box center [894, 402] width 153 height 29
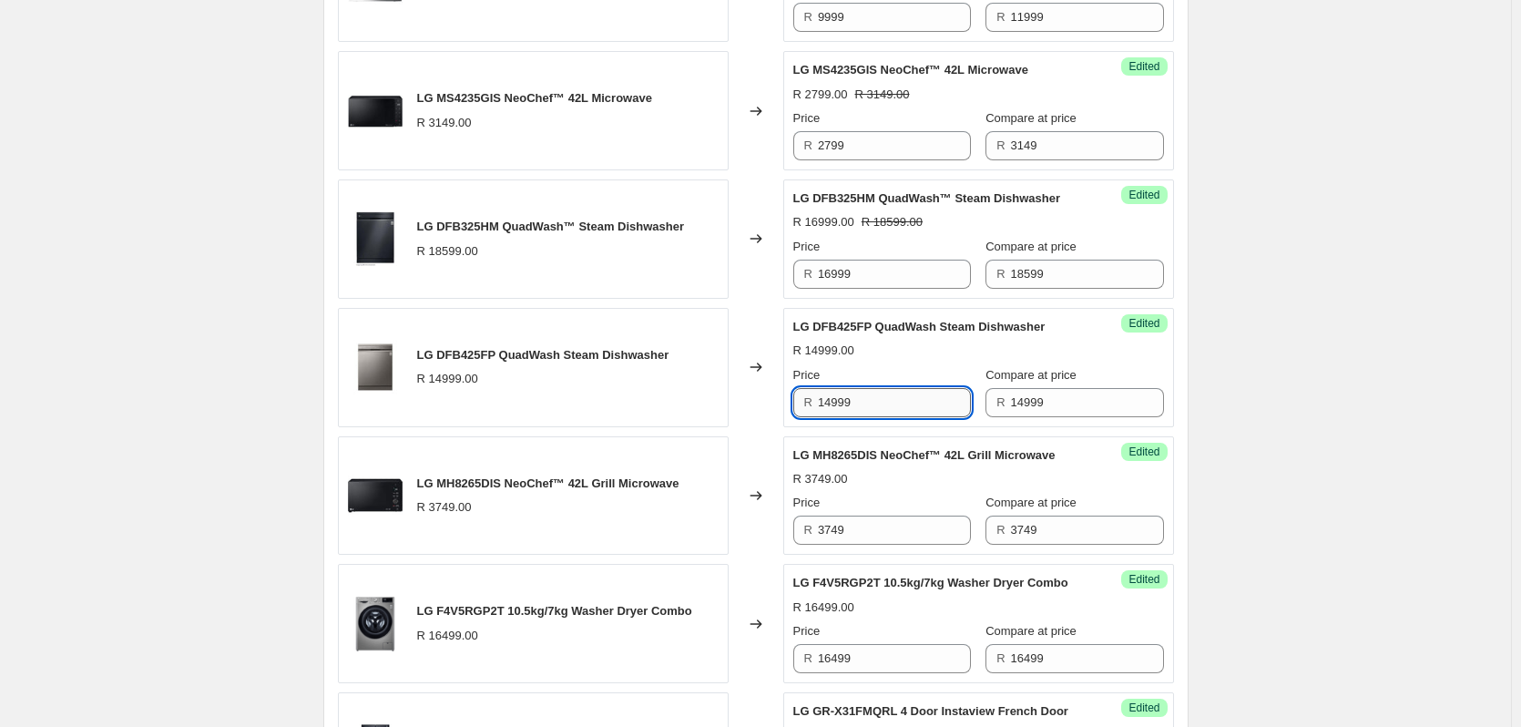
click at [862, 406] on input "14999" at bounding box center [894, 402] width 153 height 29
type input "13999"
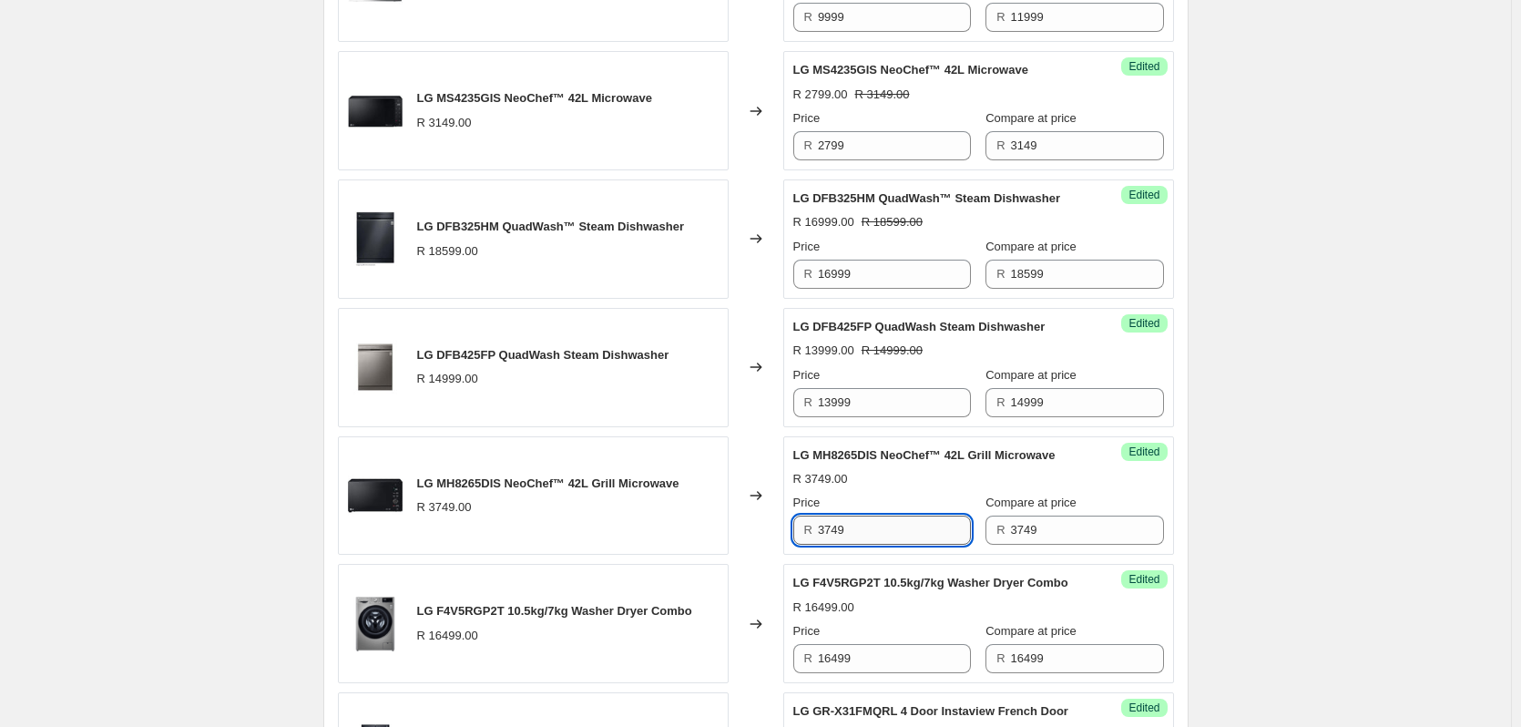
click at [860, 532] on input "3749" at bounding box center [894, 529] width 153 height 29
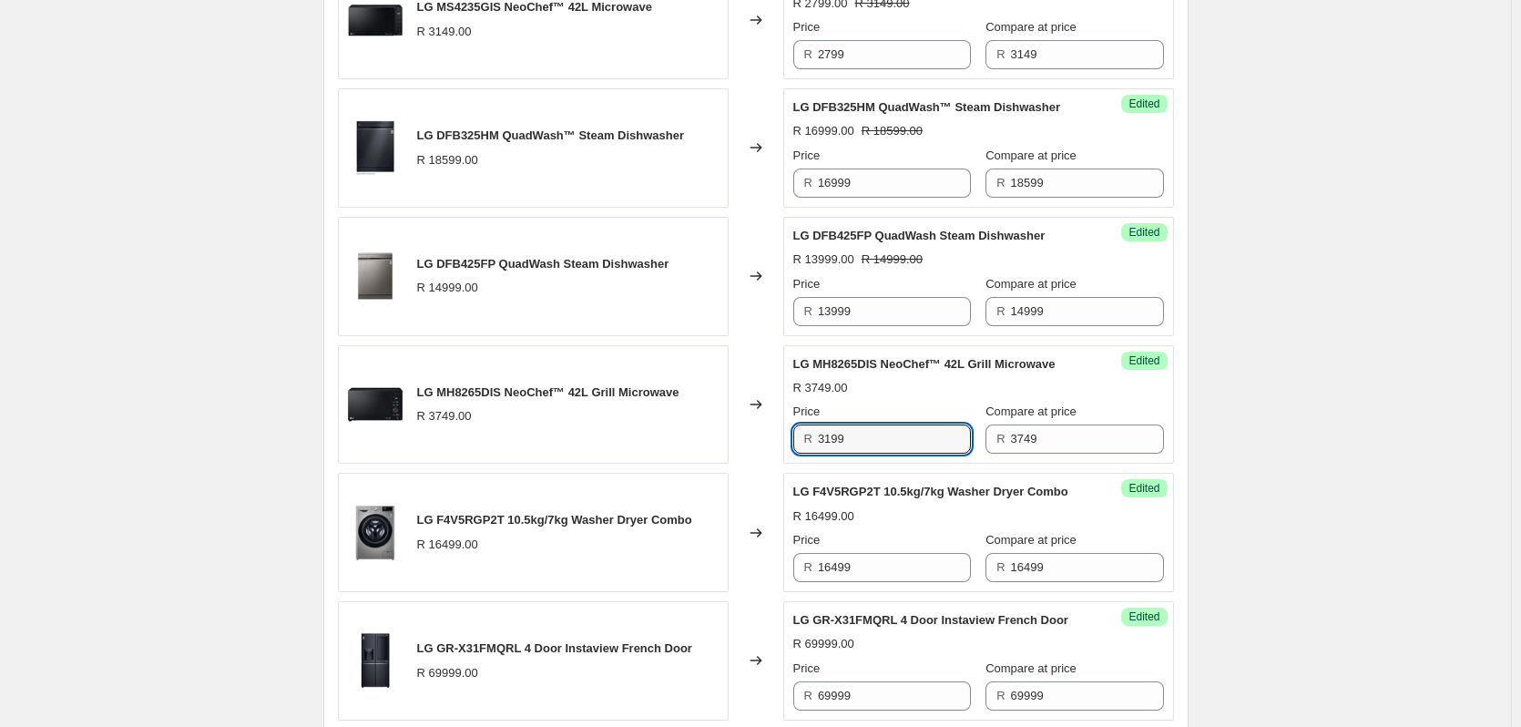
scroll to position [928, 0]
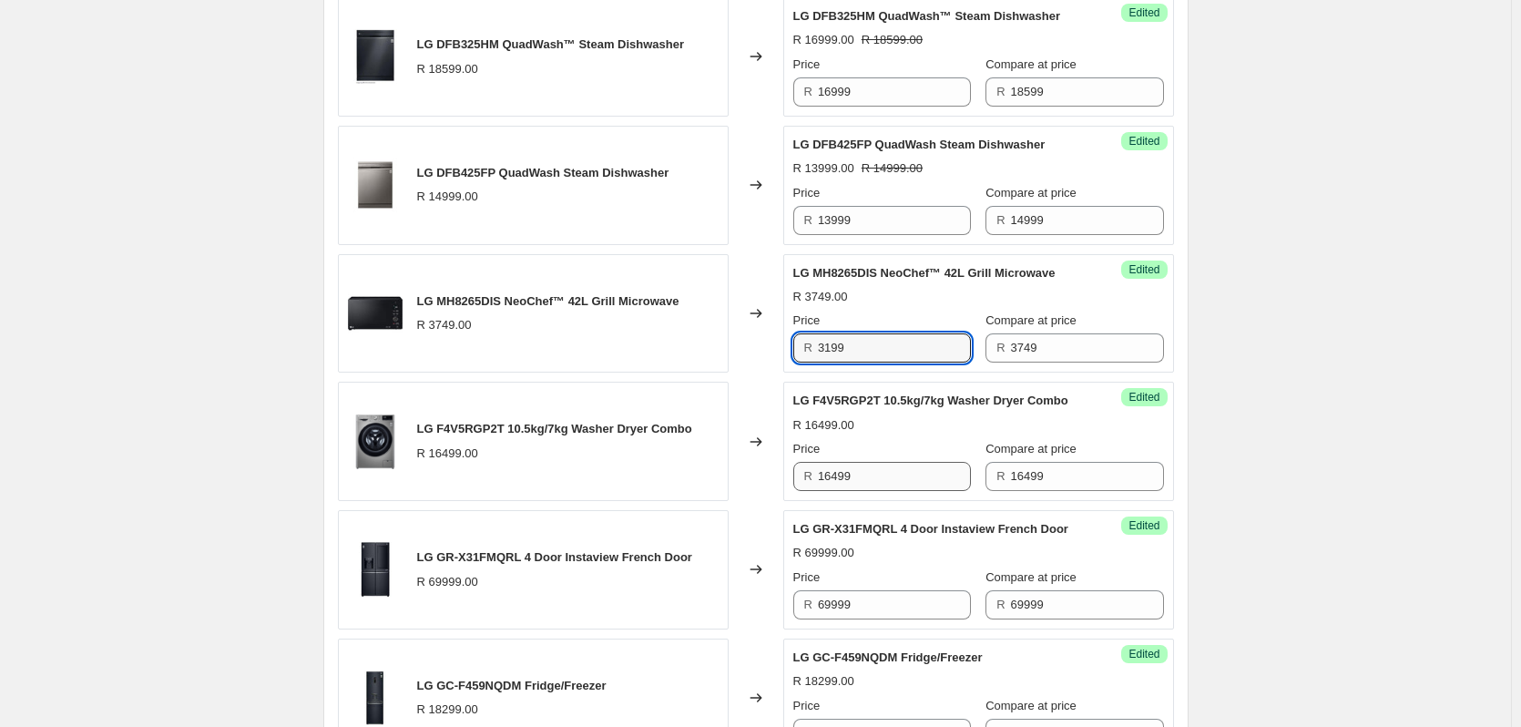
type input "3199"
click at [871, 491] on input "16499" at bounding box center [894, 476] width 153 height 29
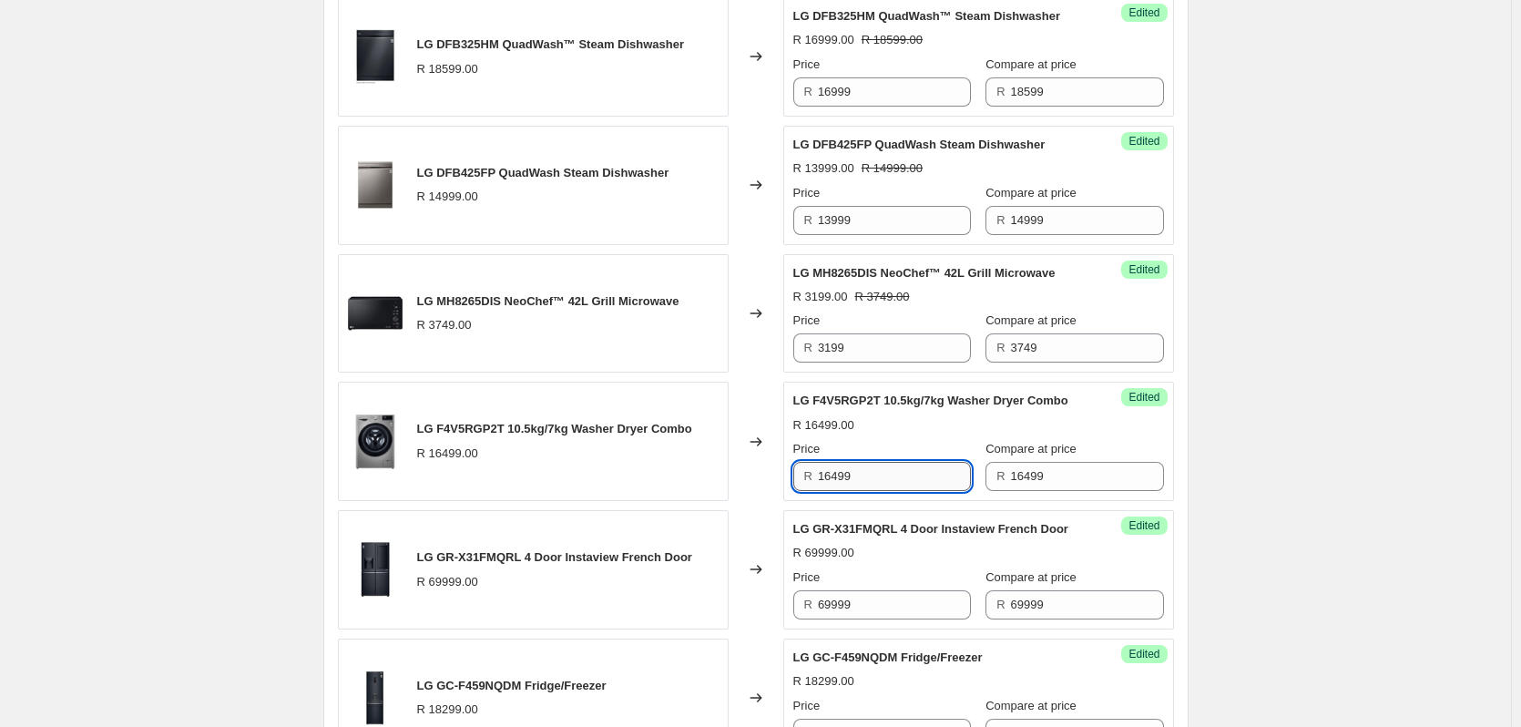
click at [871, 491] on input "16499" at bounding box center [894, 476] width 153 height 29
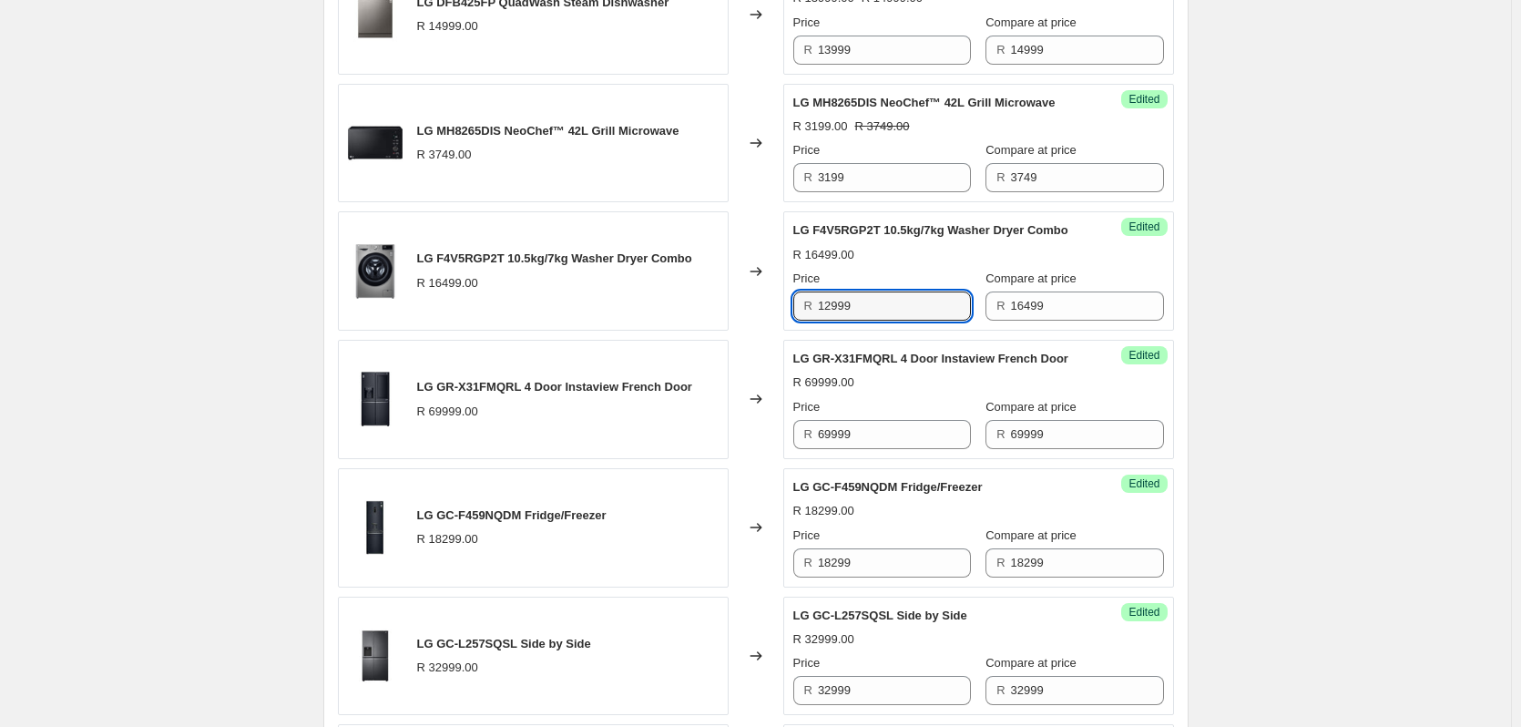
scroll to position [1110, 0]
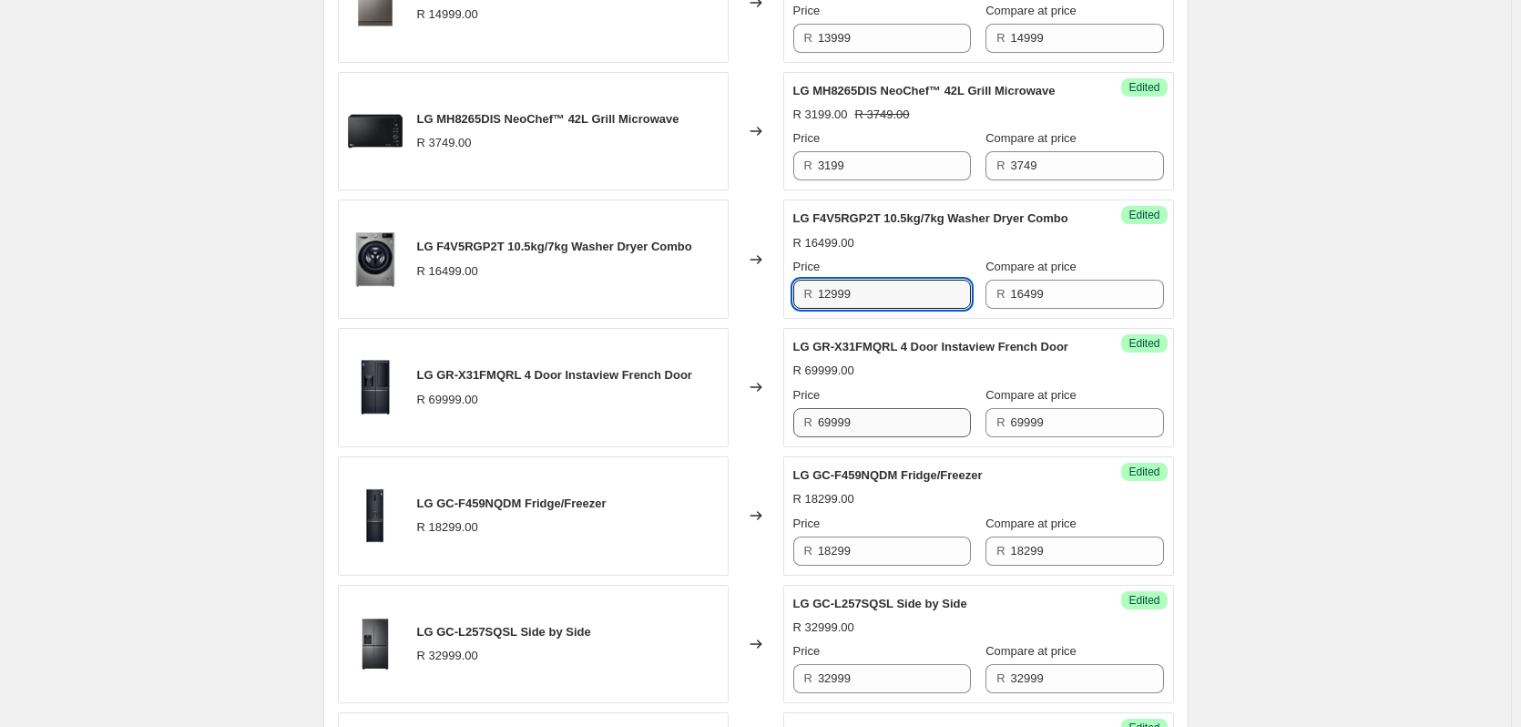
type input "12999"
click at [860, 437] on input "69999" at bounding box center [894, 422] width 153 height 29
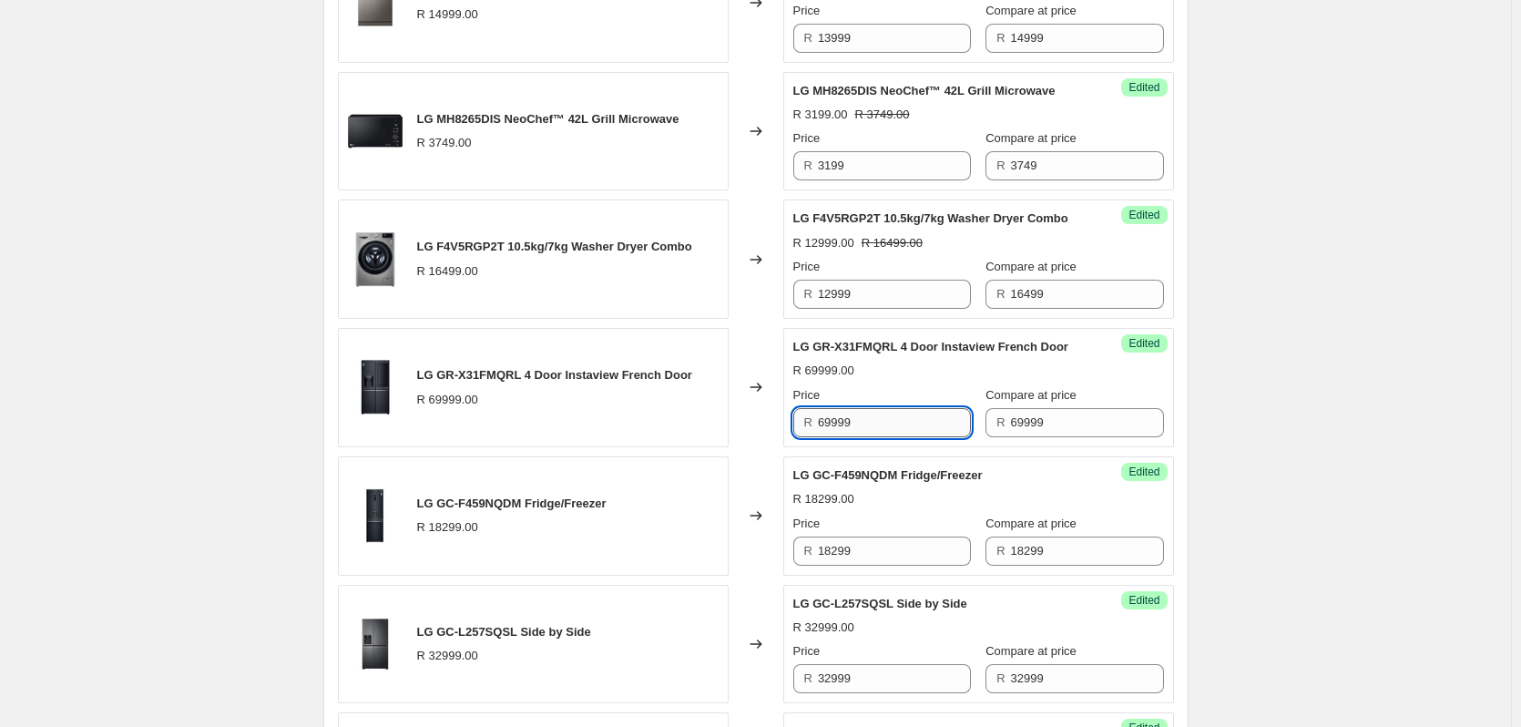
click at [860, 437] on input "69999" at bounding box center [894, 422] width 153 height 29
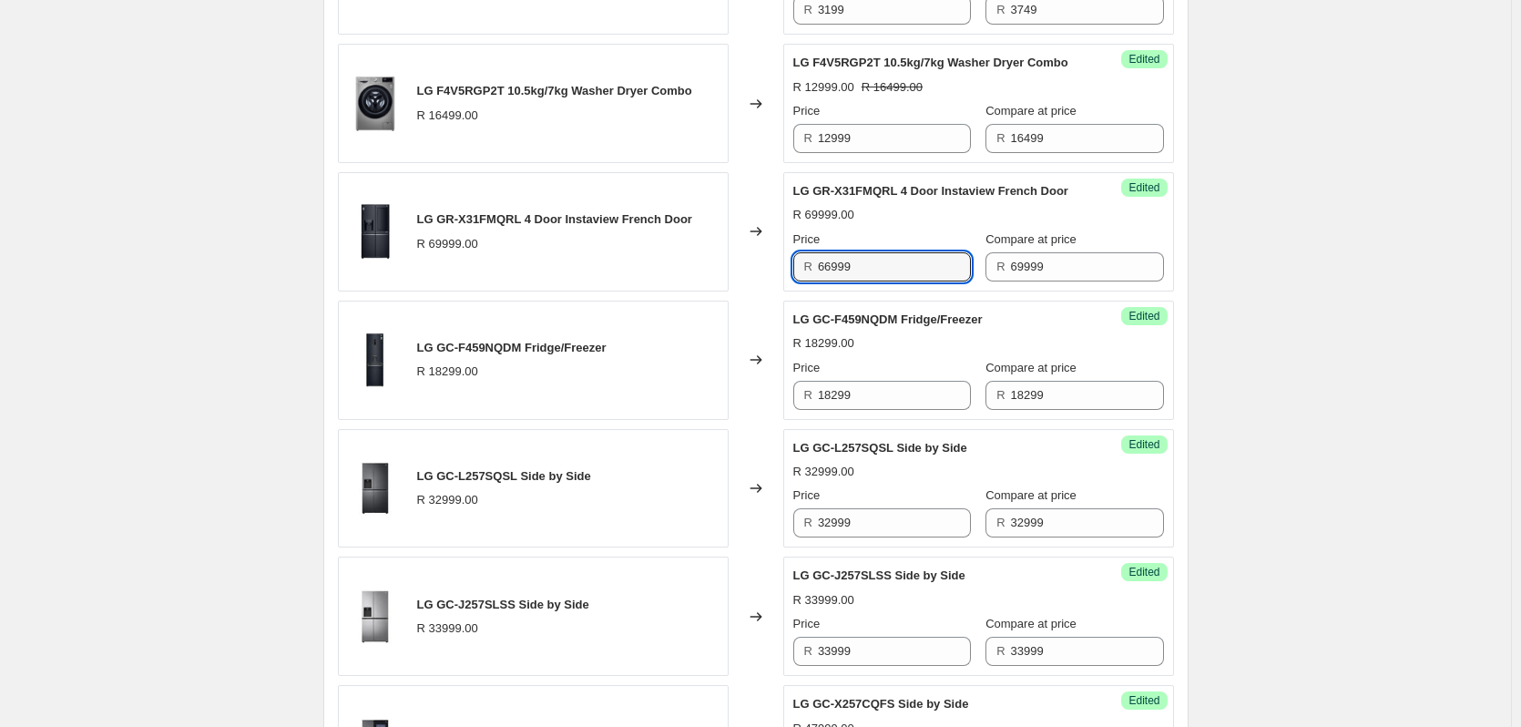
scroll to position [1292, 0]
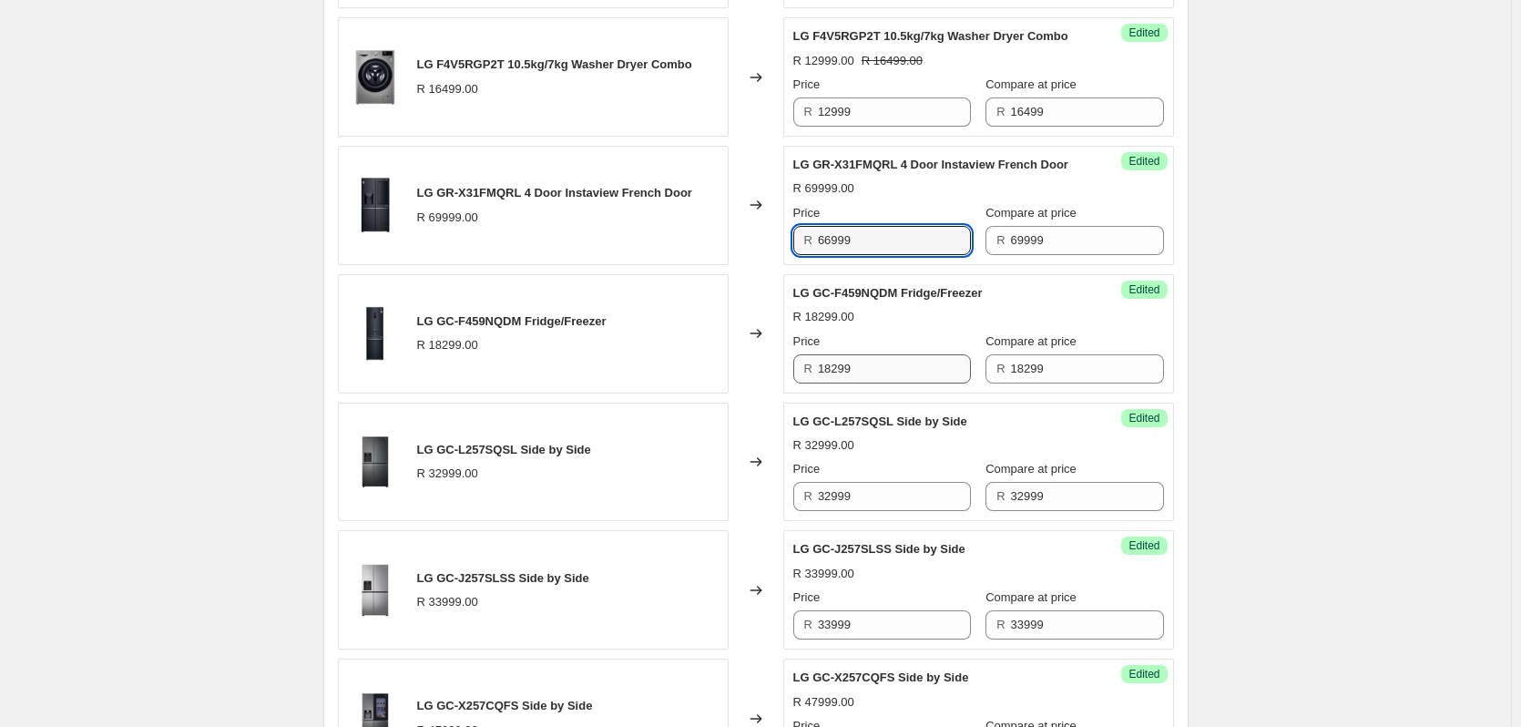
type input "66999"
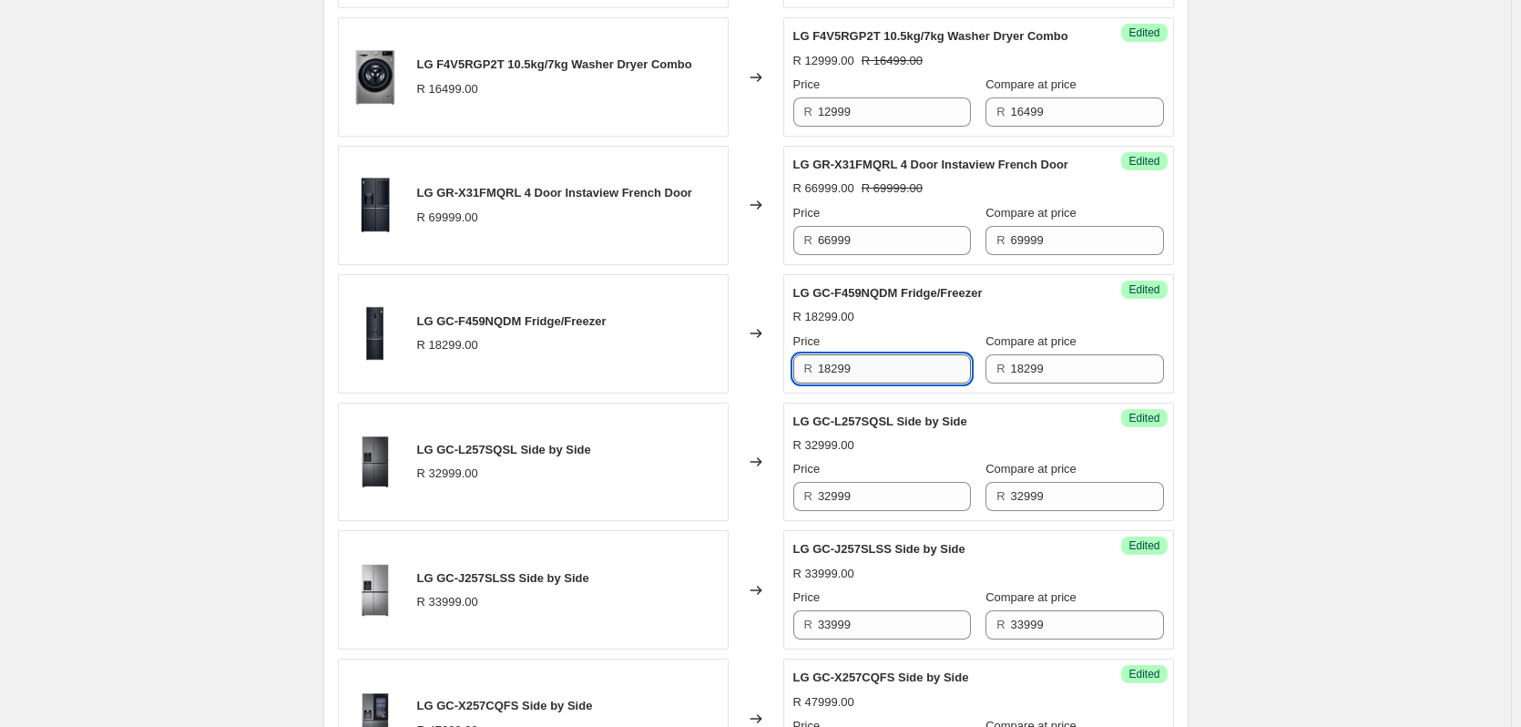
click at [882, 383] on input "18299" at bounding box center [894, 368] width 153 height 29
type input "16999"
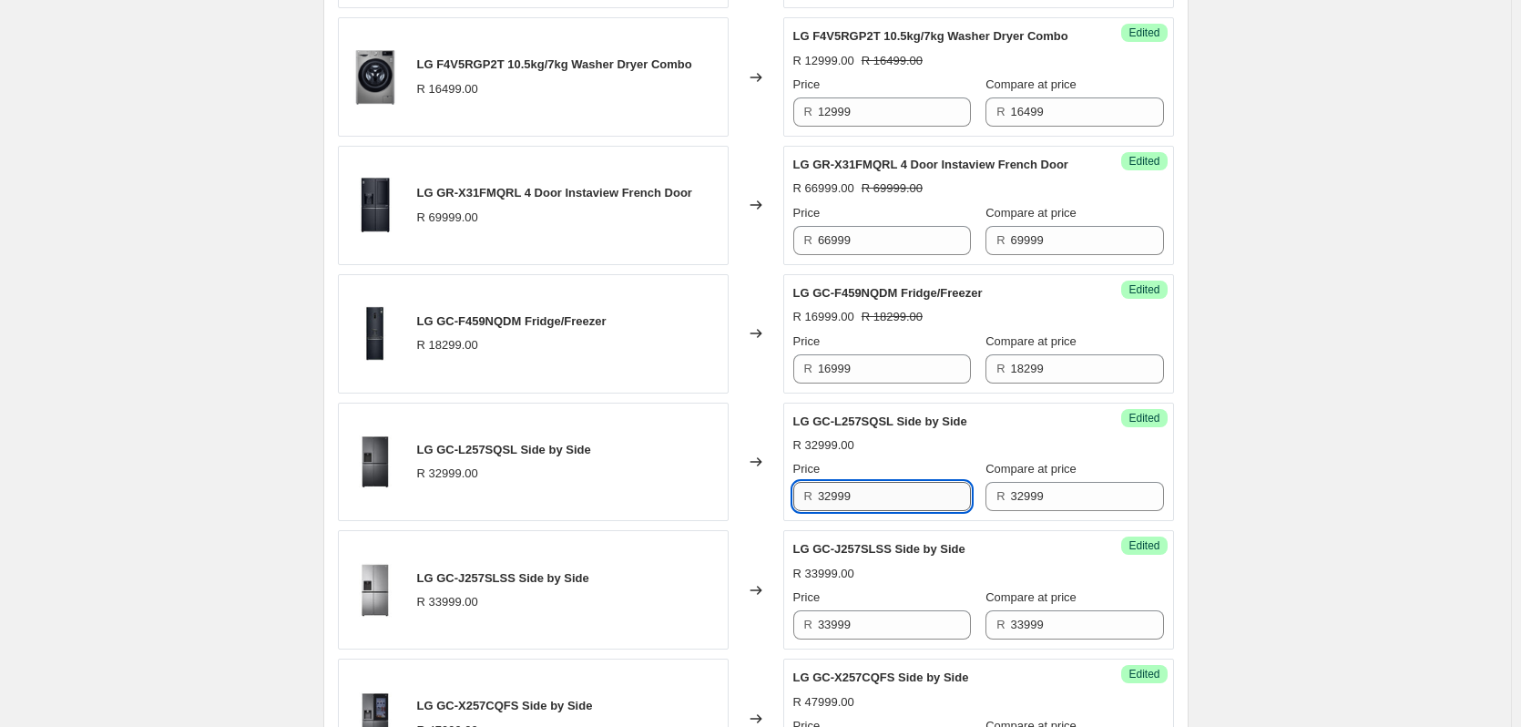
click at [899, 511] on input "32999" at bounding box center [894, 496] width 153 height 29
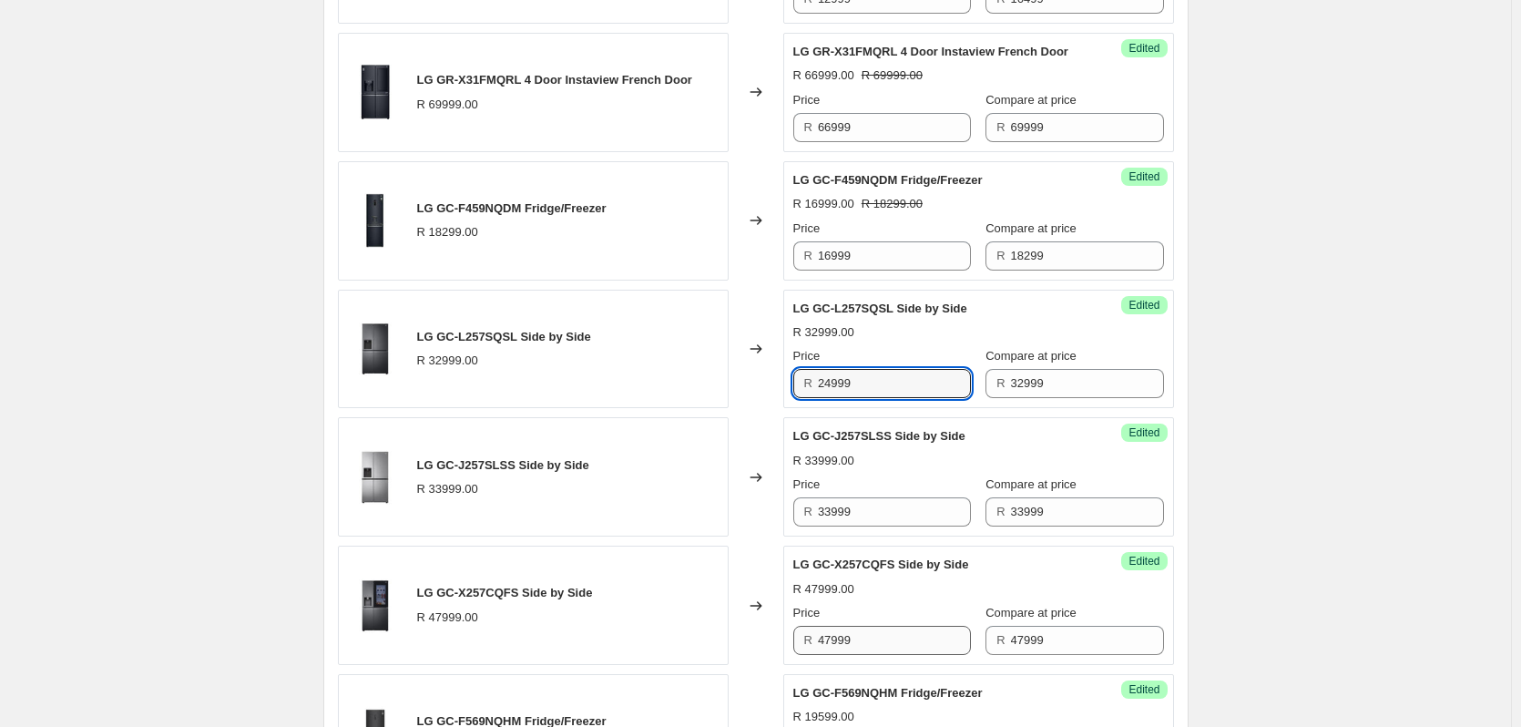
scroll to position [1565, 0]
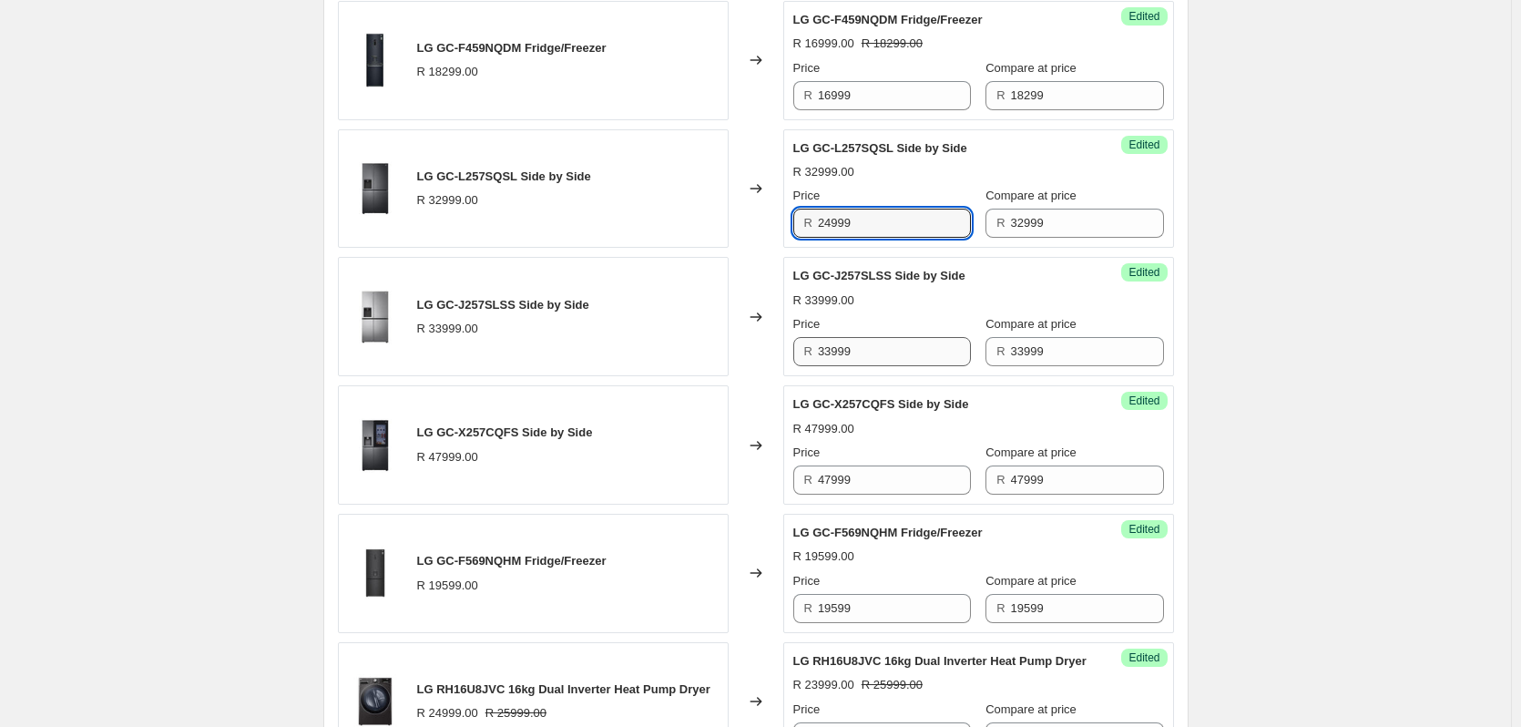
type input "24999"
click at [860, 366] on input "33999" at bounding box center [894, 351] width 153 height 29
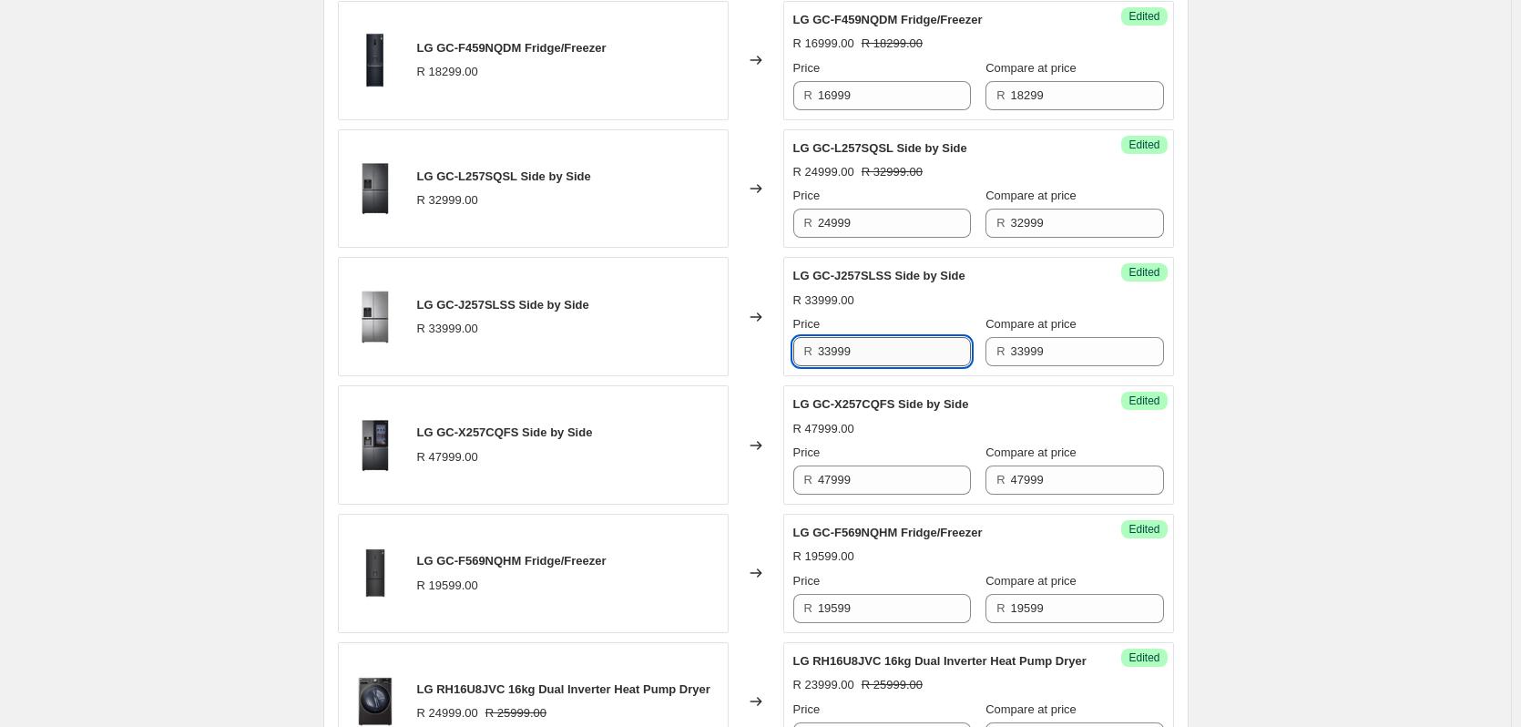
click at [860, 366] on input "33999" at bounding box center [894, 351] width 153 height 29
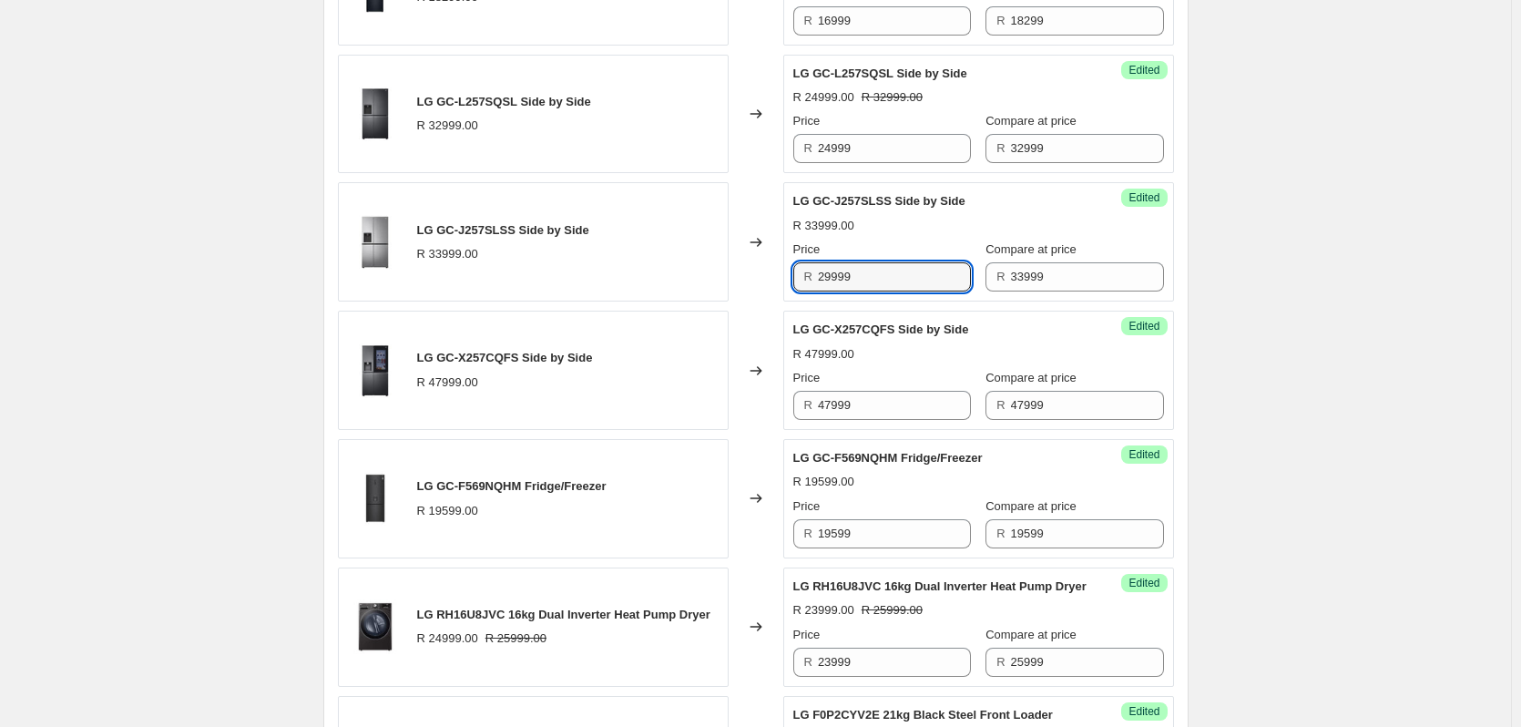
scroll to position [1747, 0]
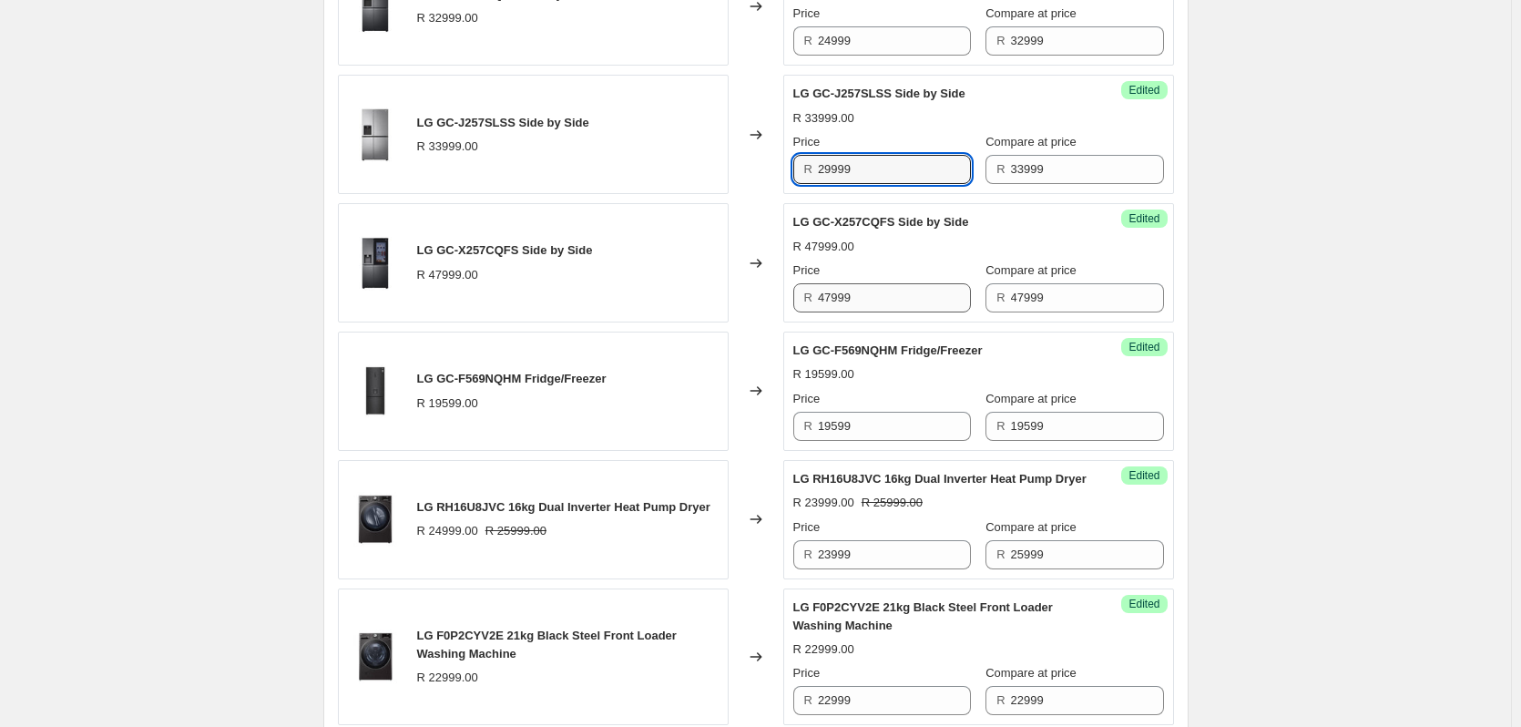
type input "29999"
click at [873, 312] on input "47999" at bounding box center [894, 297] width 153 height 29
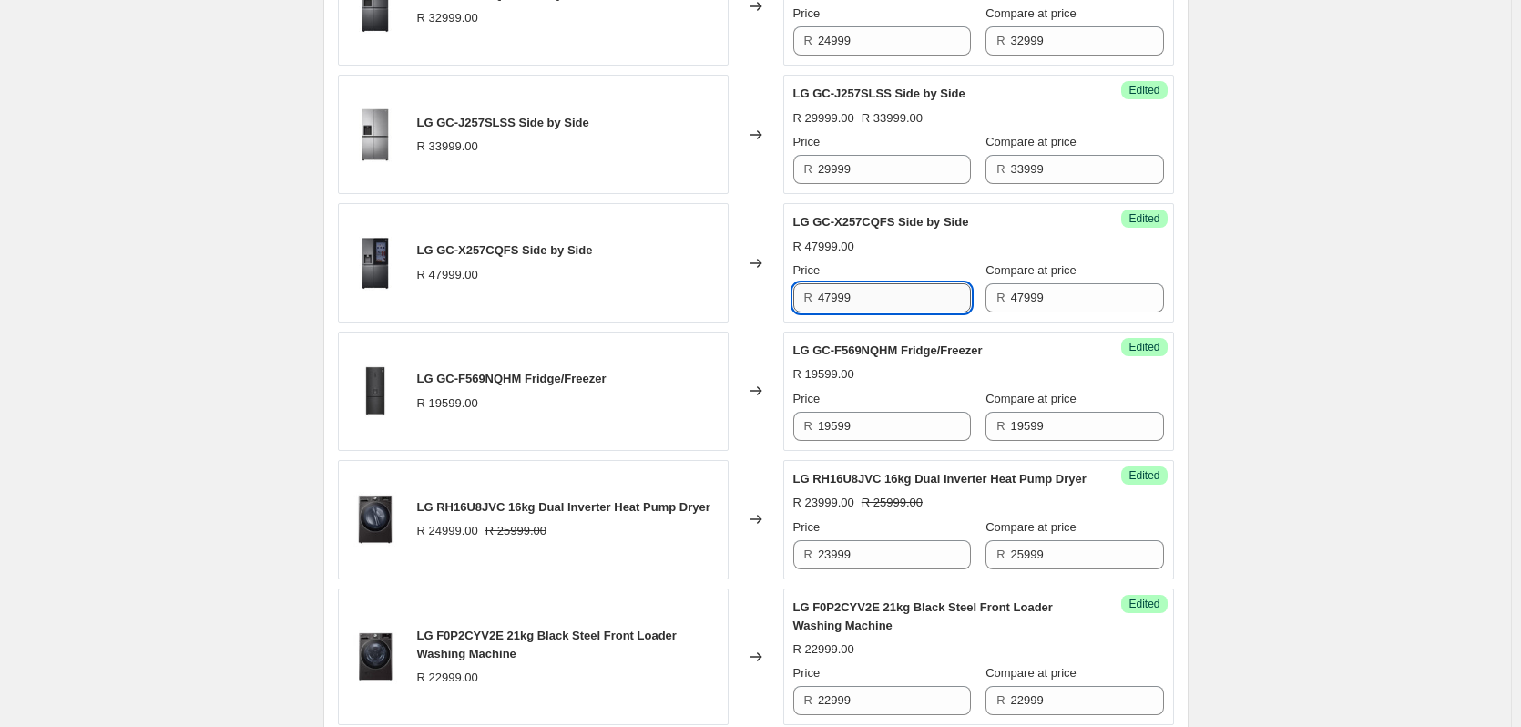
click at [873, 312] on input "47999" at bounding box center [894, 297] width 153 height 29
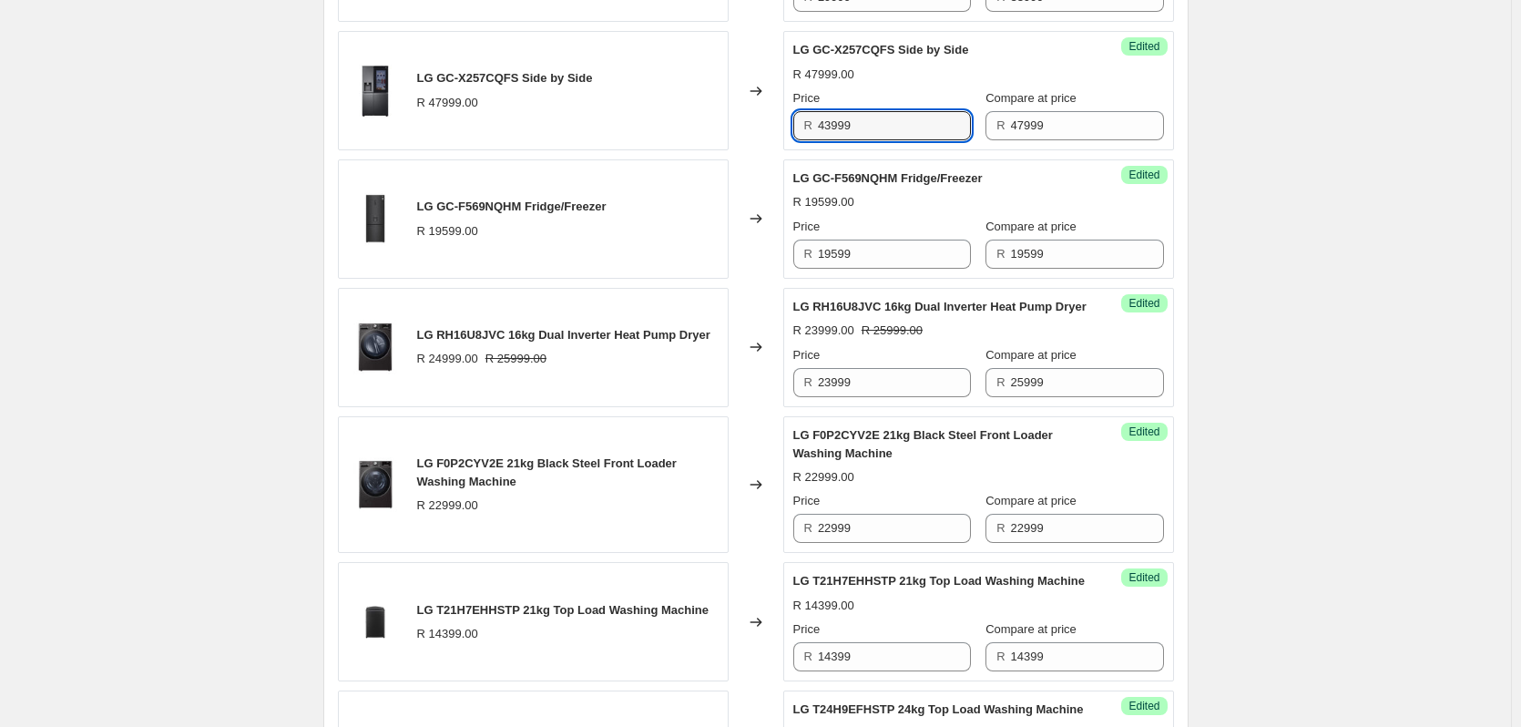
scroll to position [1929, 0]
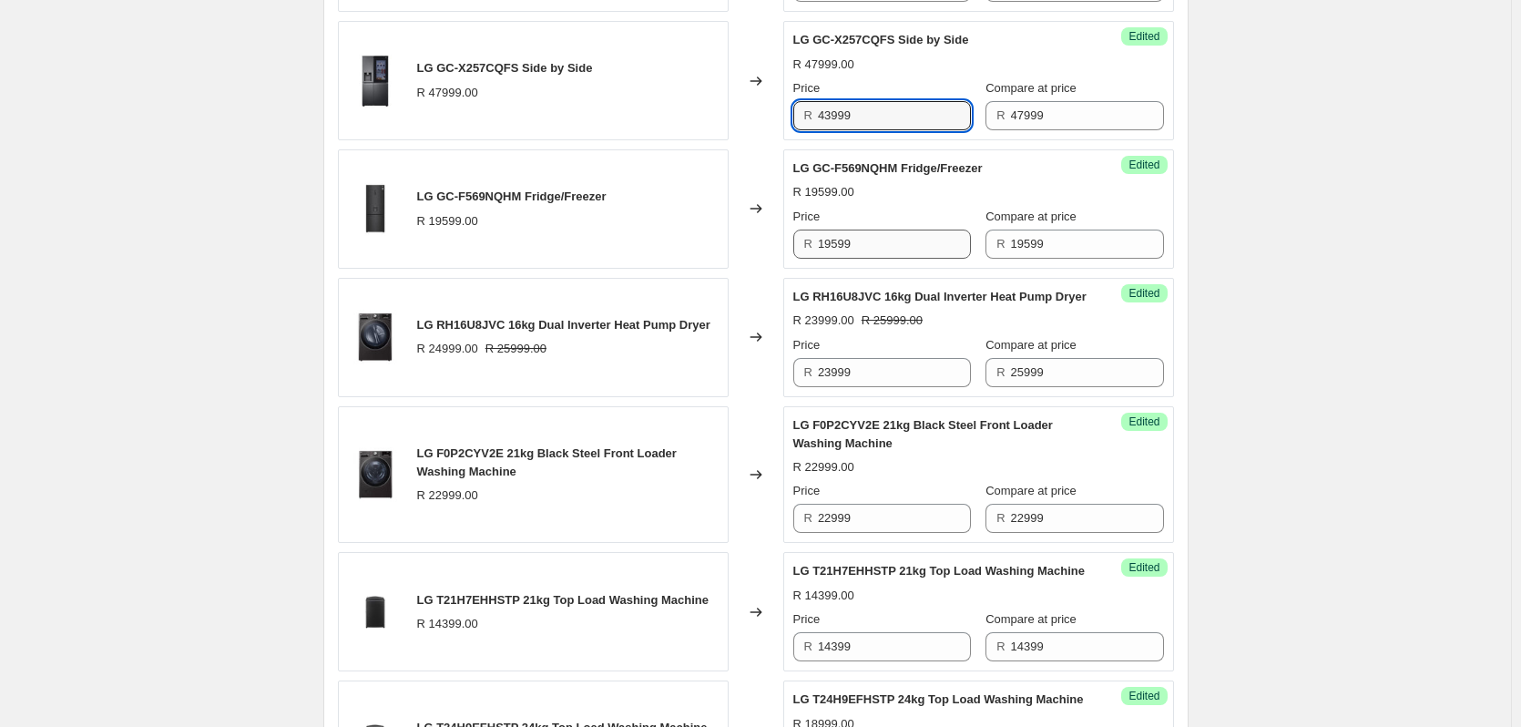
type input "43999"
click at [858, 259] on input "19599" at bounding box center [894, 243] width 153 height 29
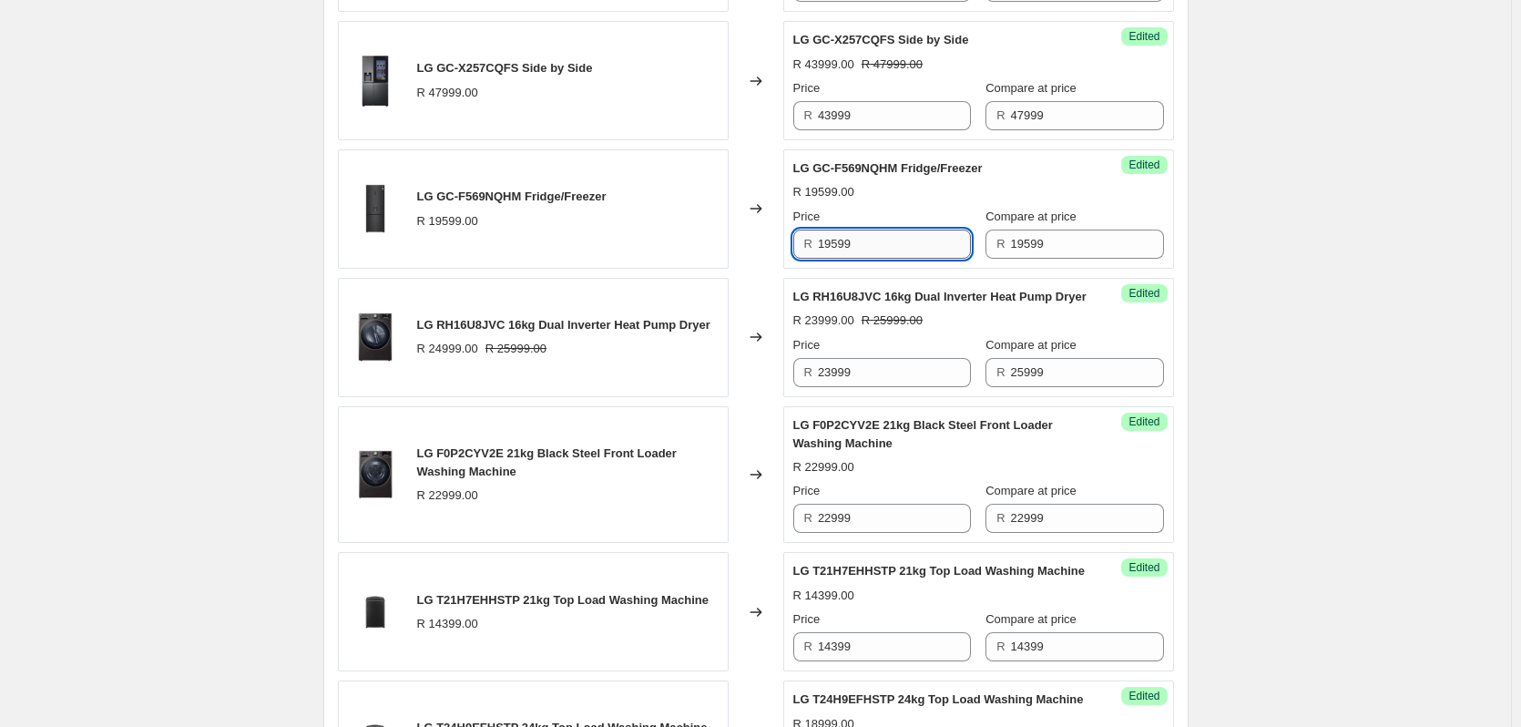
click at [858, 259] on input "19599" at bounding box center [894, 243] width 153 height 29
type input "17999"
click at [873, 387] on input "23999" at bounding box center [894, 372] width 153 height 29
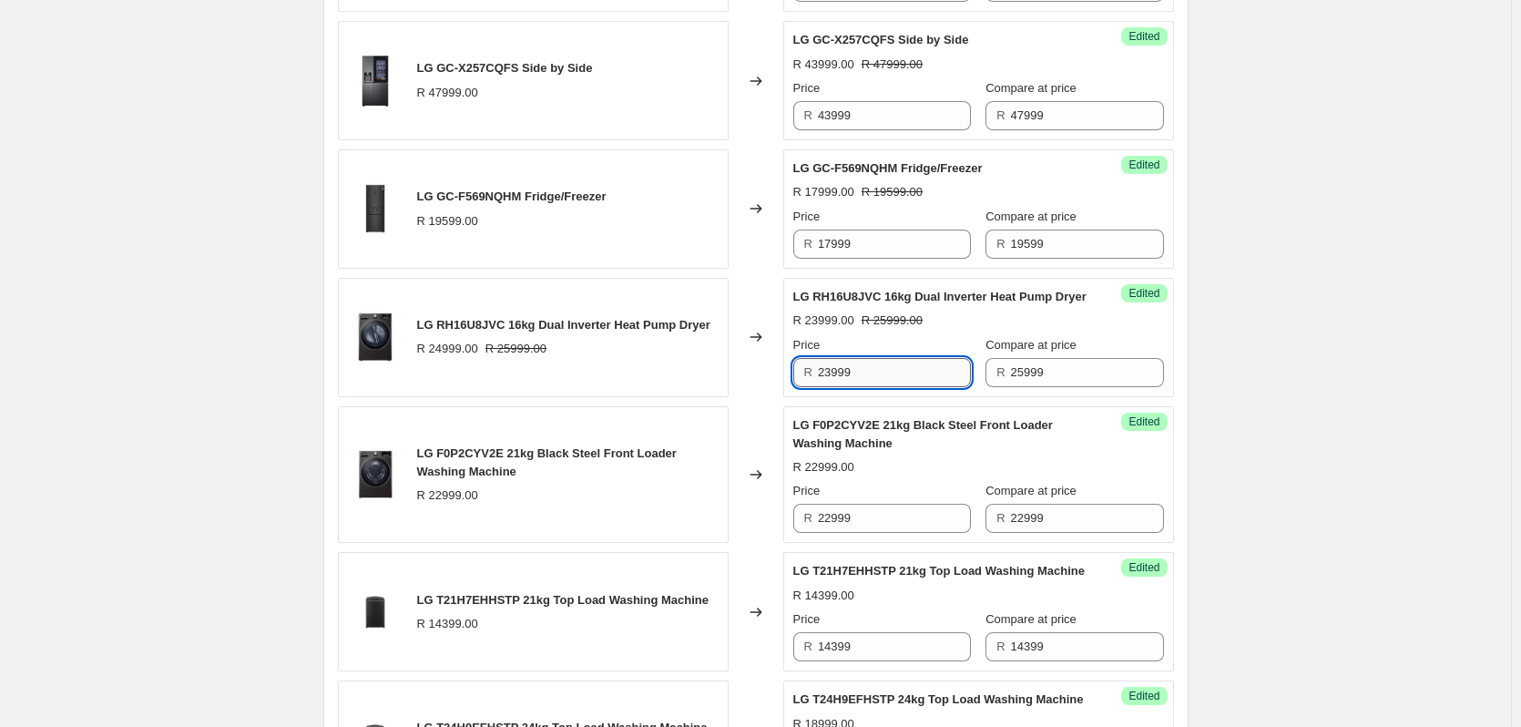
click at [873, 387] on input "23999" at bounding box center [894, 372] width 153 height 29
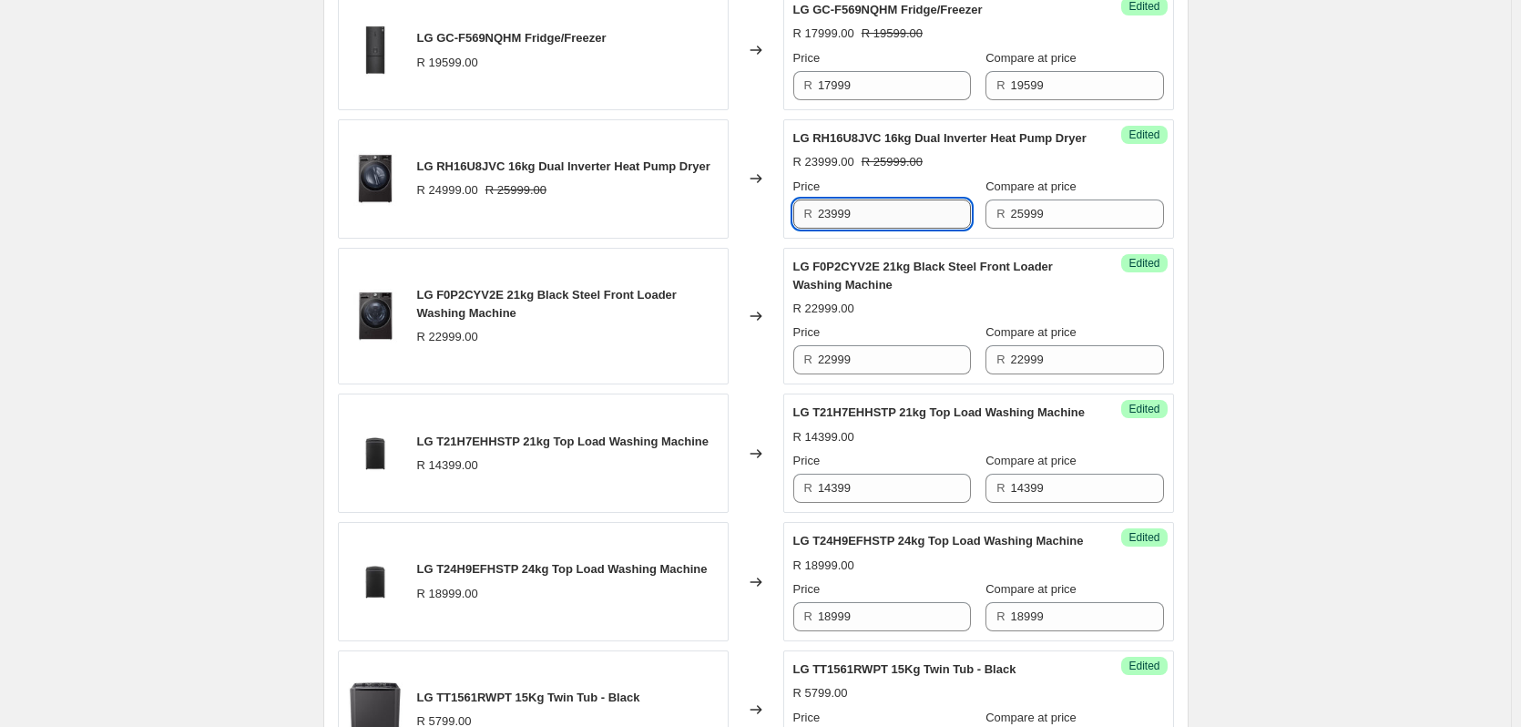
scroll to position [2112, 0]
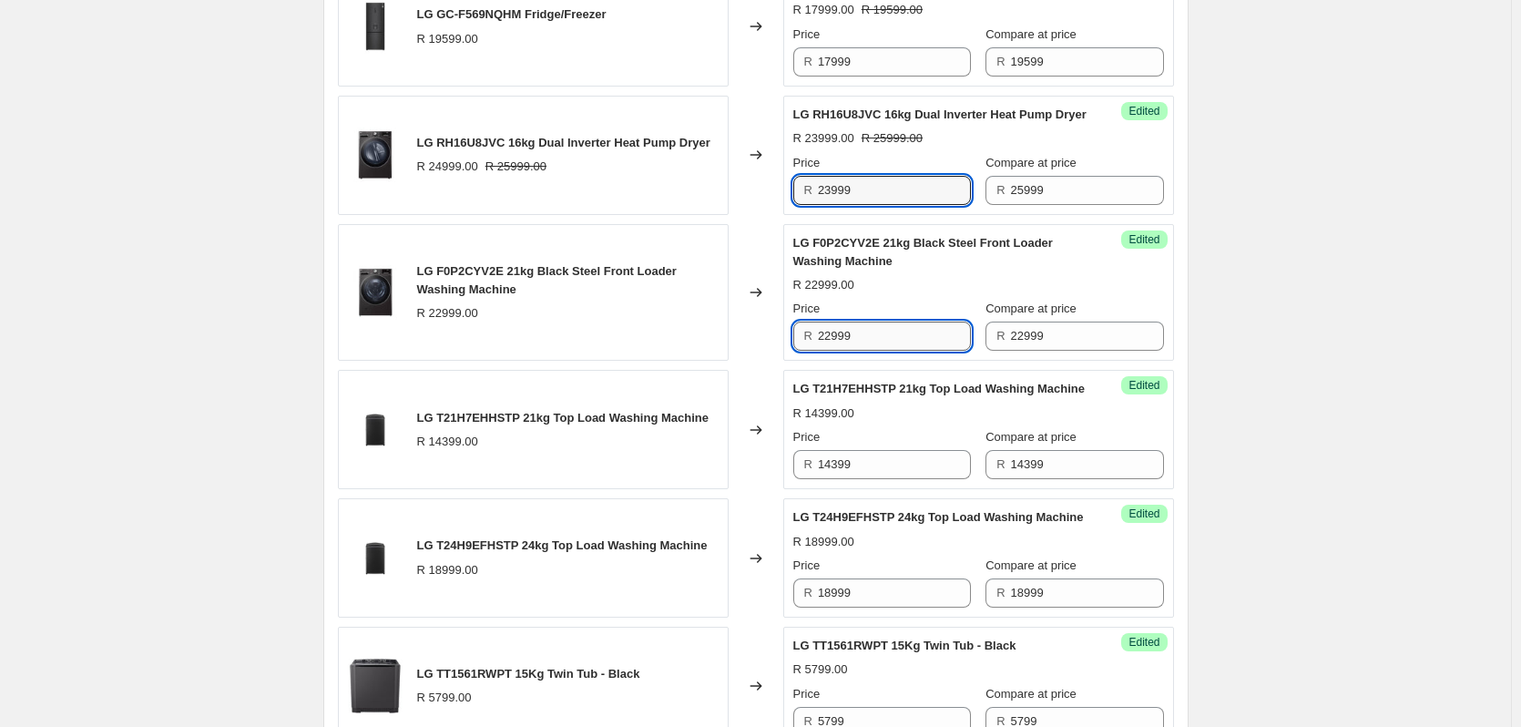
click at [883, 351] on input "22999" at bounding box center [894, 335] width 153 height 29
type input "21999"
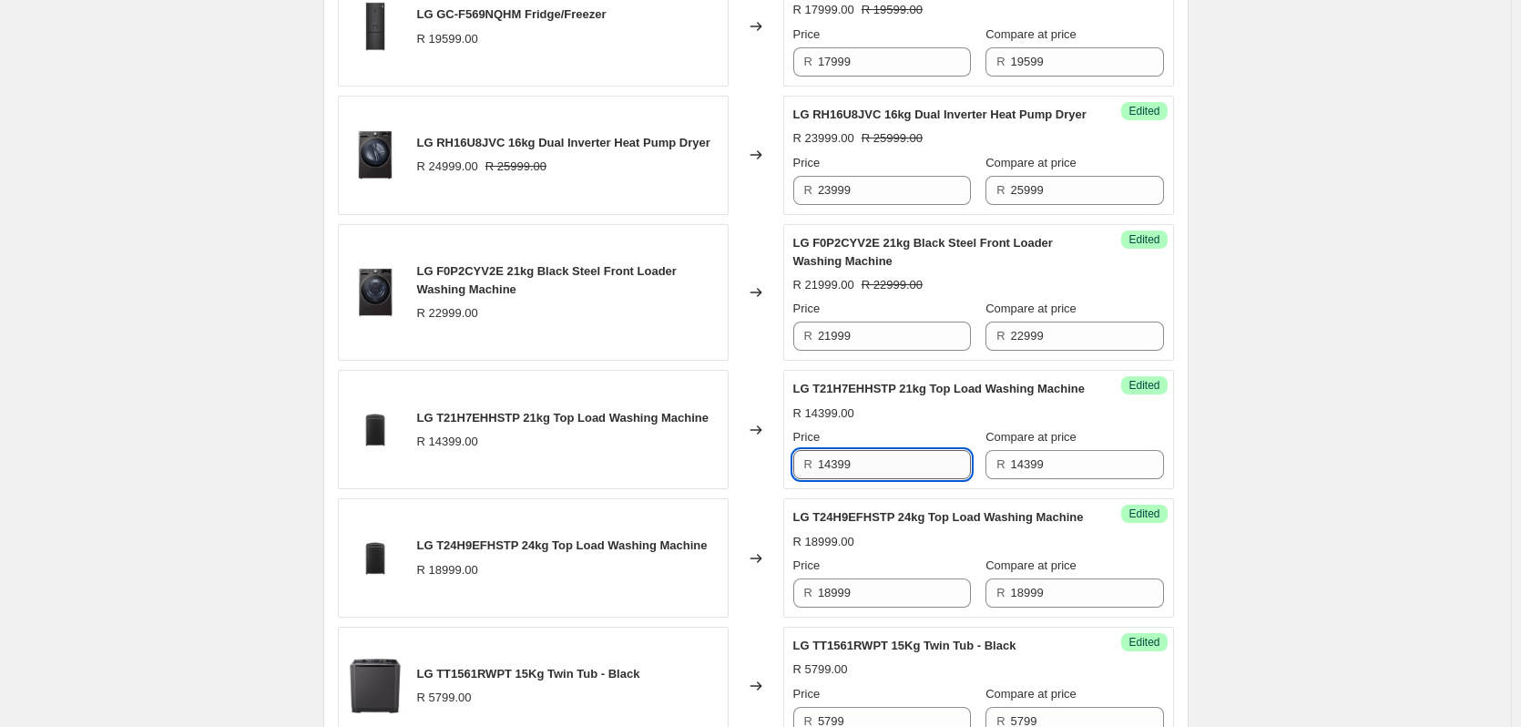
click at [883, 479] on input "14399" at bounding box center [894, 464] width 153 height 29
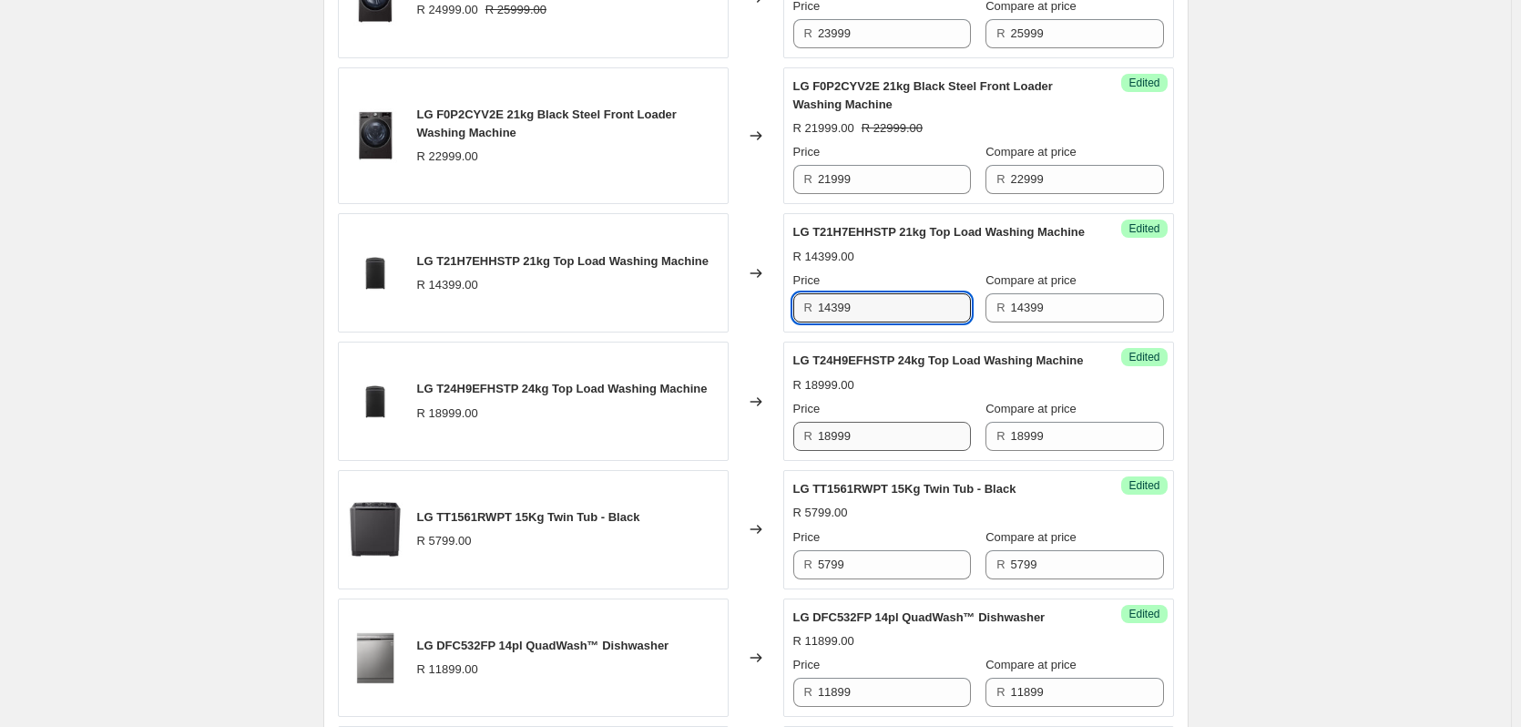
scroll to position [2294, 0]
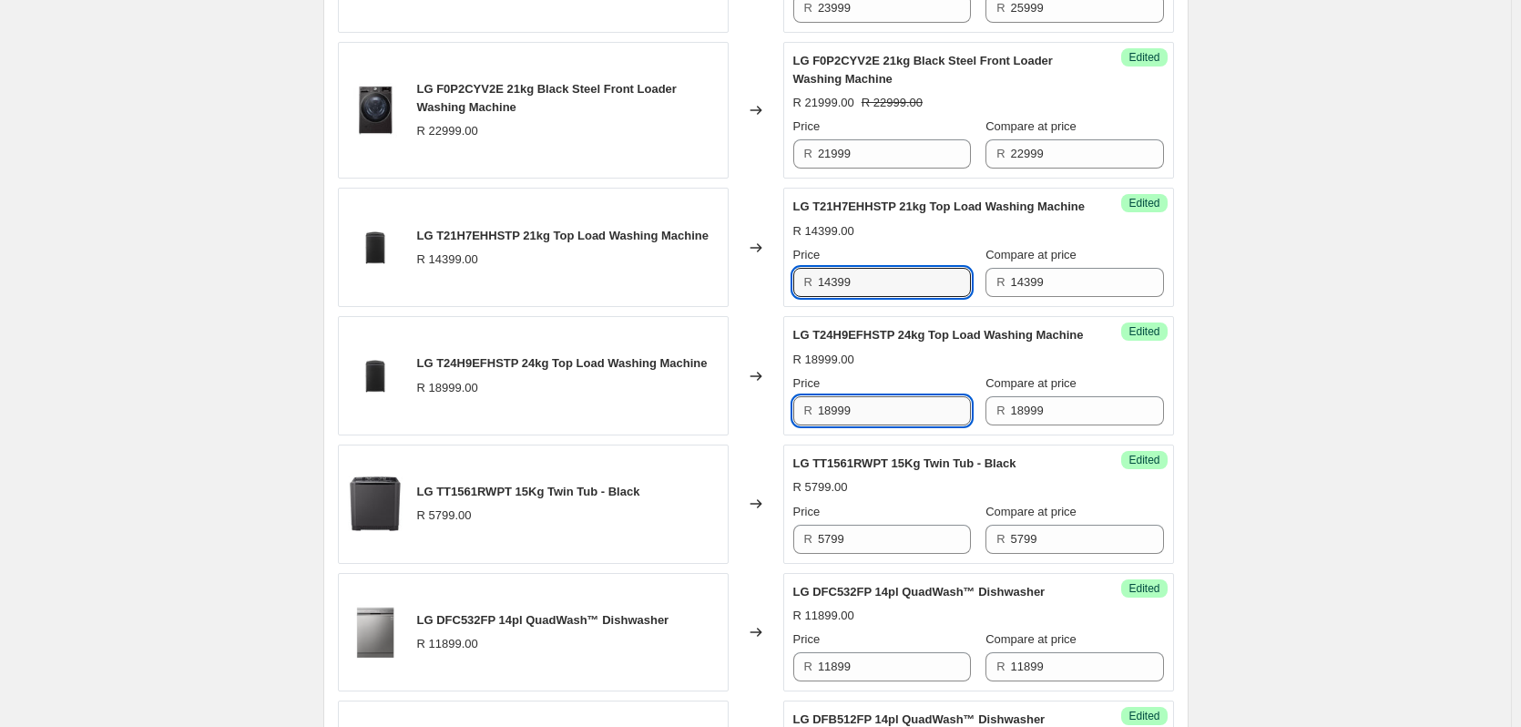
click at [868, 425] on input "18999" at bounding box center [894, 410] width 153 height 29
click at [884, 297] on input "14399" at bounding box center [894, 282] width 153 height 29
type input "12999"
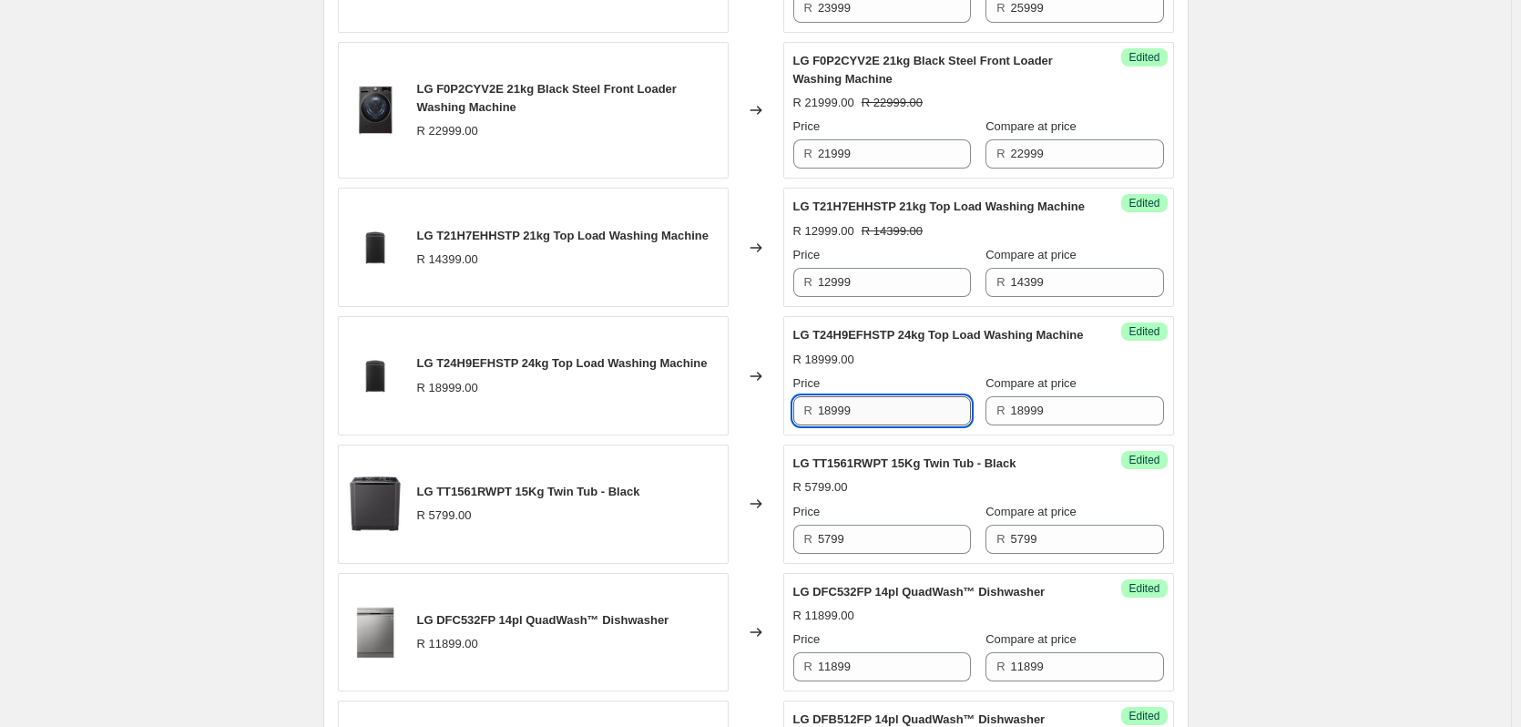
click at [875, 425] on input "18999" at bounding box center [894, 410] width 153 height 29
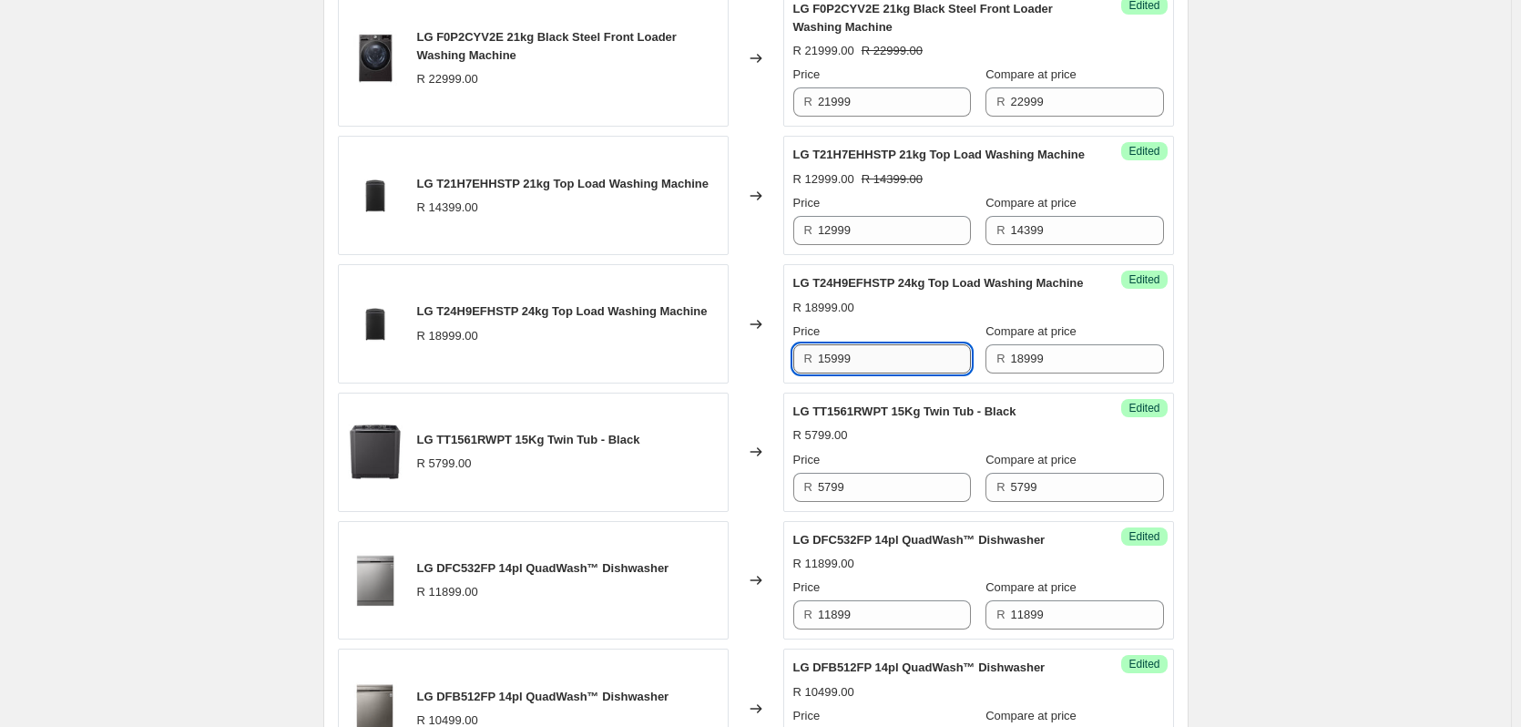
scroll to position [2385, 0]
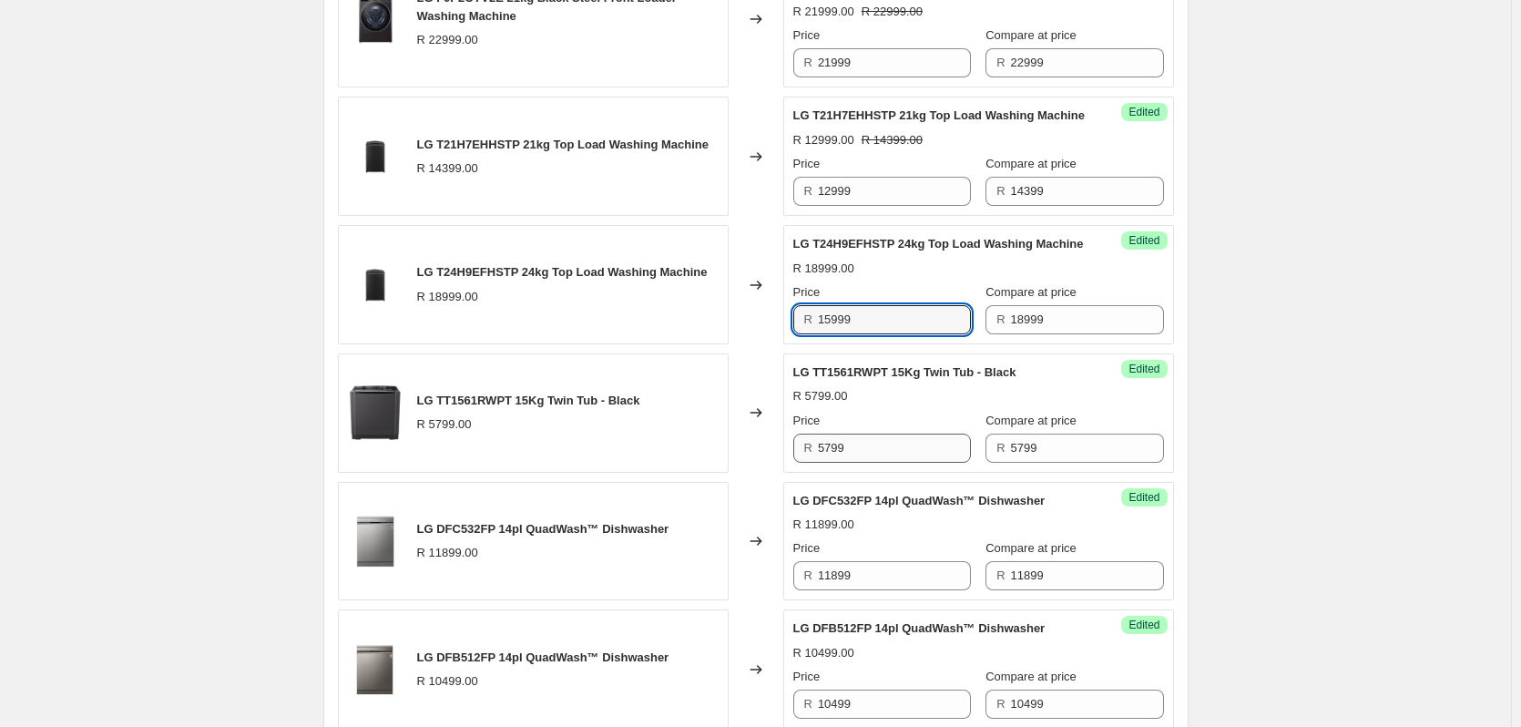
type input "15999"
click at [881, 463] on input "5799" at bounding box center [894, 447] width 153 height 29
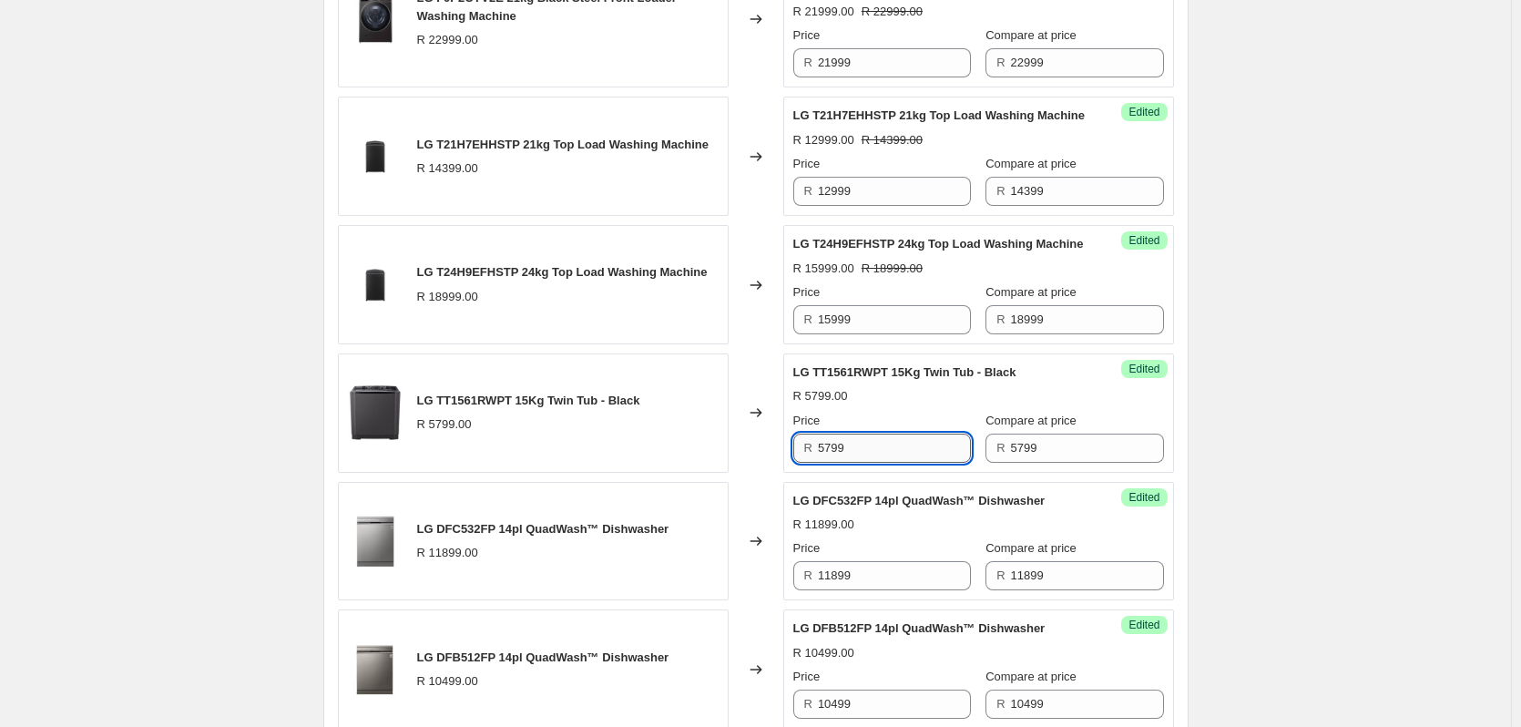
click at [881, 463] on input "5799" at bounding box center [894, 447] width 153 height 29
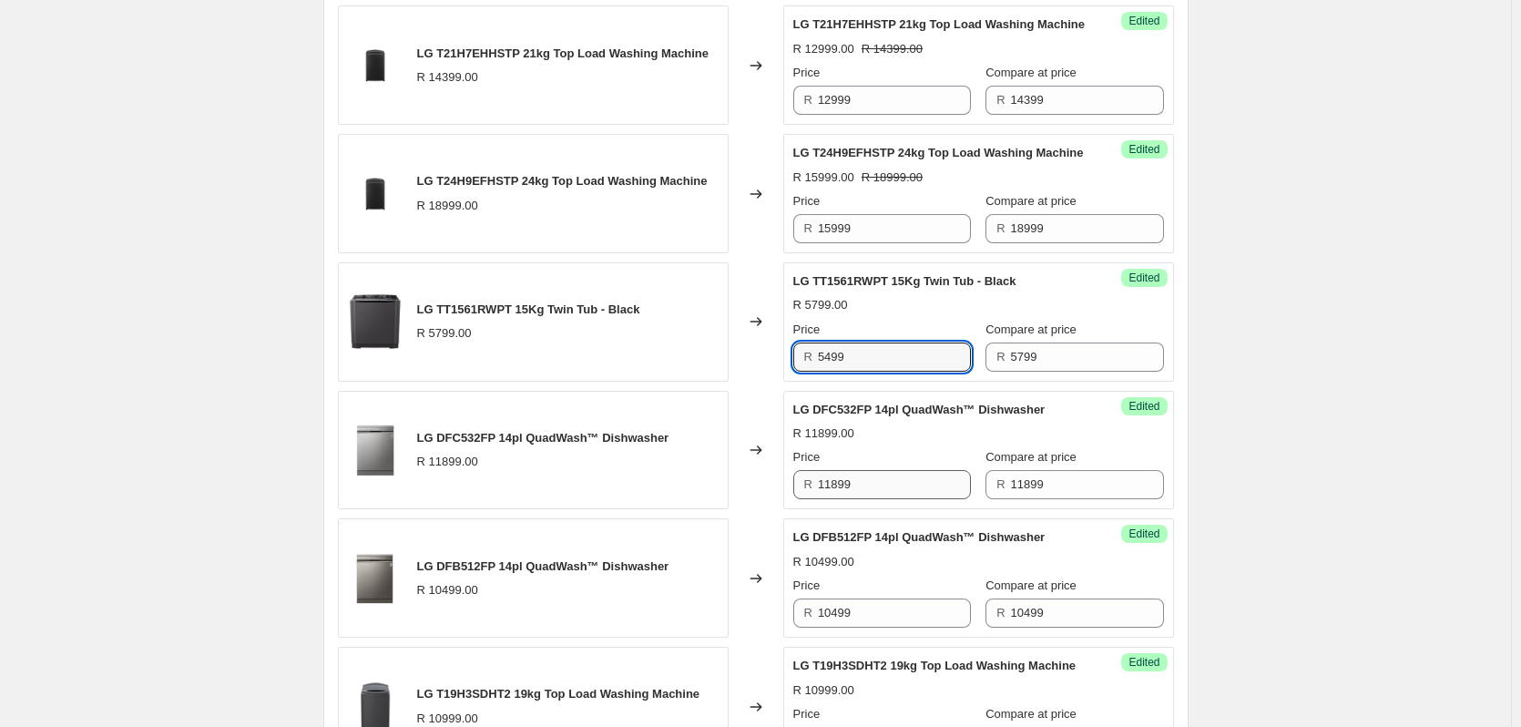
type input "5499"
click at [885, 499] on input "11899" at bounding box center [894, 484] width 153 height 29
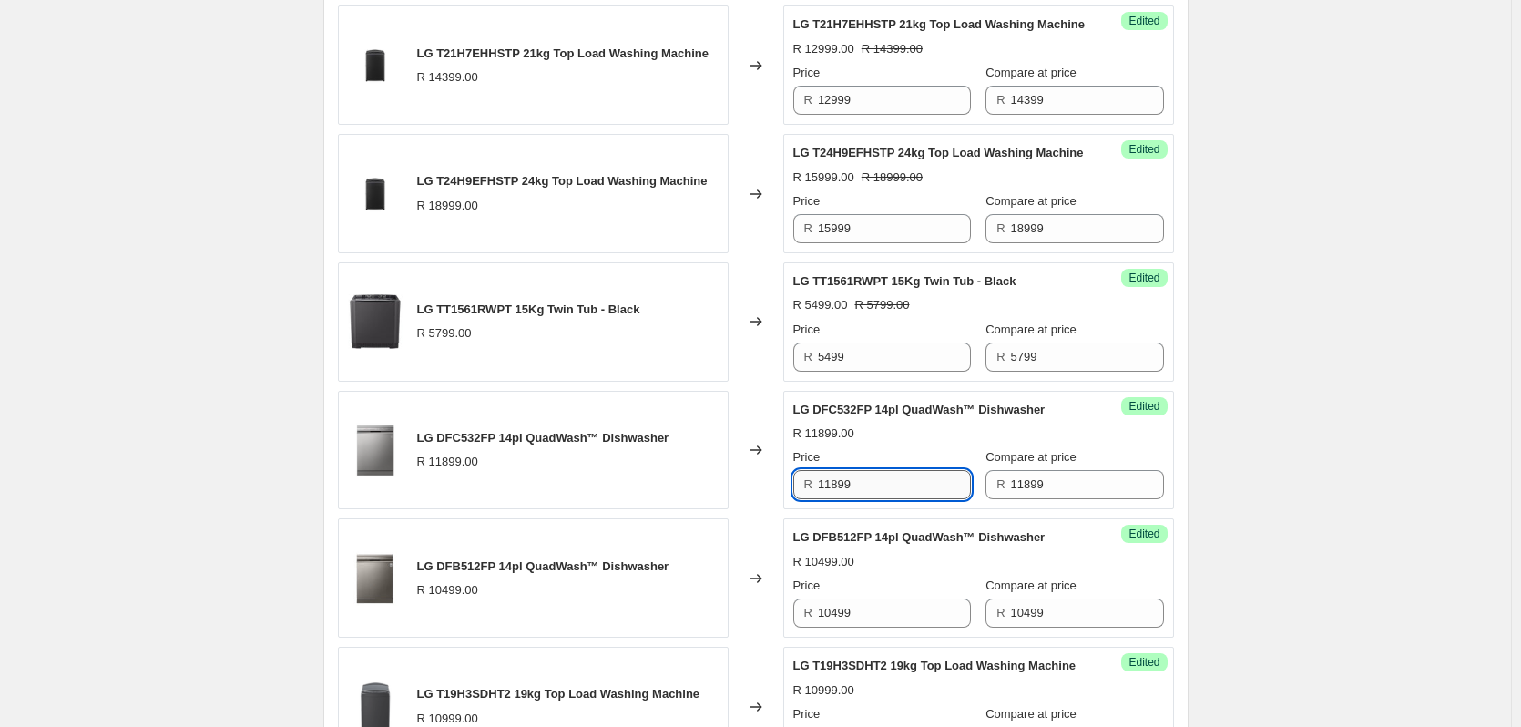
click at [885, 499] on input "11899" at bounding box center [894, 484] width 153 height 29
type input "11999"
click at [1066, 499] on input "11899" at bounding box center [1087, 484] width 153 height 29
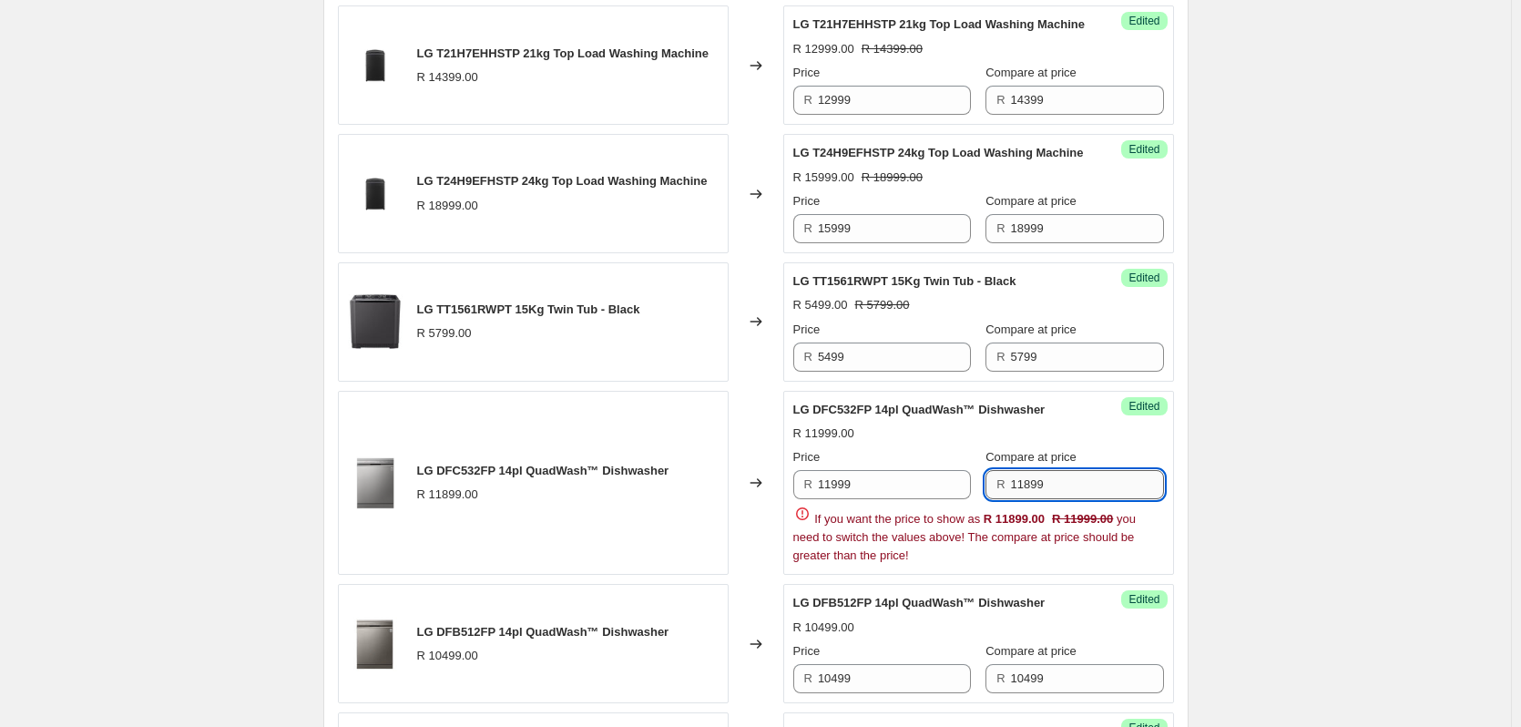
click at [1066, 499] on input "11899" at bounding box center [1087, 484] width 153 height 29
type input "12999"
click at [939, 443] on div "R 11999.00" at bounding box center [978, 433] width 371 height 18
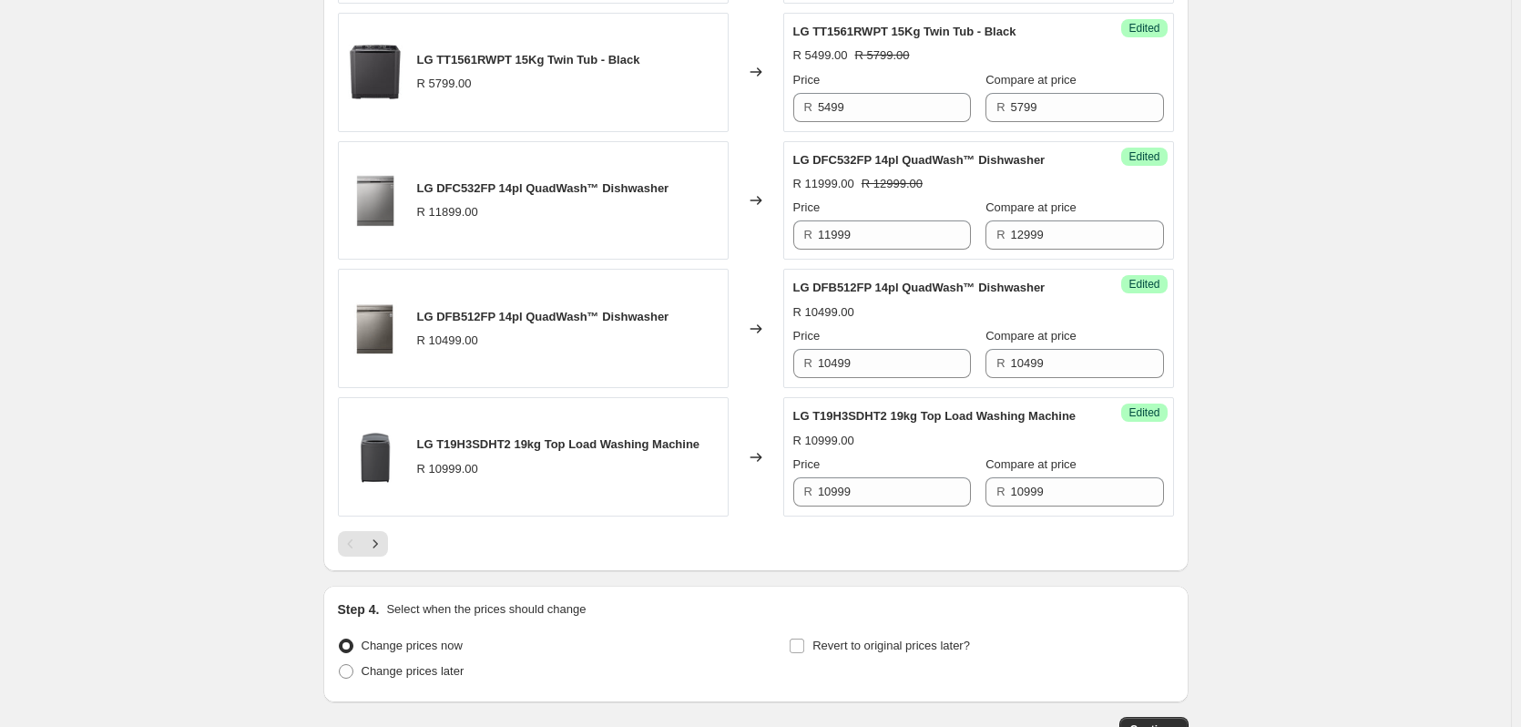
scroll to position [2749, 0]
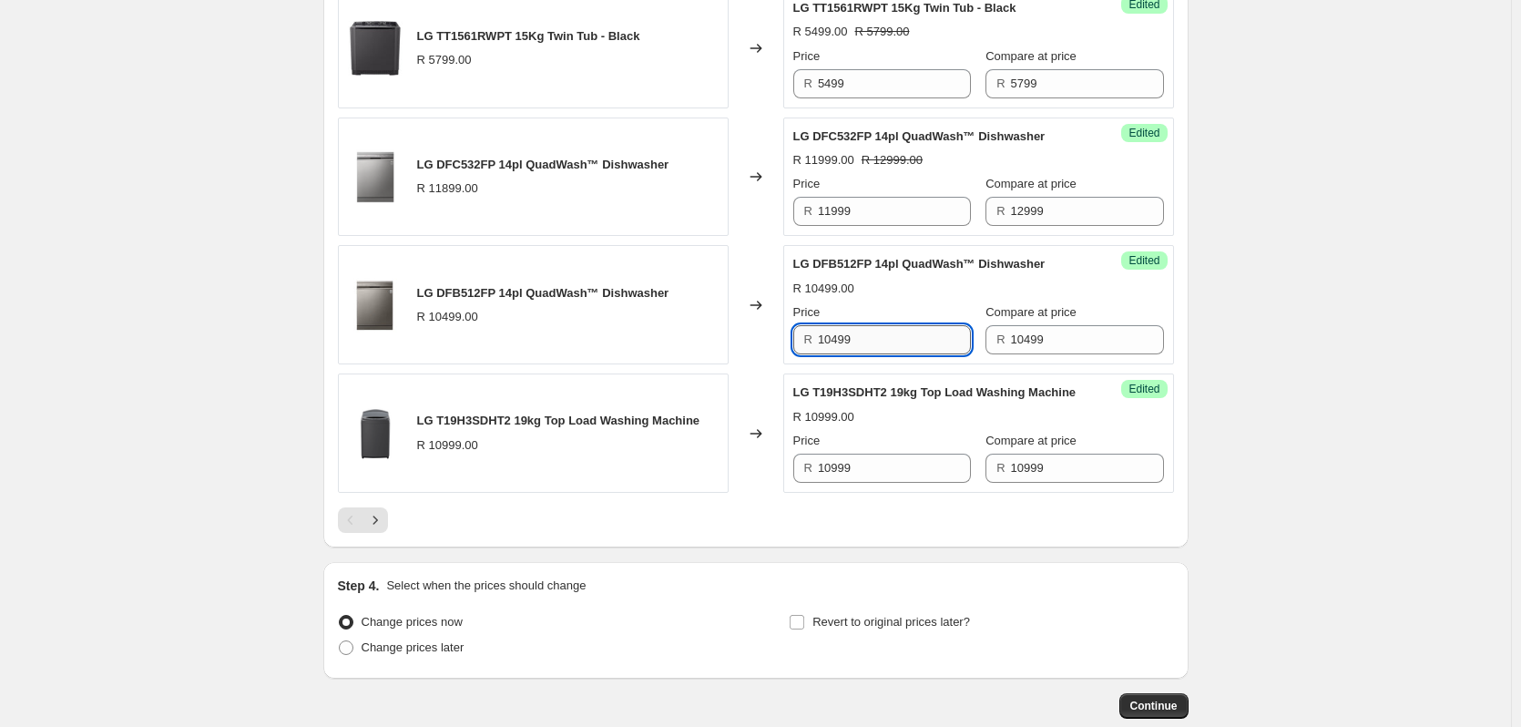
click at [874, 354] on input "10499" at bounding box center [894, 339] width 153 height 29
type input "9999"
click at [898, 483] on input "10999" at bounding box center [894, 467] width 153 height 29
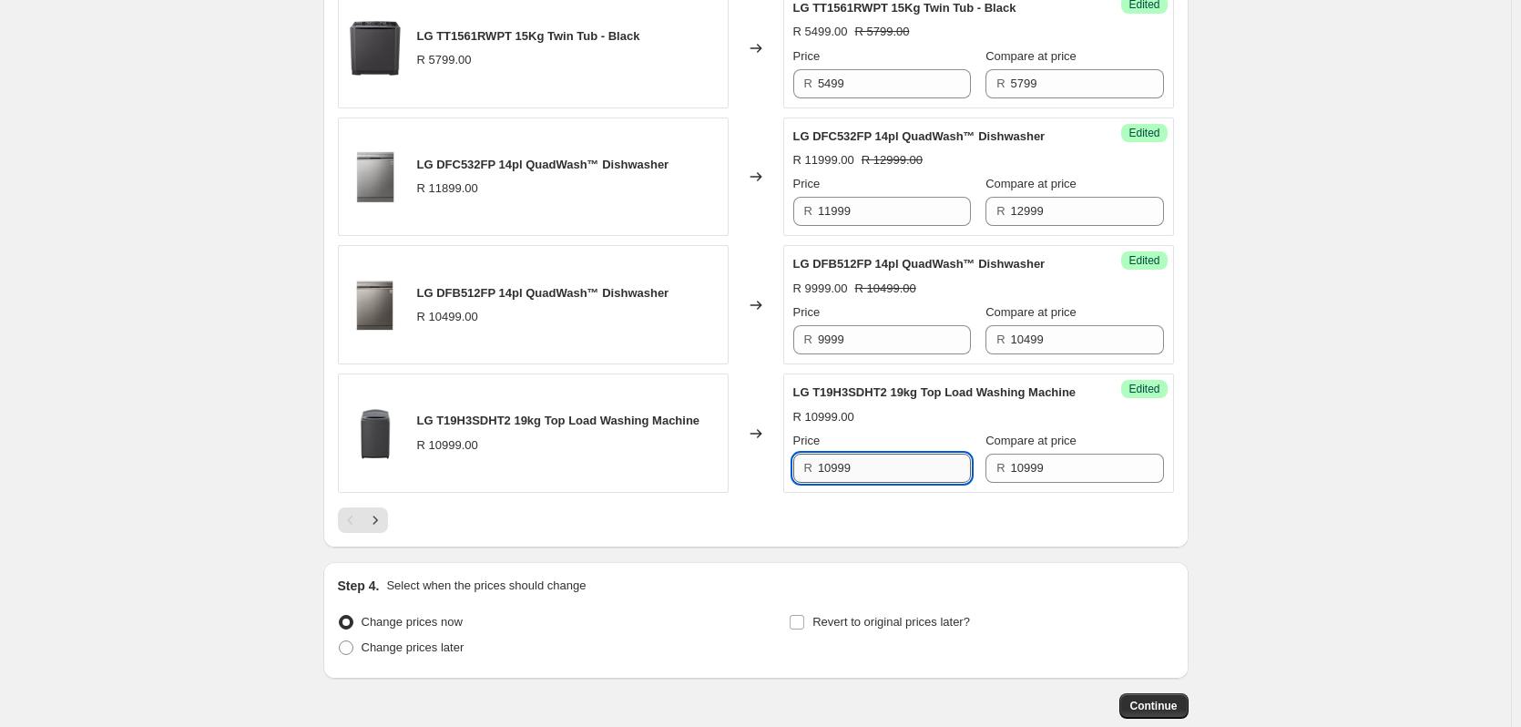
click at [898, 483] on input "10999" at bounding box center [894, 467] width 153 height 29
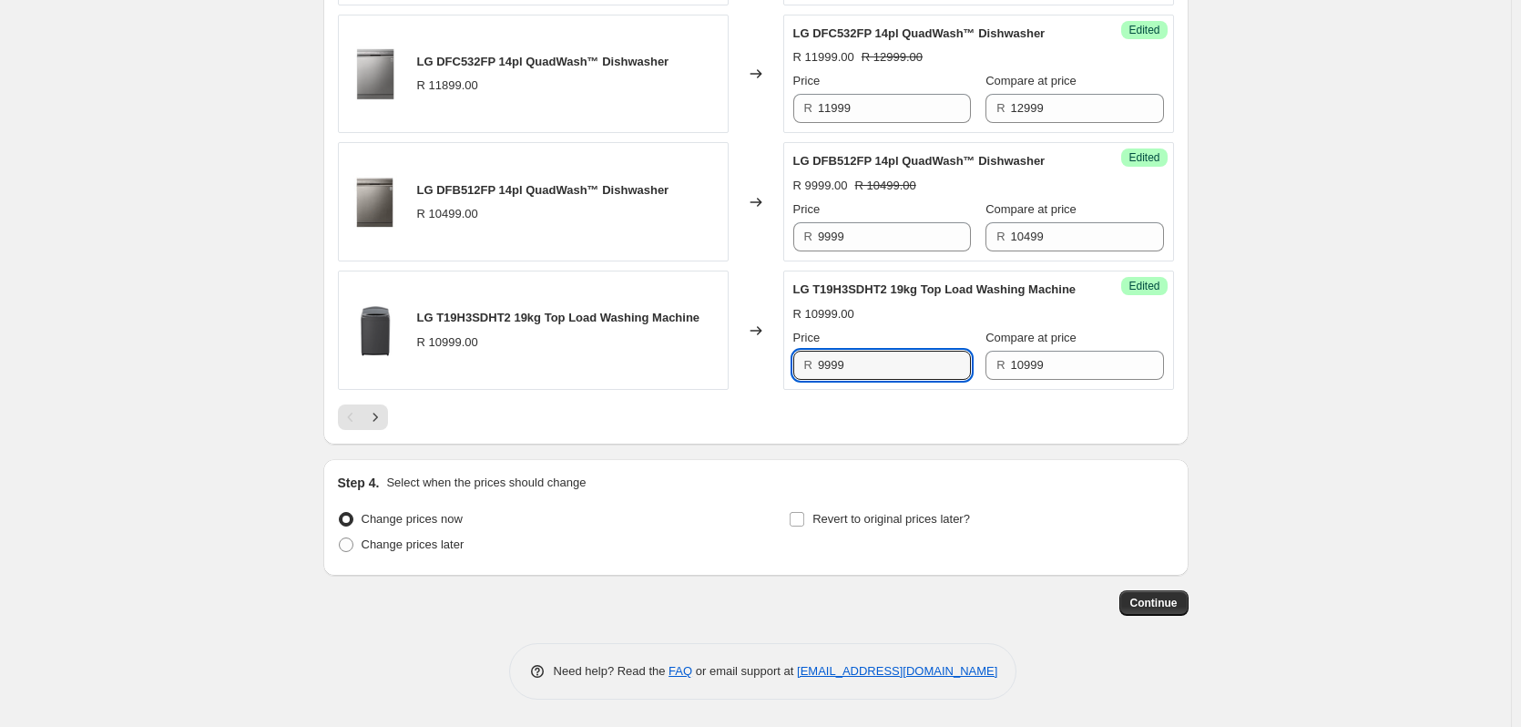
scroll to position [2961, 0]
type input "9999"
click at [804, 524] on input "Revert to original prices later?" at bounding box center [796, 519] width 15 height 15
checkbox input "true"
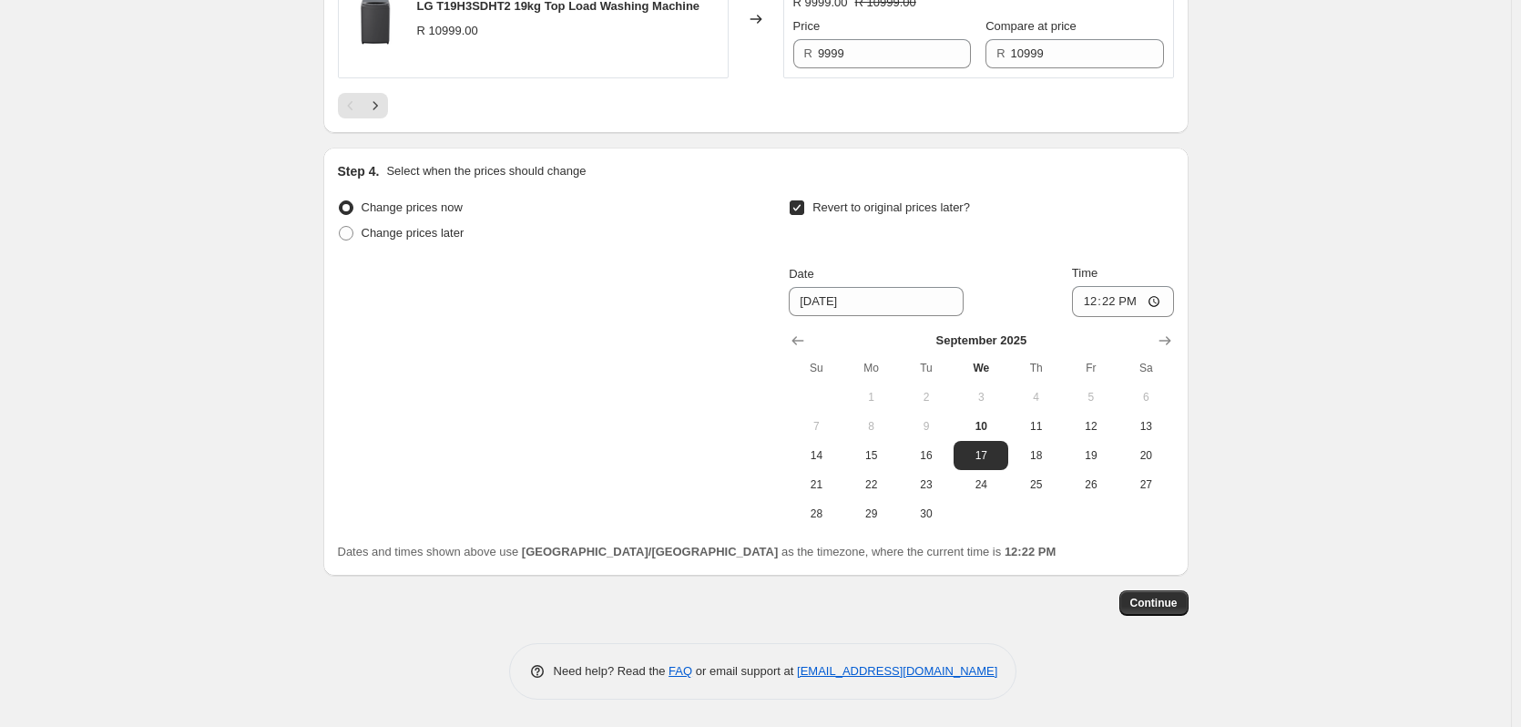
scroll to position [3234, 0]
click at [922, 521] on span "30" at bounding box center [926, 513] width 40 height 15
type input "[DATE]"
click at [1114, 317] on input "12:22" at bounding box center [1123, 301] width 102 height 31
type input "23:59"
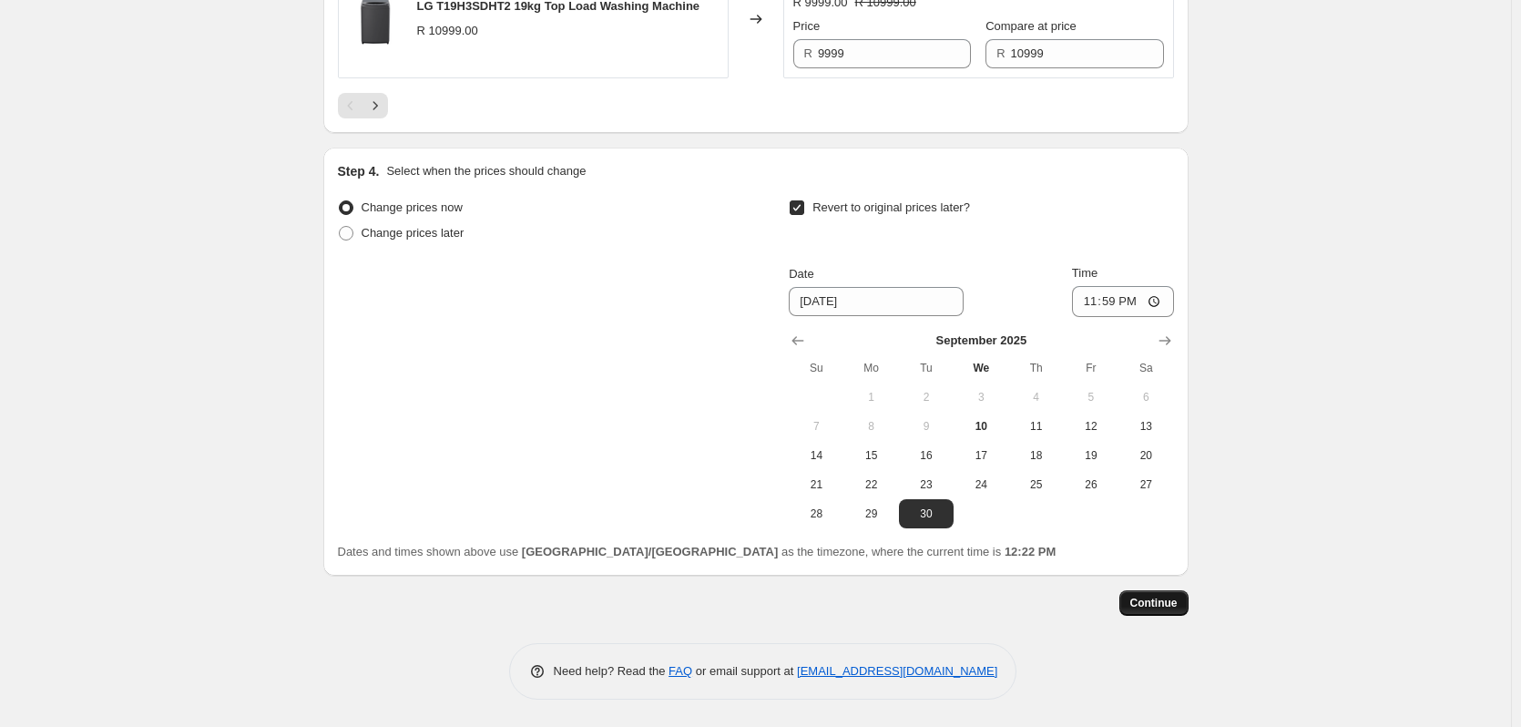
click at [1153, 610] on span "Continue" at bounding box center [1153, 602] width 47 height 15
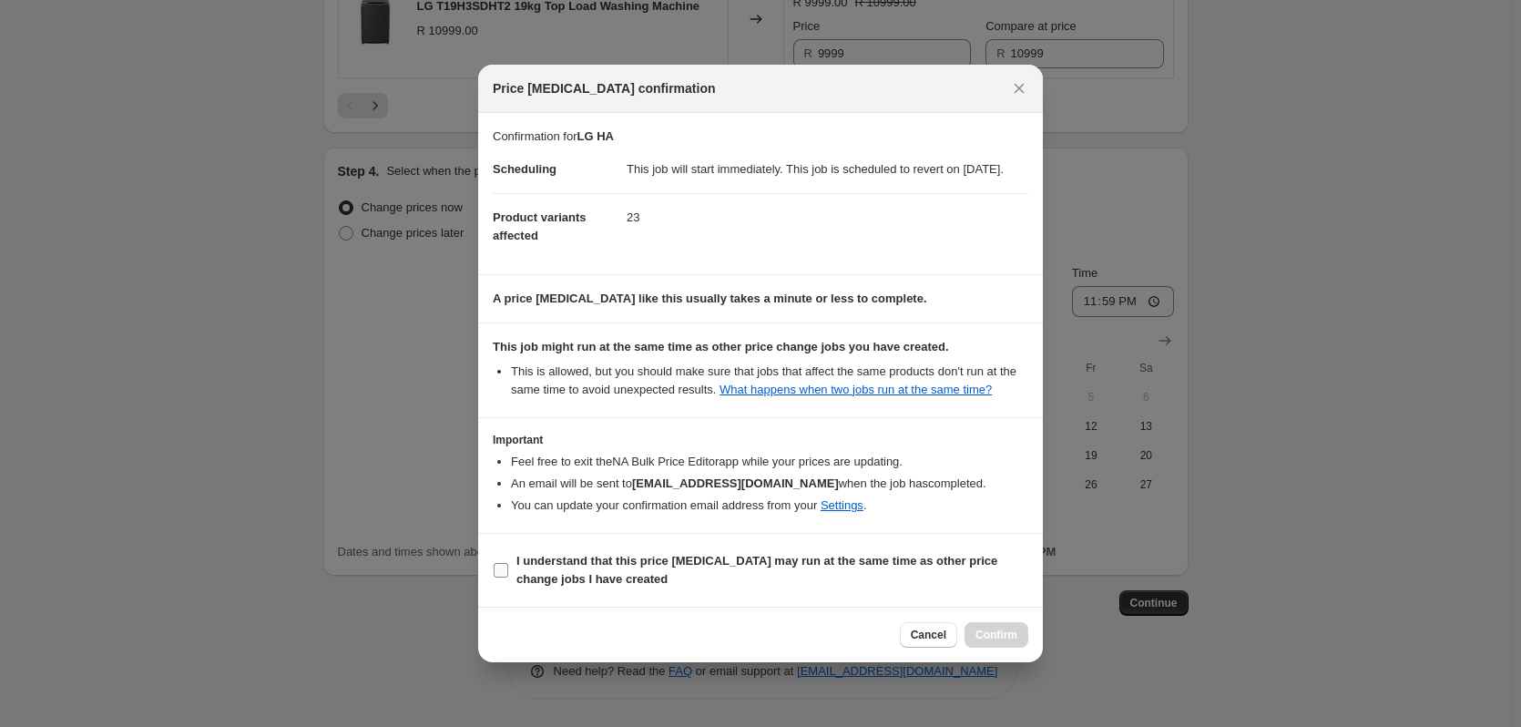
click at [505, 577] on input "I understand that this price [MEDICAL_DATA] may run at the same time as other p…" at bounding box center [501, 570] width 15 height 15
checkbox input "true"
click at [995, 642] on span "Confirm" at bounding box center [996, 634] width 42 height 15
